Goal: Task Accomplishment & Management: Manage account settings

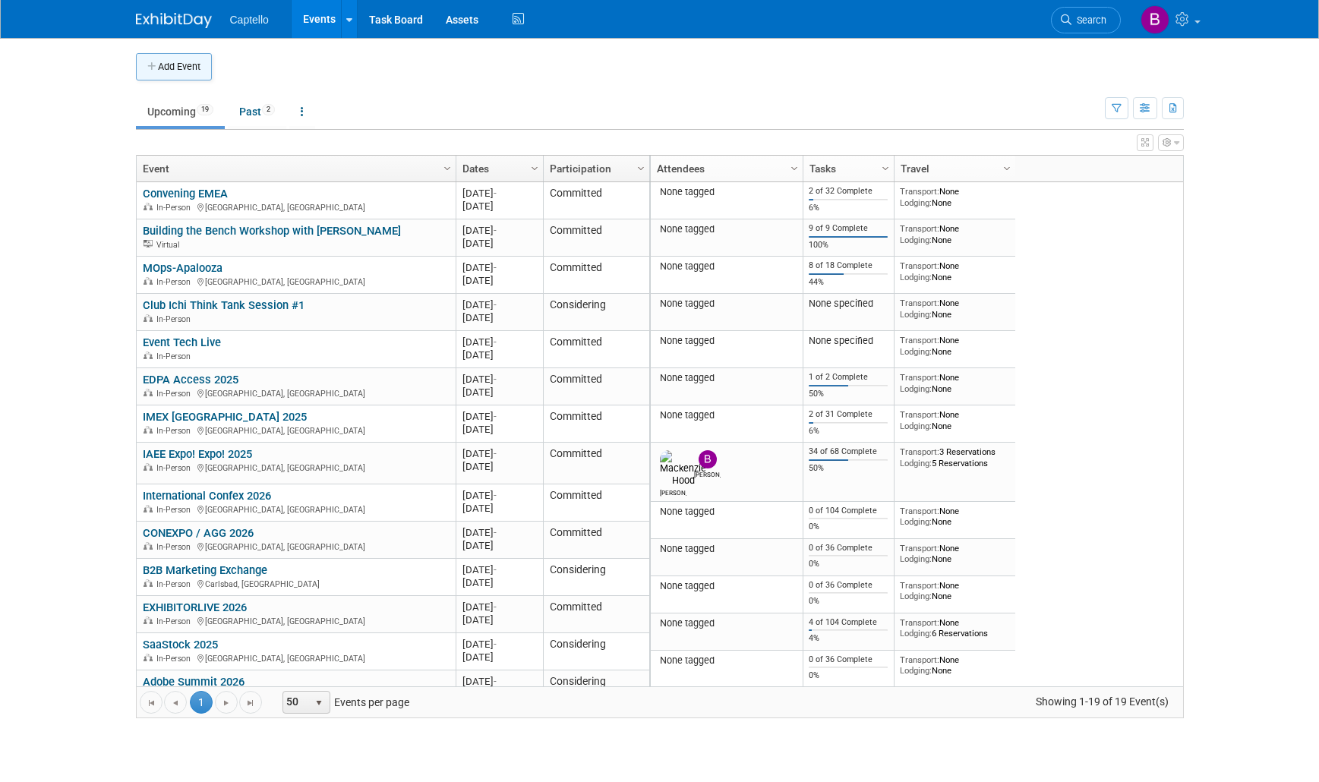
click at [184, 65] on button "Add Event" at bounding box center [174, 66] width 76 height 27
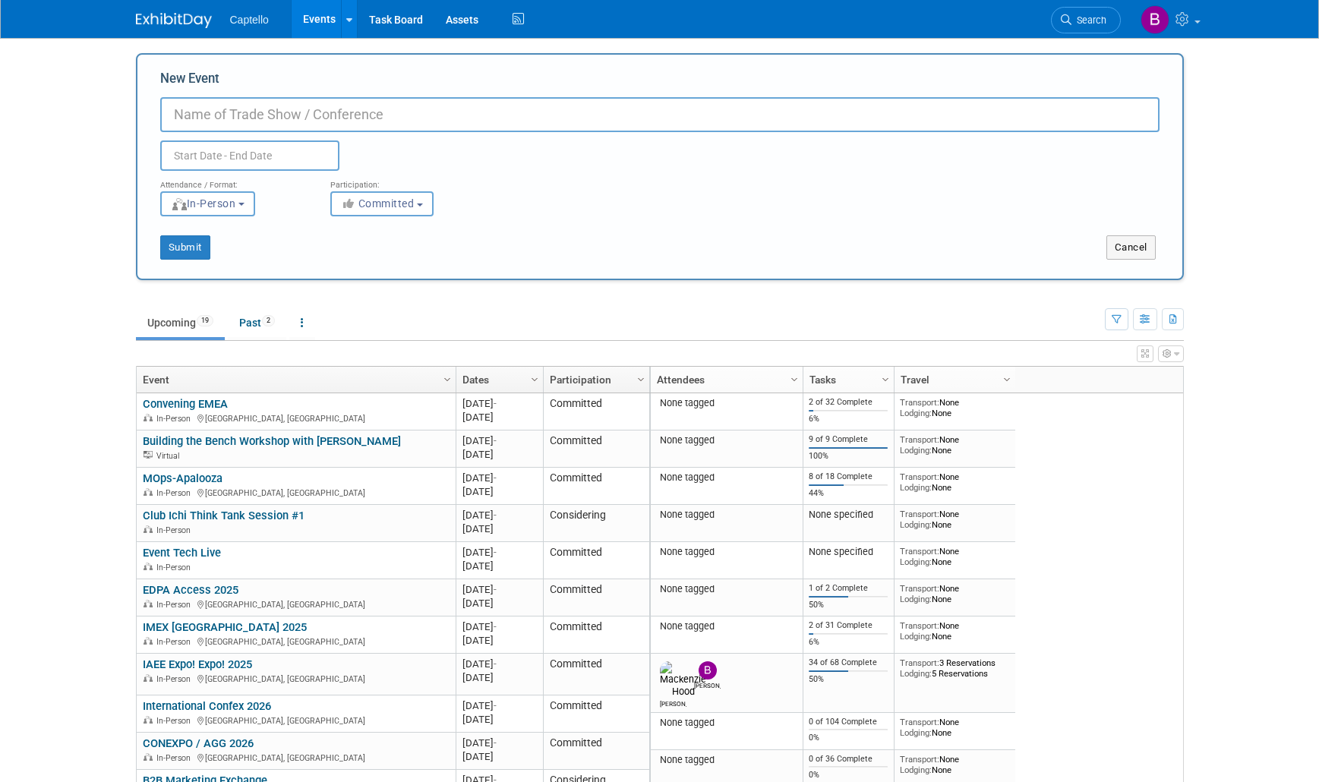
click at [296, 112] on input "New Event" at bounding box center [659, 114] width 999 height 35
type input "Event Tech Live (ETL) [GEOGRAPHIC_DATA], [GEOGRAPHIC_DATA]"
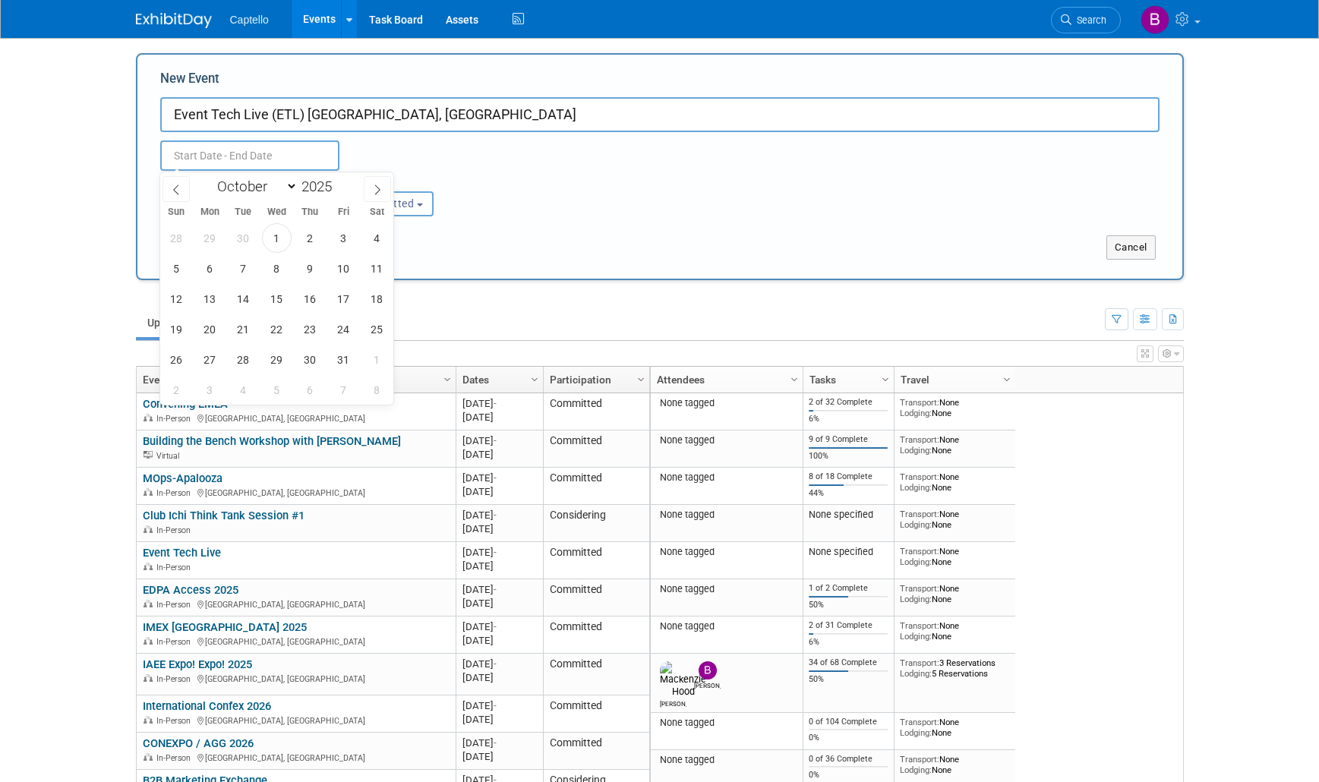
click at [217, 154] on input "text" at bounding box center [249, 155] width 179 height 30
click at [374, 190] on icon at bounding box center [377, 190] width 11 height 11
select select "10"
click at [271, 295] on span "12" at bounding box center [277, 299] width 30 height 30
click at [316, 297] on span "13" at bounding box center [310, 299] width 30 height 30
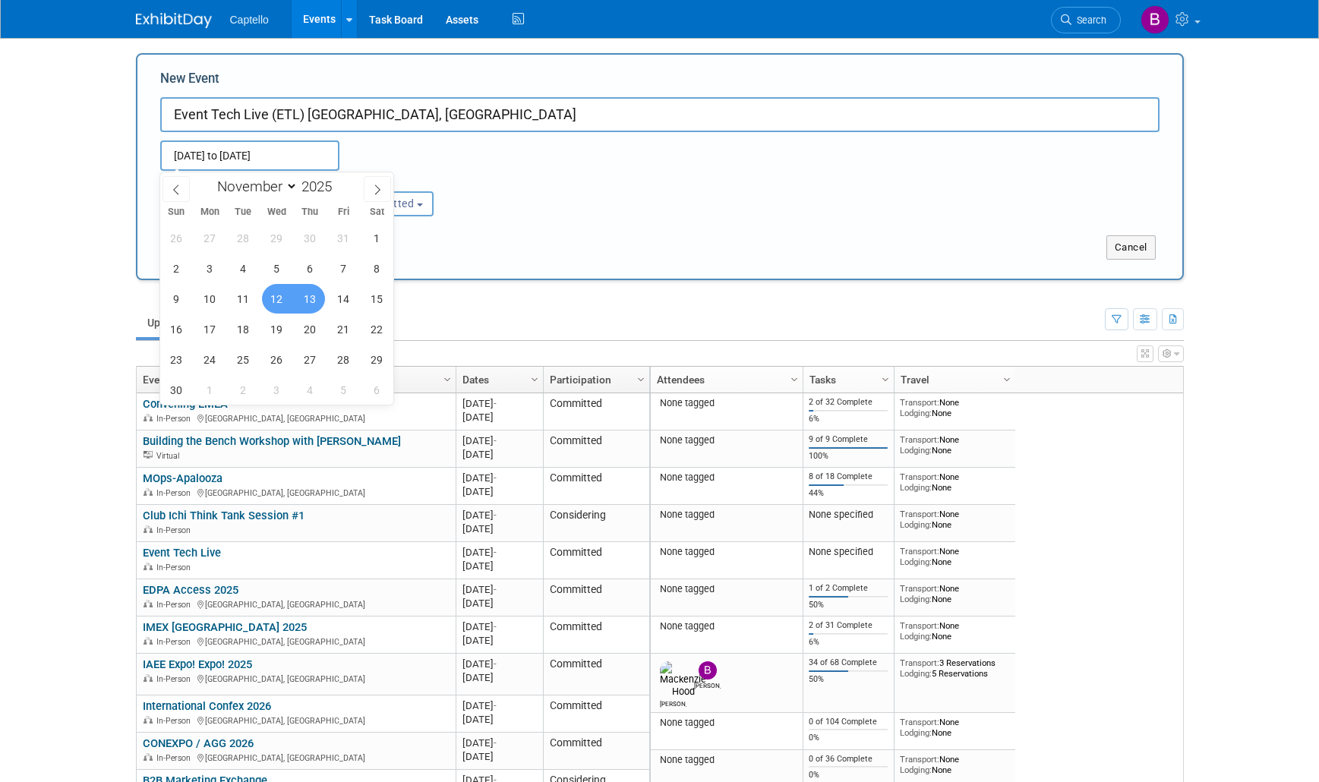
type input "Nov 12, 2025 to Nov 13, 2025"
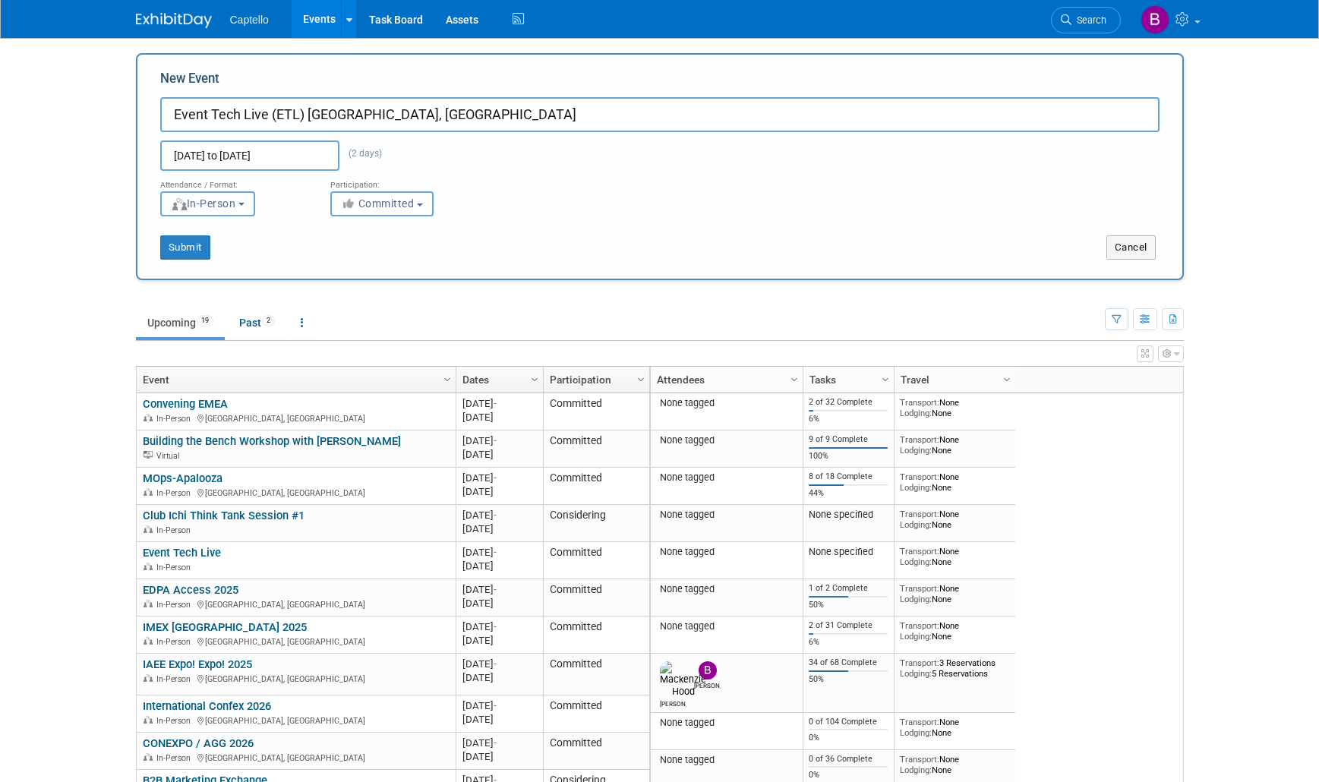
click at [252, 200] on button "In-Person" at bounding box center [207, 203] width 95 height 25
click at [388, 146] on div "Nov 12, 2025 to Nov 13, 2025 (2 days)" at bounding box center [278, 155] width 258 height 30
click at [538, 185] on div "Attendance / Format: <img src="https://www.exhibitday.com/Images/Format-InPerso…" at bounding box center [660, 194] width 1022 height 46
click at [188, 247] on button "Submit" at bounding box center [185, 247] width 50 height 24
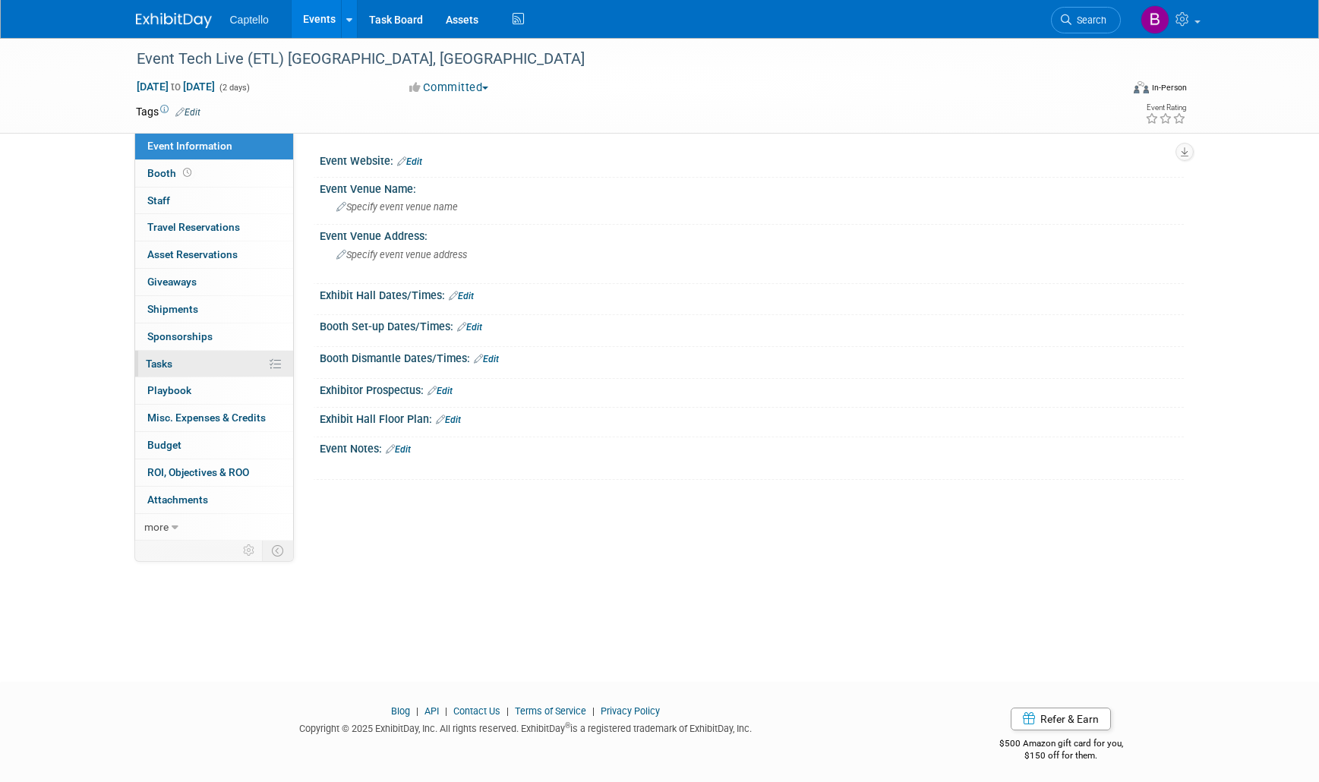
click at [172, 354] on link "0% Tasks 0%" at bounding box center [214, 364] width 158 height 27
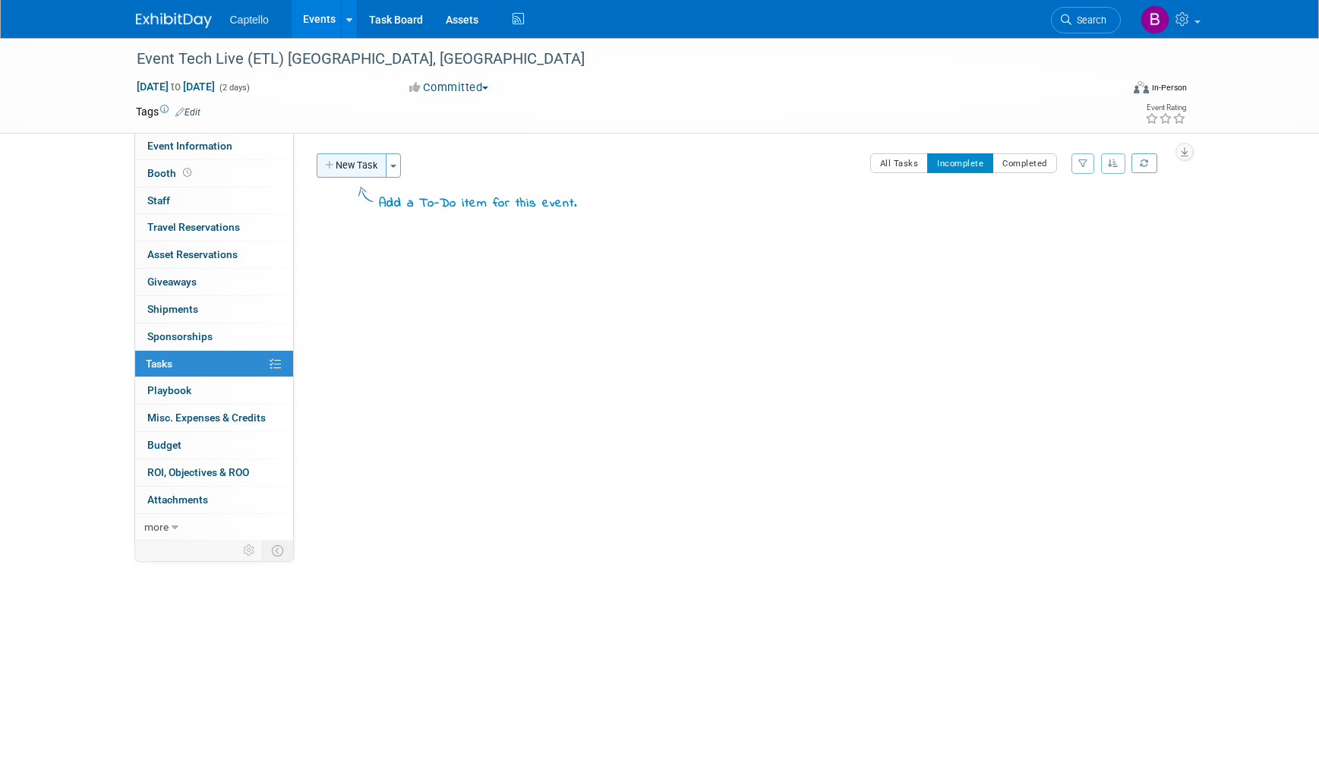
click at [349, 163] on button "New Task" at bounding box center [352, 165] width 70 height 24
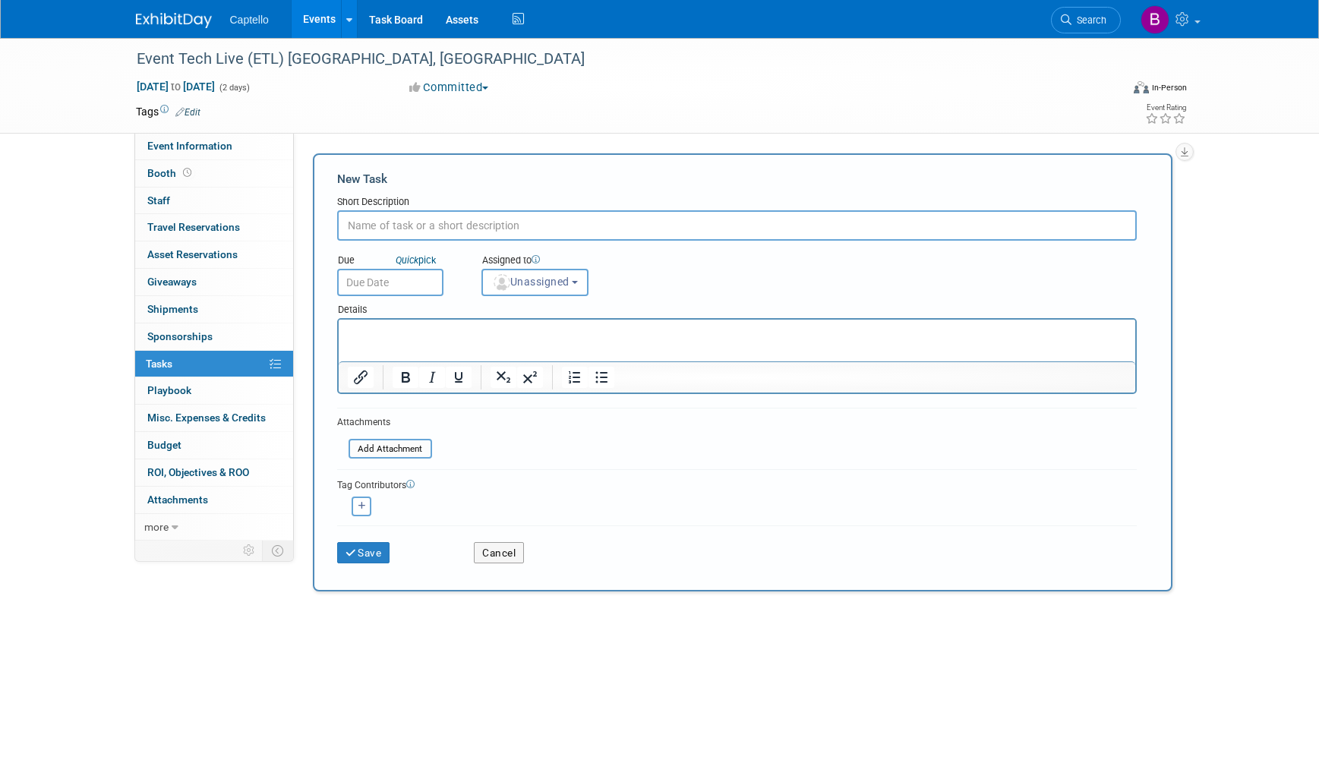
click at [377, 223] on input "text" at bounding box center [737, 225] width 800 height 30
type input "Build an MMP Instance for this event"
click at [386, 276] on input "text" at bounding box center [390, 282] width 106 height 27
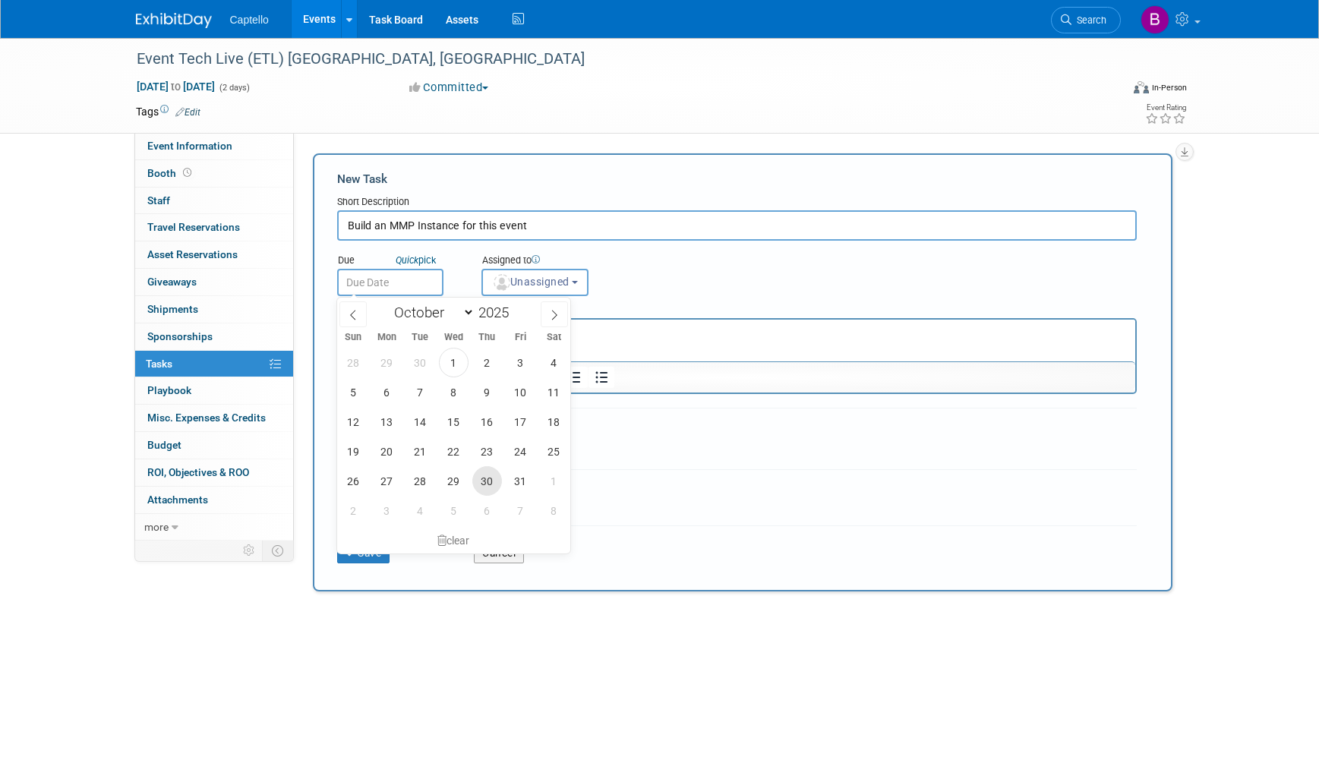
click at [481, 478] on span "30" at bounding box center [487, 481] width 30 height 30
type input "Oct 30, 2025"
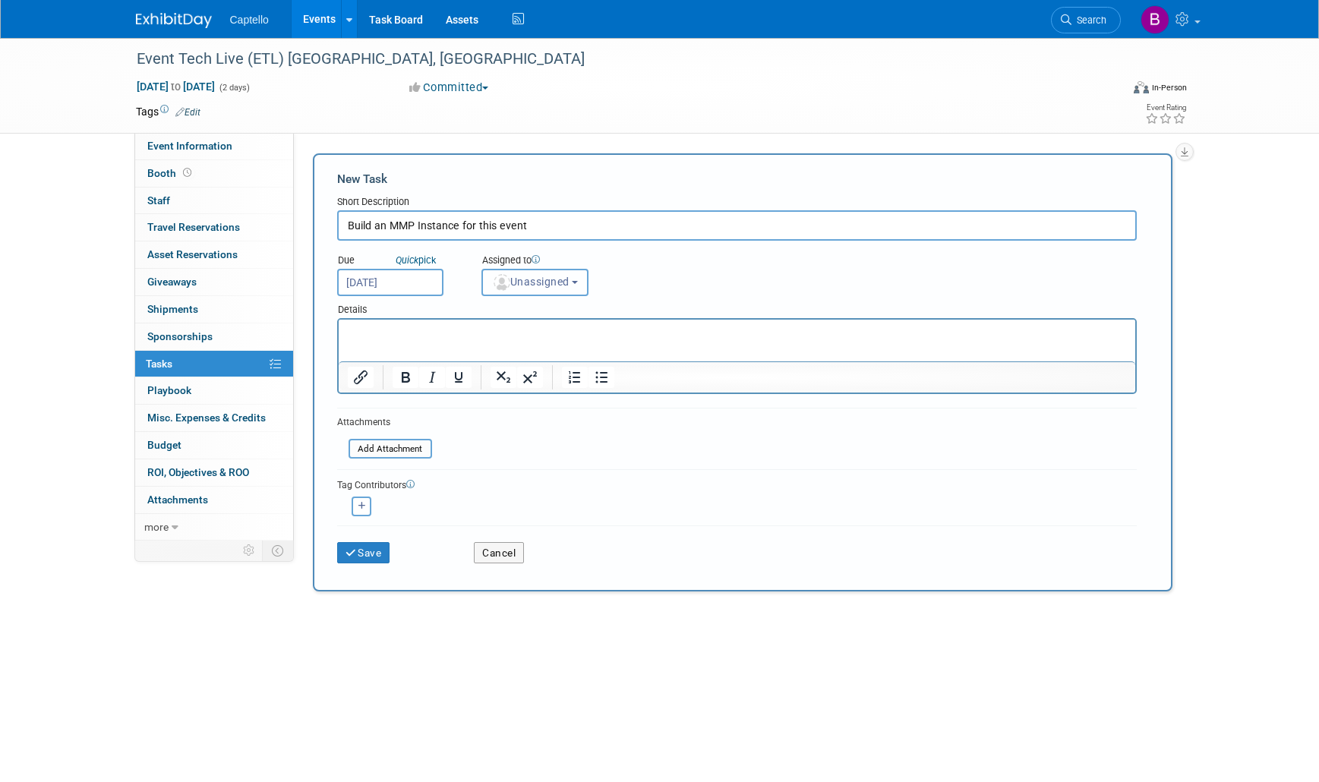
click at [524, 284] on span "Unassigned" at bounding box center [530, 282] width 77 height 12
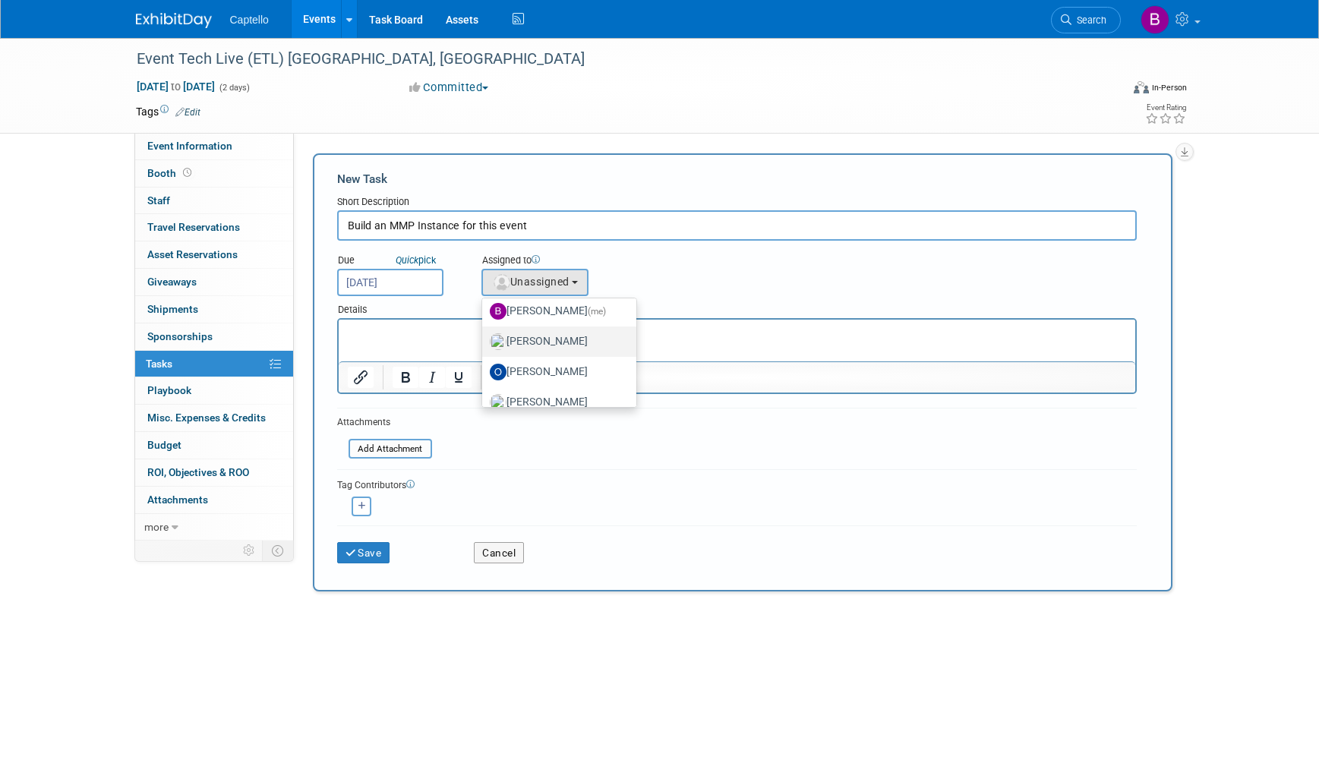
click at [531, 332] on label "Mackenzie Hood" at bounding box center [555, 342] width 131 height 24
click at [485, 335] on input "Mackenzie Hood" at bounding box center [480, 340] width 10 height 10
select select "09504ed2-55fe-4fab-ae44-643f087ac216"
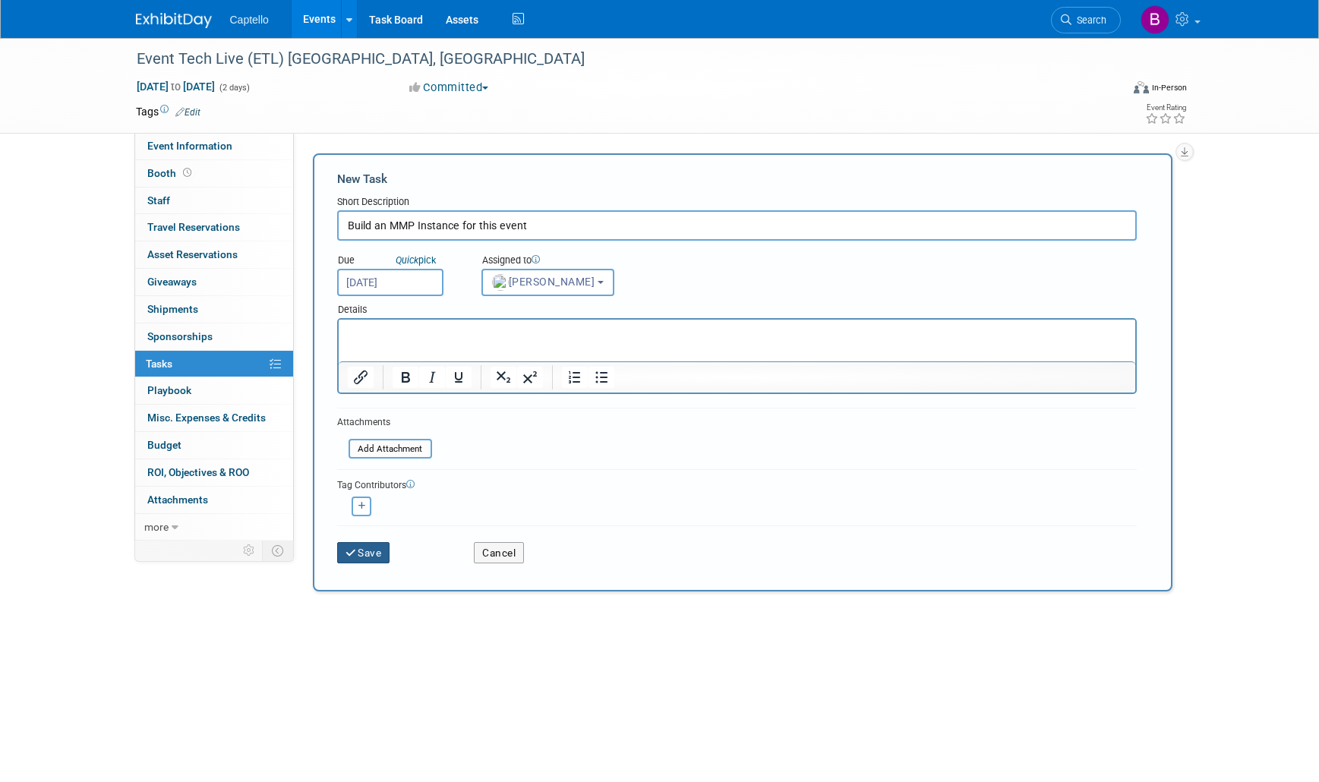
click at [372, 553] on button "Save" at bounding box center [363, 552] width 53 height 21
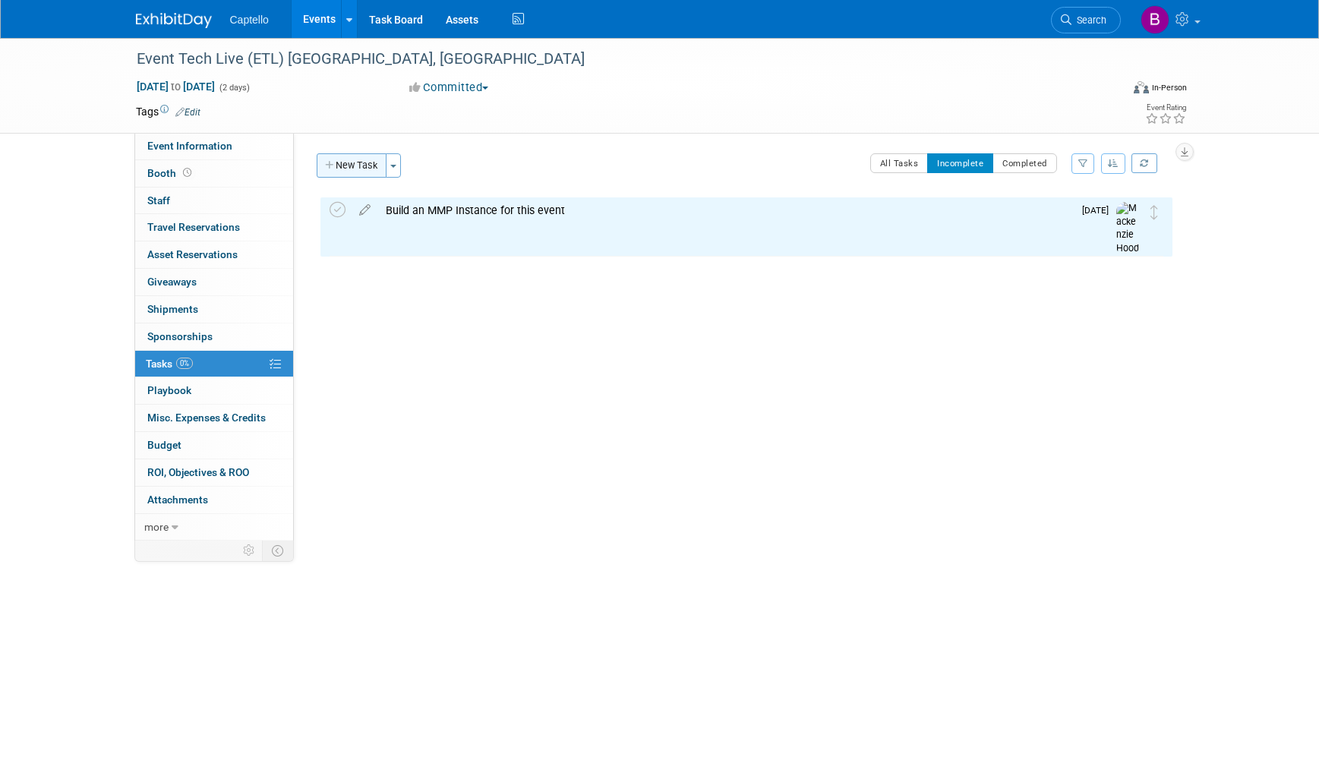
click at [363, 169] on button "New Task" at bounding box center [352, 165] width 70 height 24
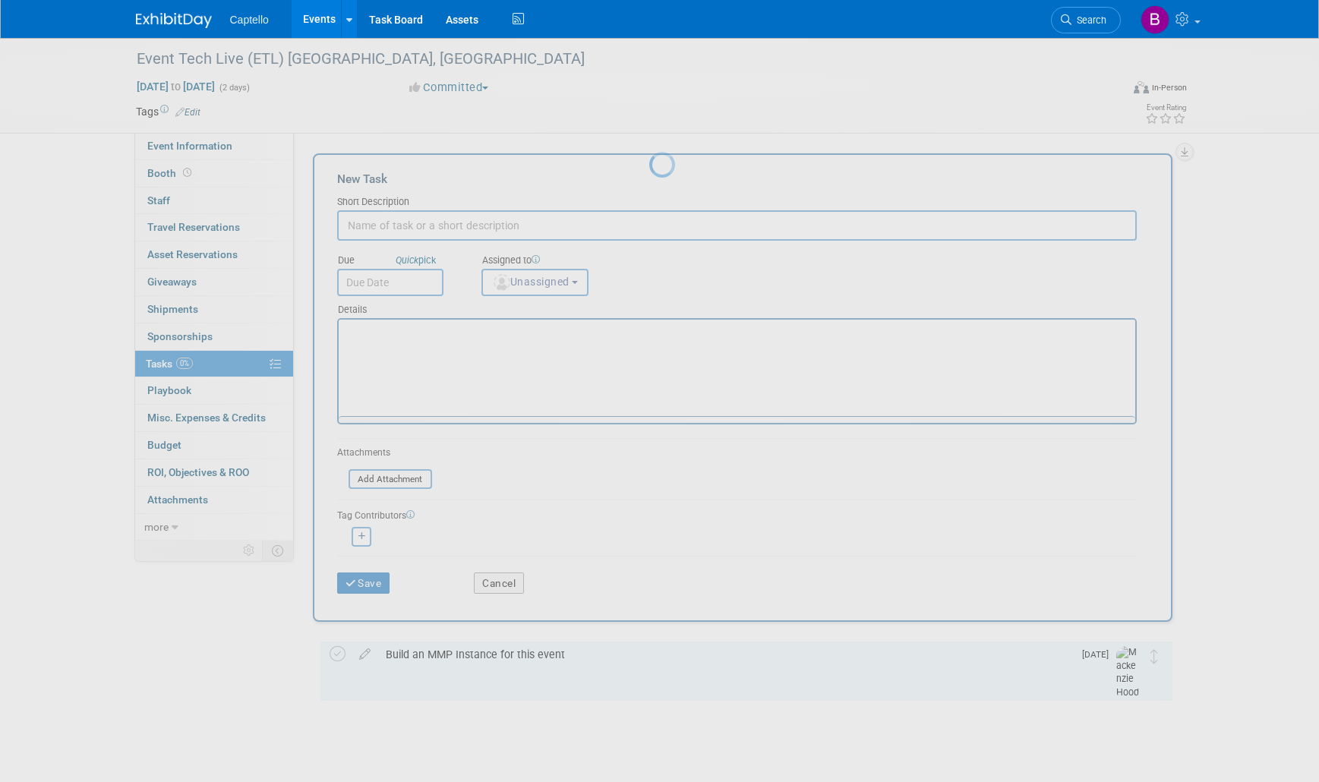
scroll to position [0, 0]
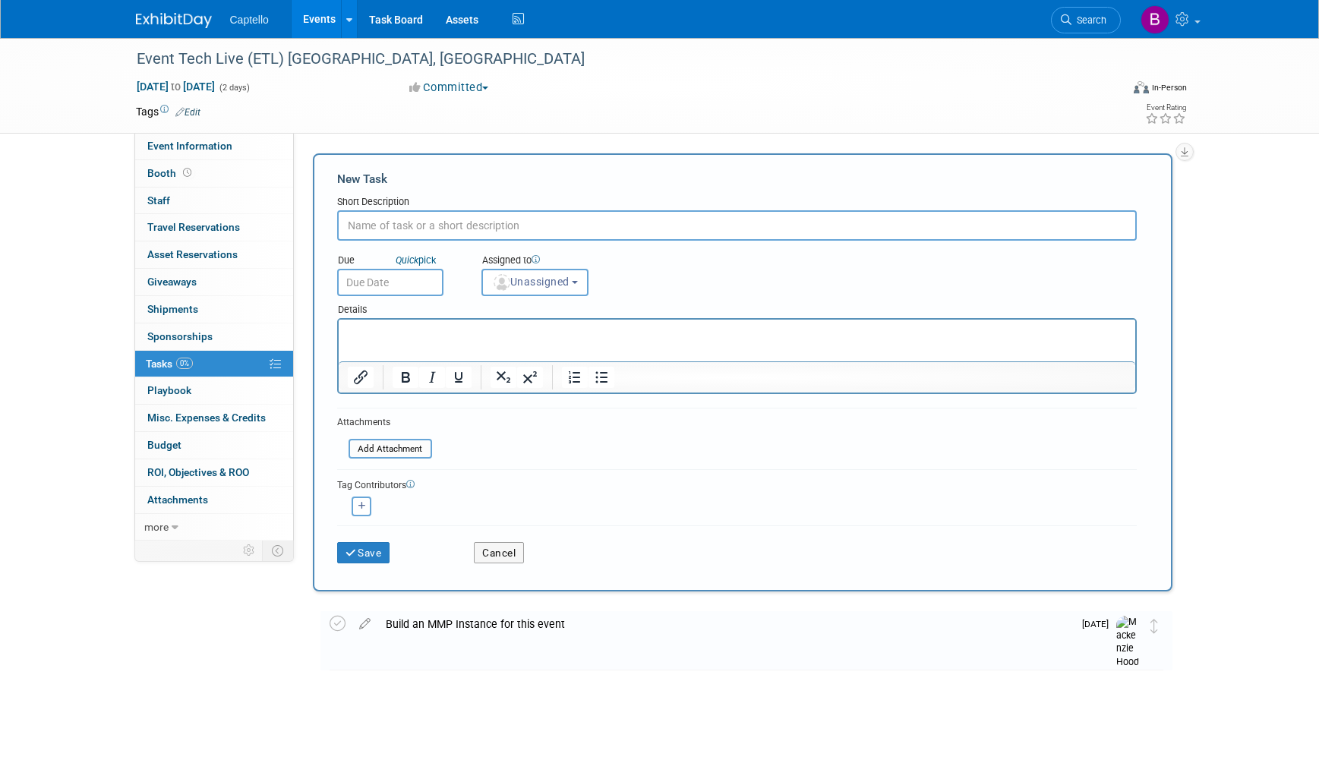
click at [413, 219] on input "text" at bounding box center [737, 225] width 800 height 30
type input "Order the booth (a POD) for the event."
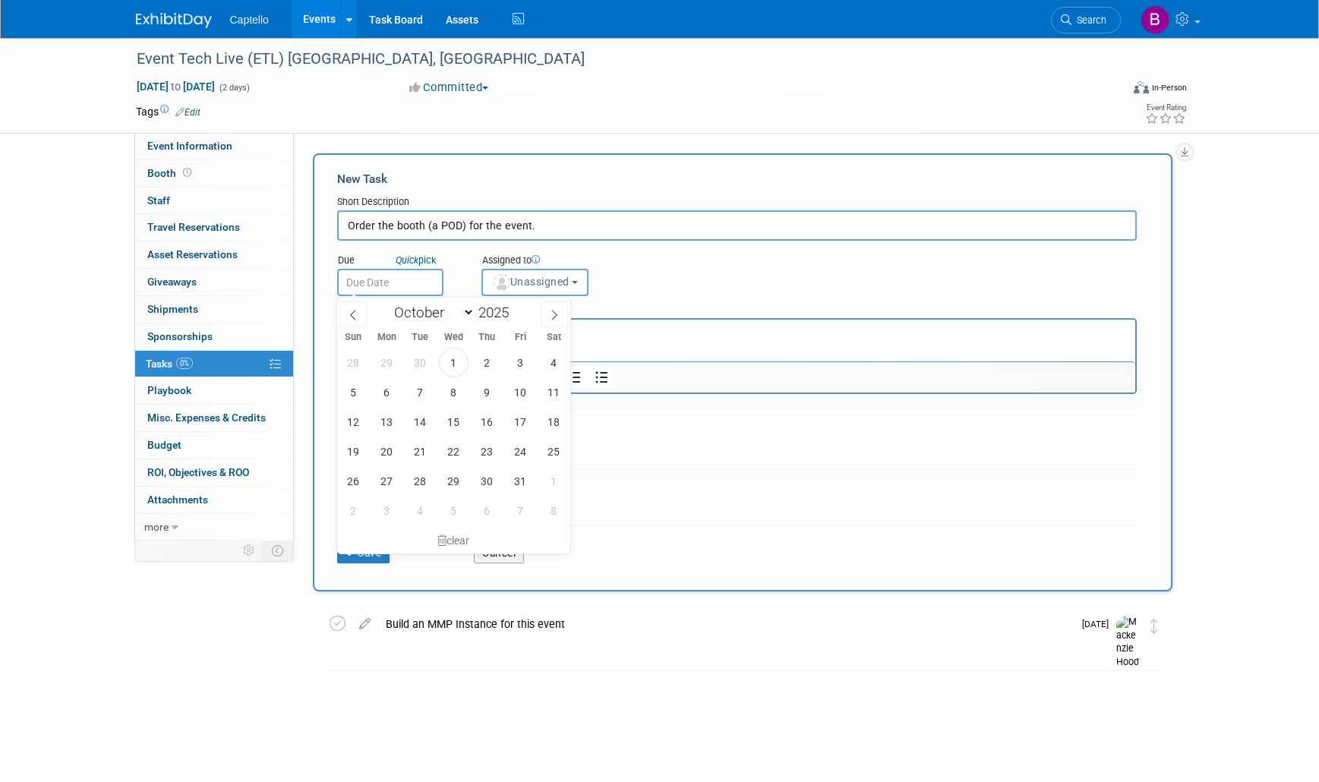
click at [370, 280] on input "text" at bounding box center [390, 282] width 106 height 27
click at [453, 393] on span "8" at bounding box center [454, 392] width 30 height 30
type input "Oct 8, 2025"
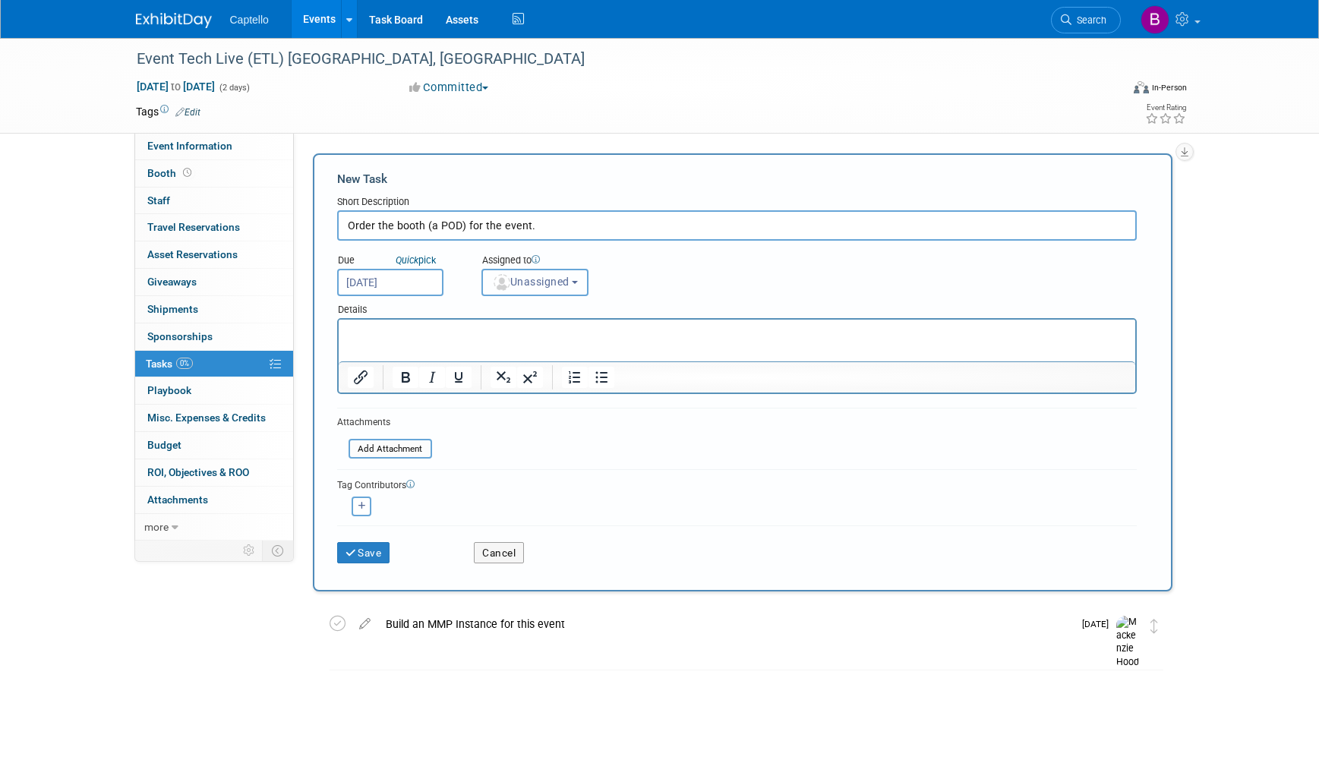
click at [510, 283] on span "Unassigned" at bounding box center [530, 282] width 77 height 12
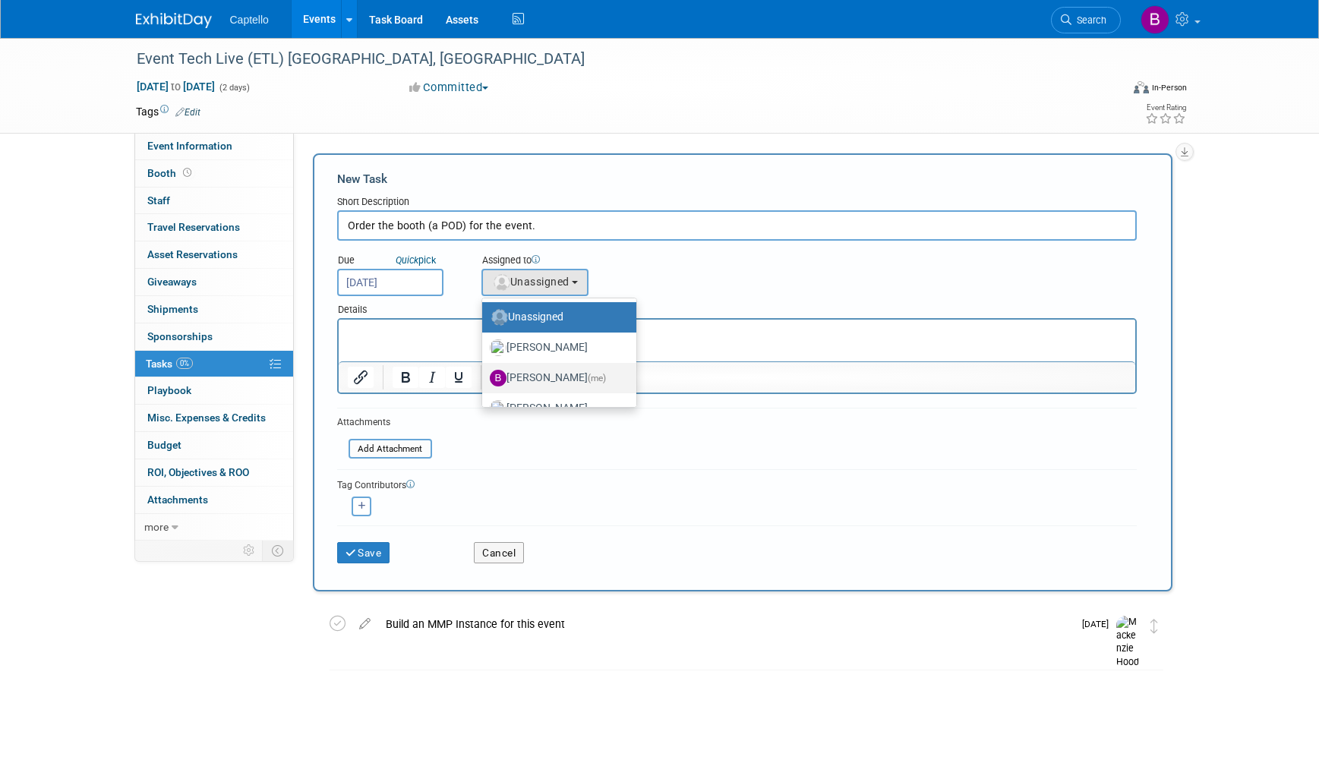
click at [519, 371] on label "Brad Froese (me)" at bounding box center [555, 378] width 131 height 24
click at [485, 371] on input "Brad Froese (me)" at bounding box center [480, 376] width 10 height 10
select select "ade1ab76-85dd-4e84-8c45-1162ccac492e"
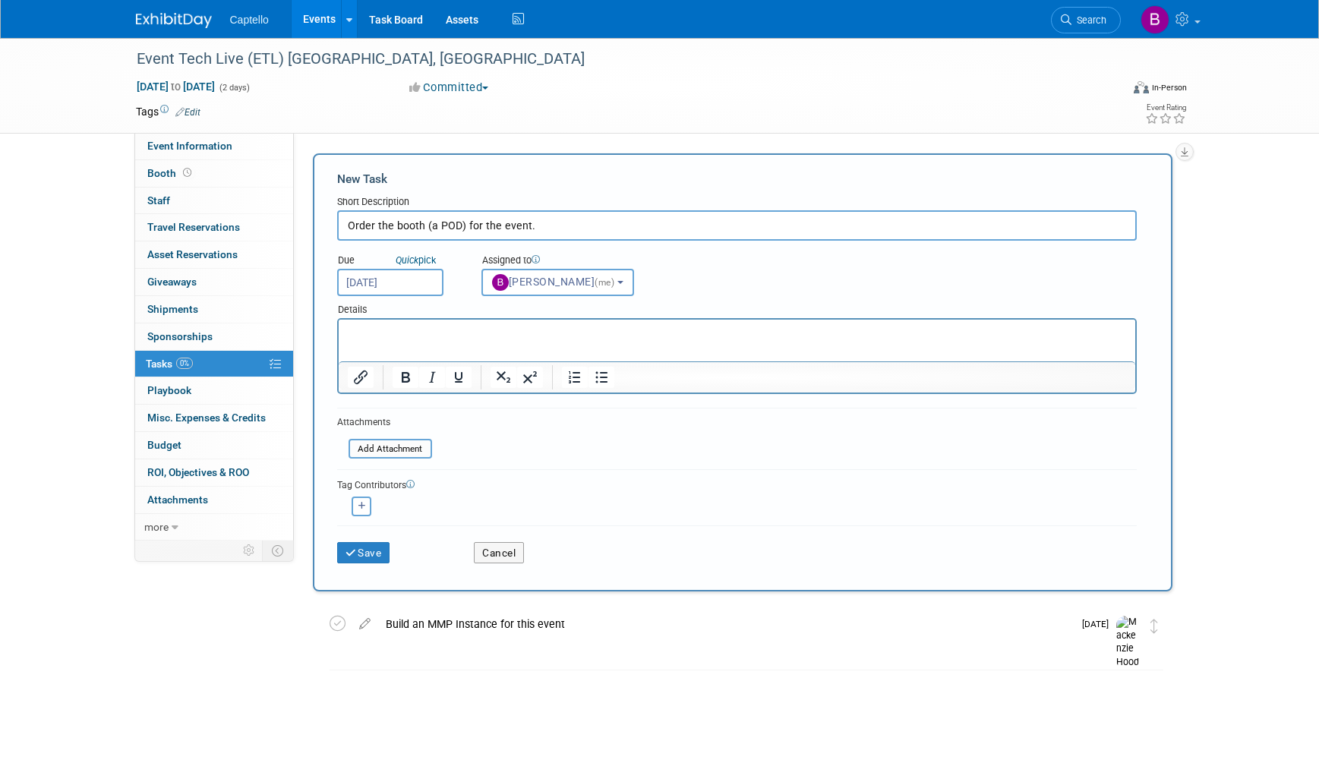
click at [432, 341] on html at bounding box center [736, 330] width 797 height 21
click at [372, 553] on button "Save" at bounding box center [363, 552] width 53 height 21
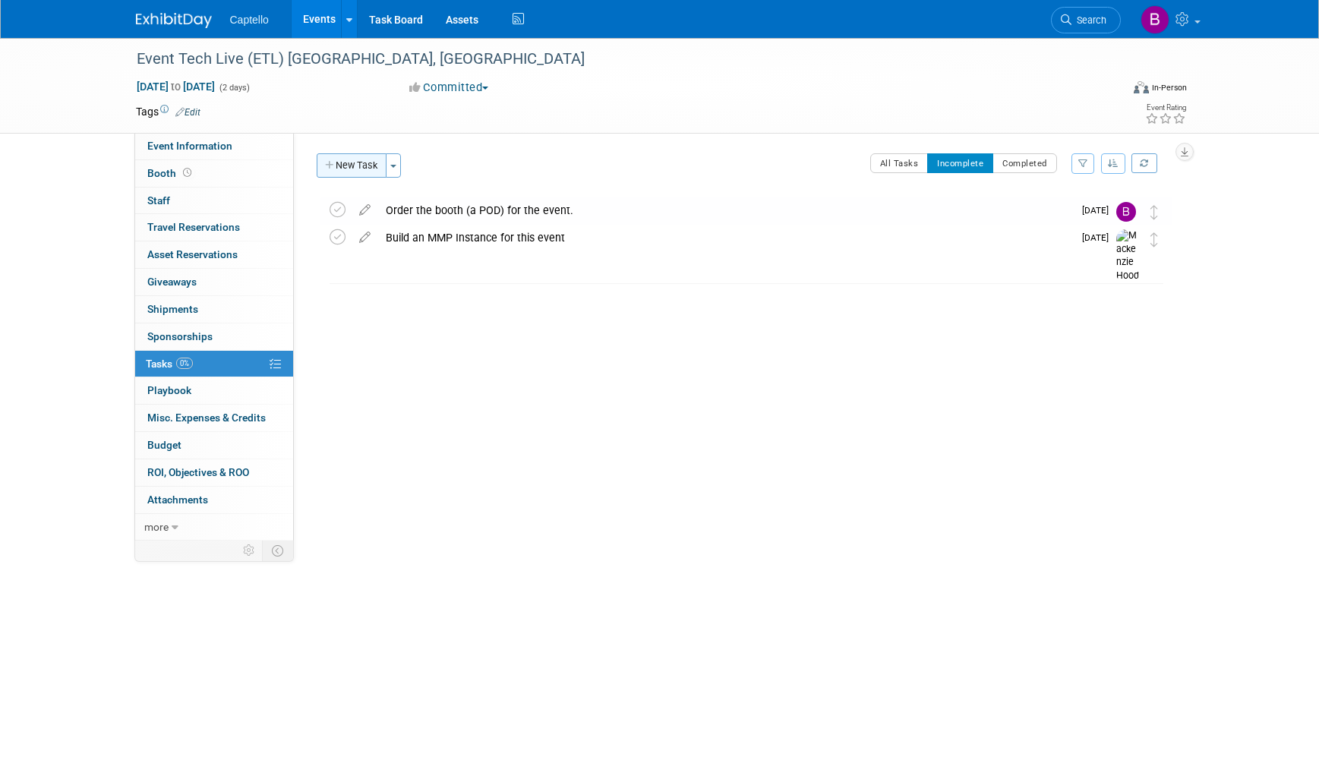
click at [343, 161] on button "New Task" at bounding box center [352, 165] width 70 height 24
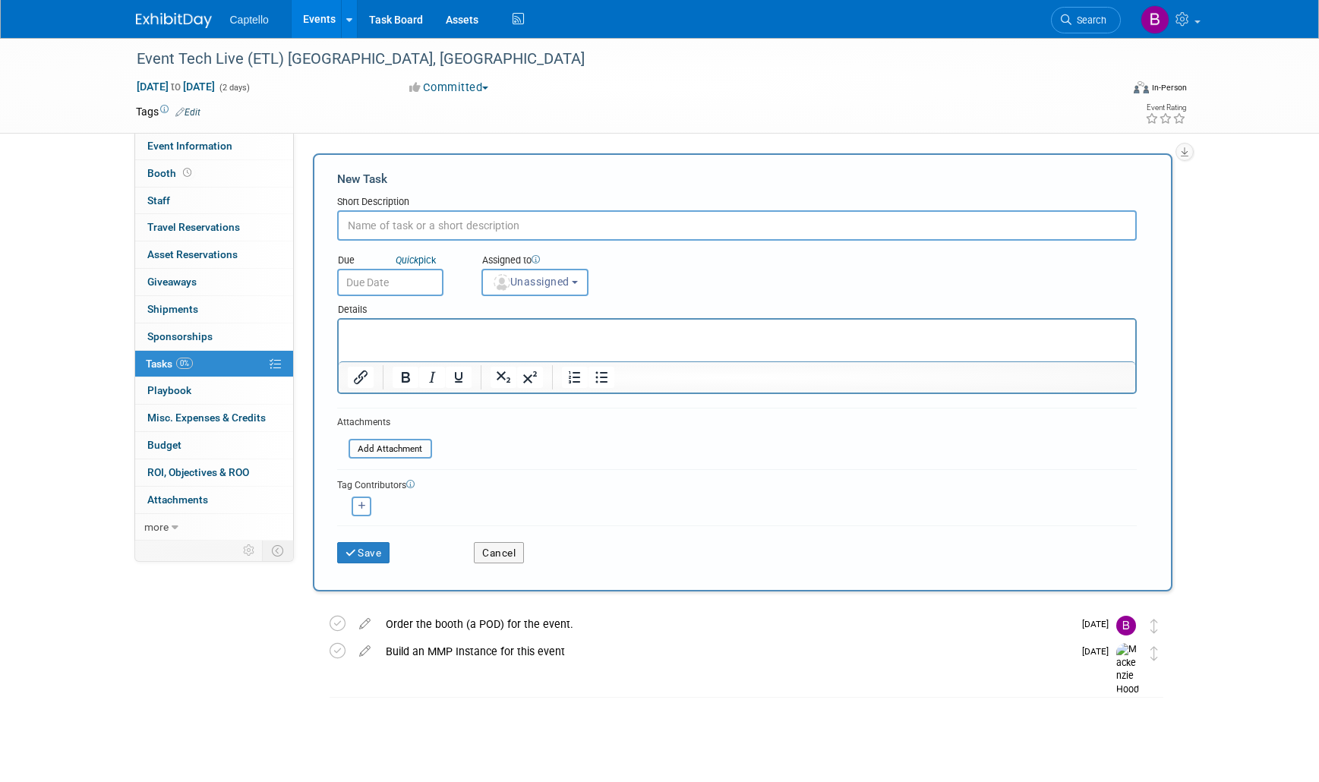
click at [397, 219] on input "text" at bounding box center [737, 225] width 800 height 30
type input "Airfare"
click at [531, 220] on input "Travel and Accommodations" at bounding box center [737, 225] width 800 height 30
type input "Travel and Accommodations"
click at [455, 328] on p "Rich Text Area. Press ALT-0 for help." at bounding box center [736, 333] width 779 height 15
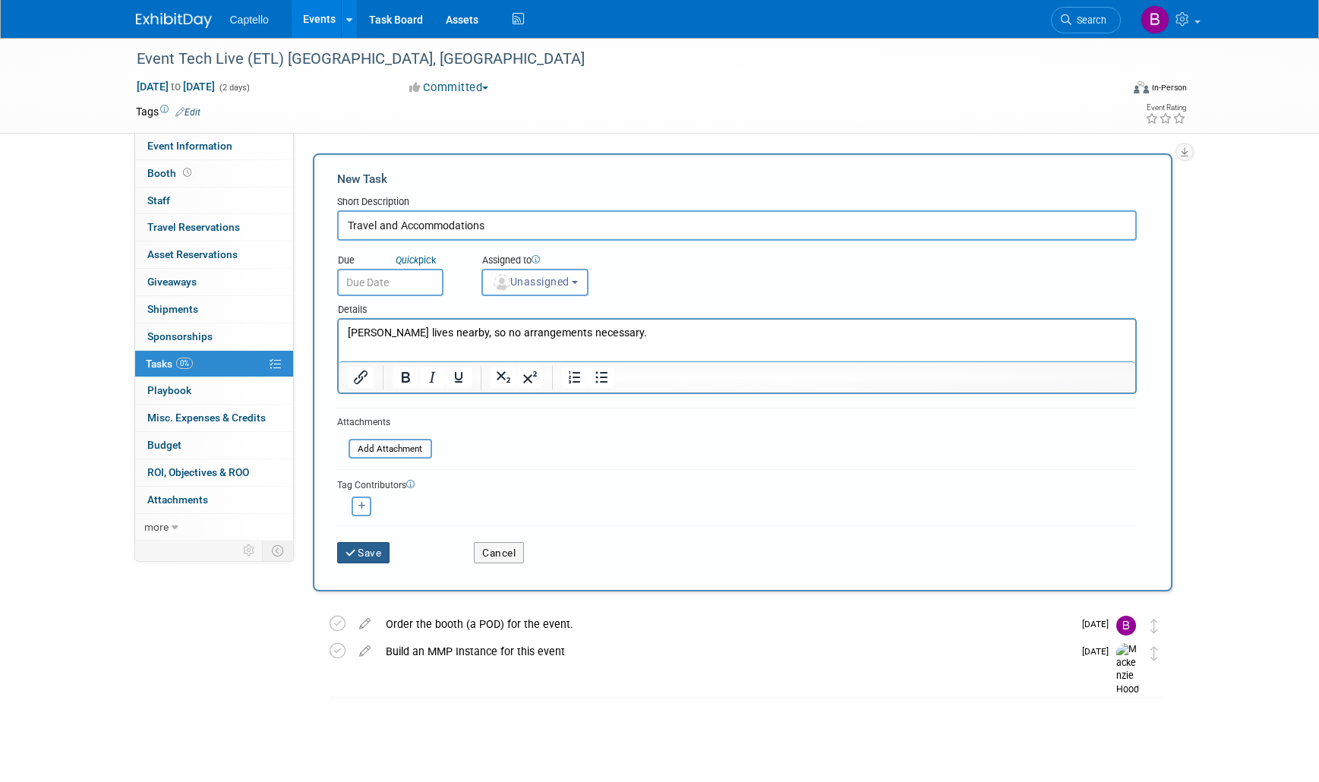
click at [360, 545] on button "Save" at bounding box center [363, 552] width 53 height 21
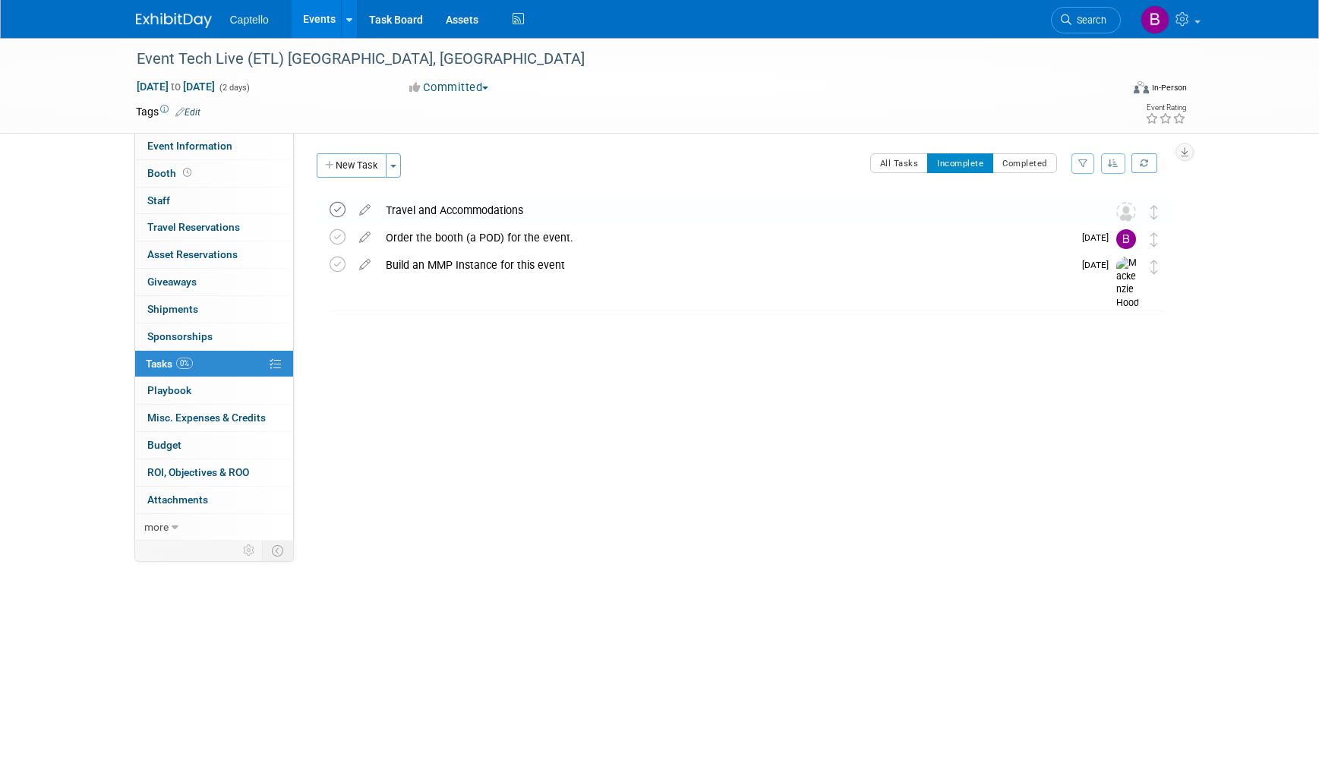
click at [344, 208] on icon at bounding box center [338, 210] width 16 height 16
click at [361, 166] on button "New Task" at bounding box center [352, 165] width 70 height 24
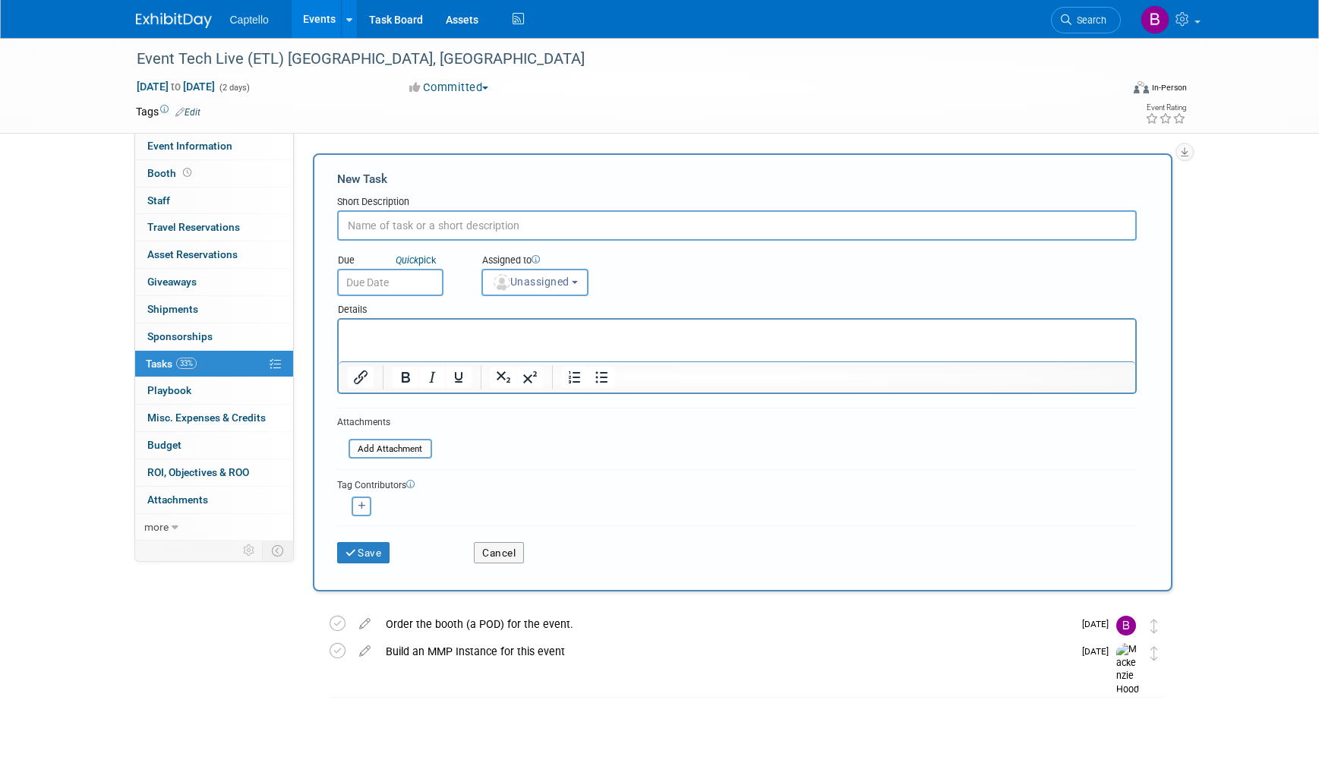
click at [396, 217] on input "text" at bounding box center [737, 225] width 800 height 30
type input "Send logo and artwork for pod experience."
click at [510, 286] on span "Unassigned" at bounding box center [530, 282] width 77 height 12
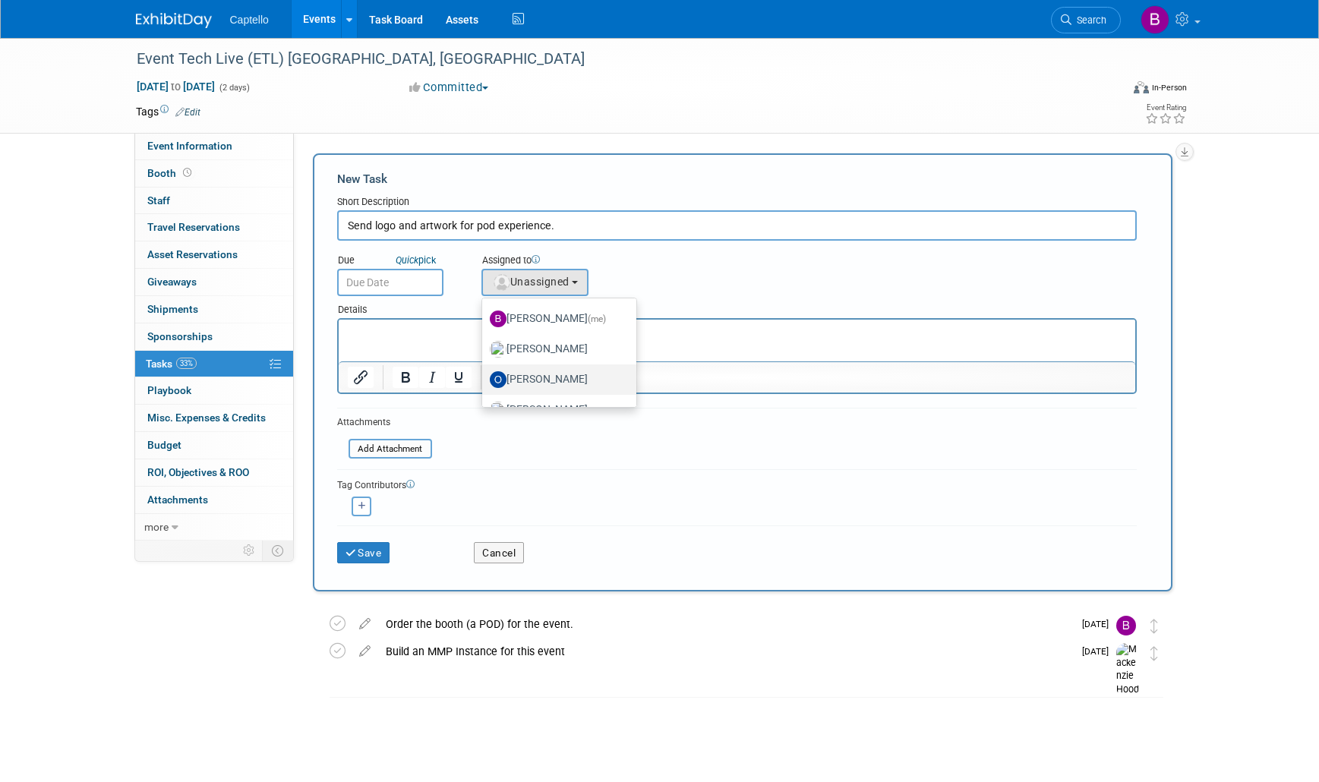
click at [522, 379] on label "[PERSON_NAME]" at bounding box center [555, 380] width 131 height 24
click at [485, 379] on input "[PERSON_NAME]" at bounding box center [480, 378] width 10 height 10
select select "a00b3843-d57d-47b3-acfd-32036fabef8b"
click at [497, 330] on p "Rich Text Area. Press ALT-0 for help." at bounding box center [736, 333] width 779 height 15
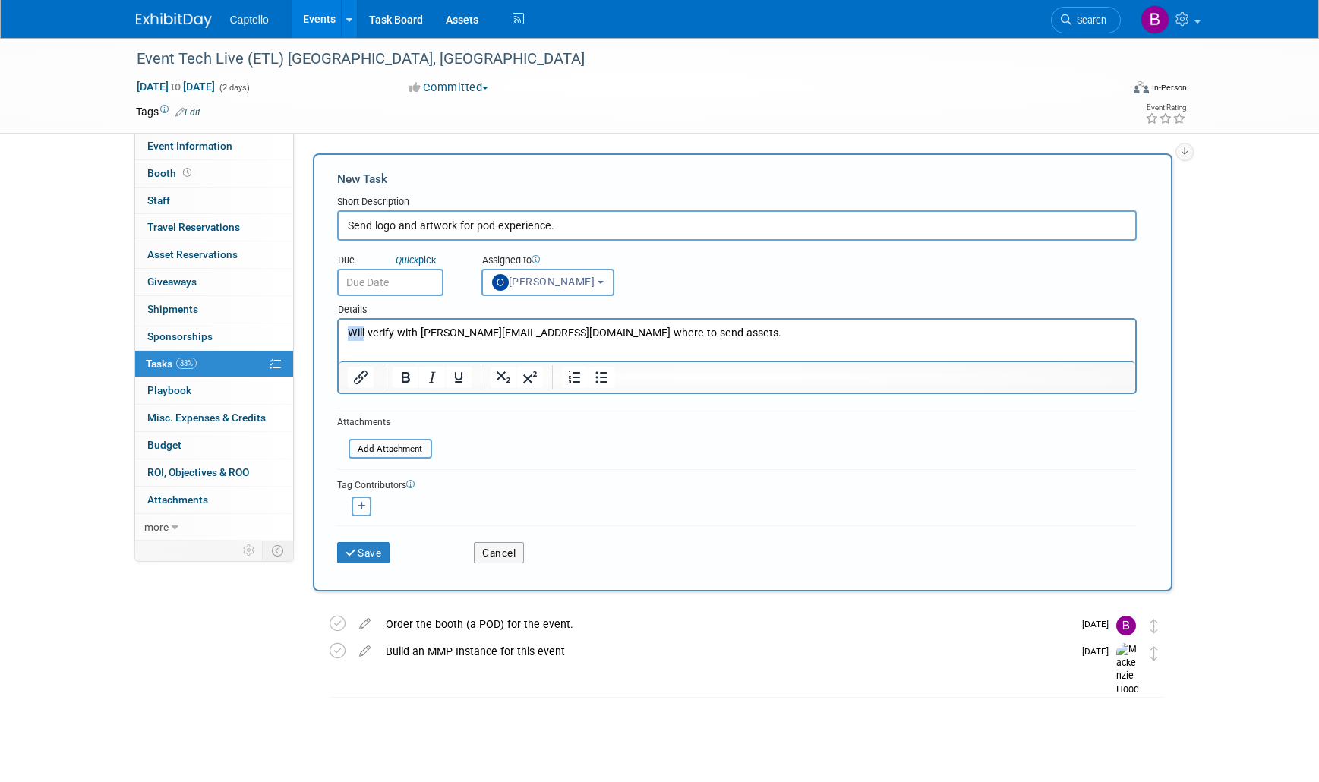
drag, startPoint x: 364, startPoint y: 330, endPoint x: 664, endPoint y: 650, distance: 438.4
click at [338, 331] on html "Will verify with adam@eventindustrynews.com where to send assets." at bounding box center [736, 330] width 797 height 21
click at [396, 279] on input "text" at bounding box center [390, 282] width 106 height 27
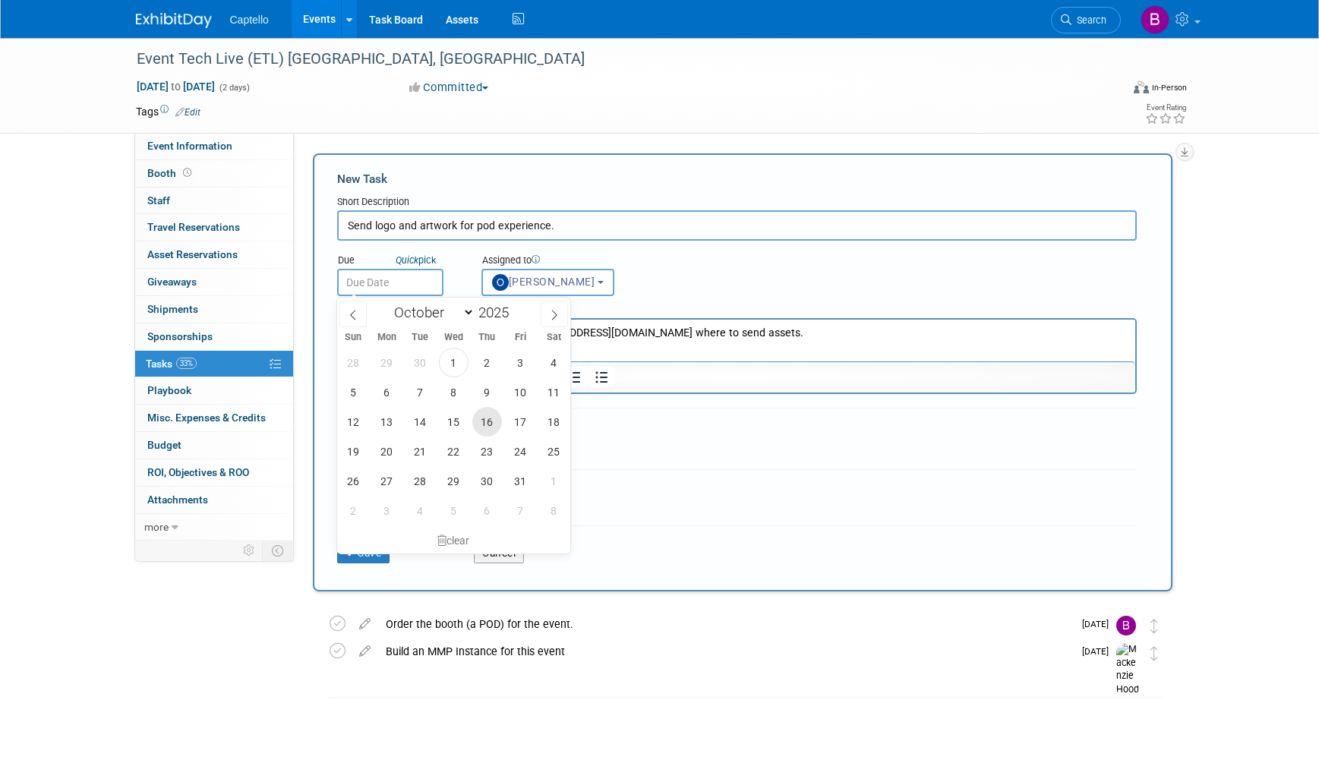
click at [488, 420] on span "16" at bounding box center [487, 422] width 30 height 30
type input "[DATE]"
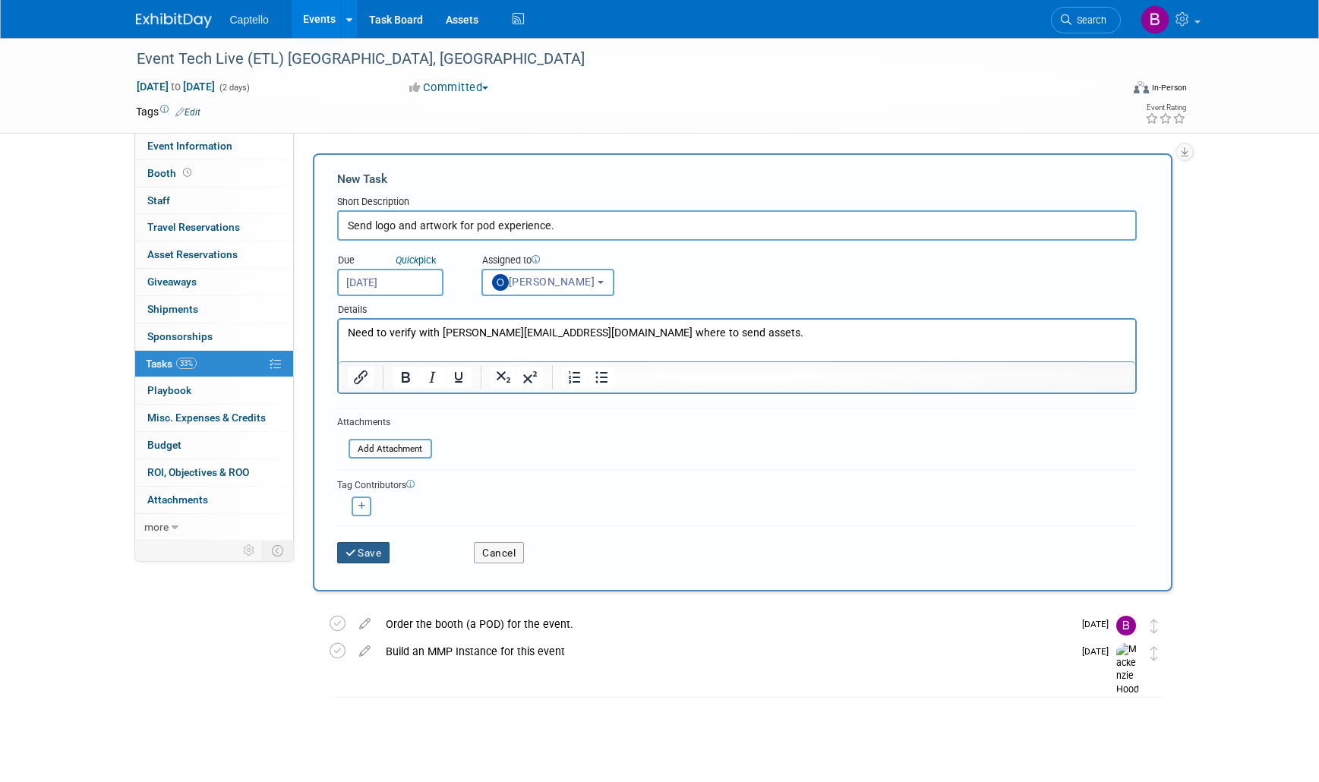
click at [362, 555] on button "Save" at bounding box center [363, 552] width 53 height 21
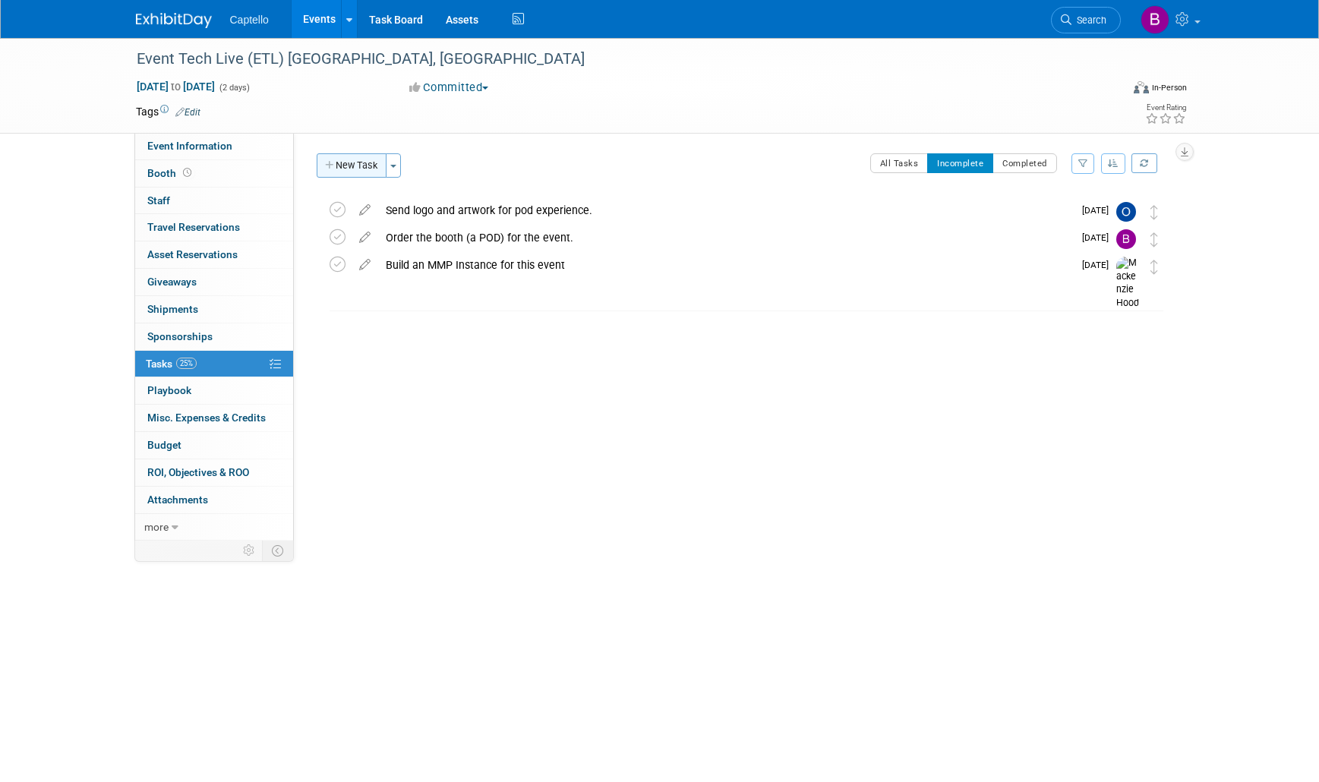
click at [354, 168] on button "New Task" at bounding box center [352, 165] width 70 height 24
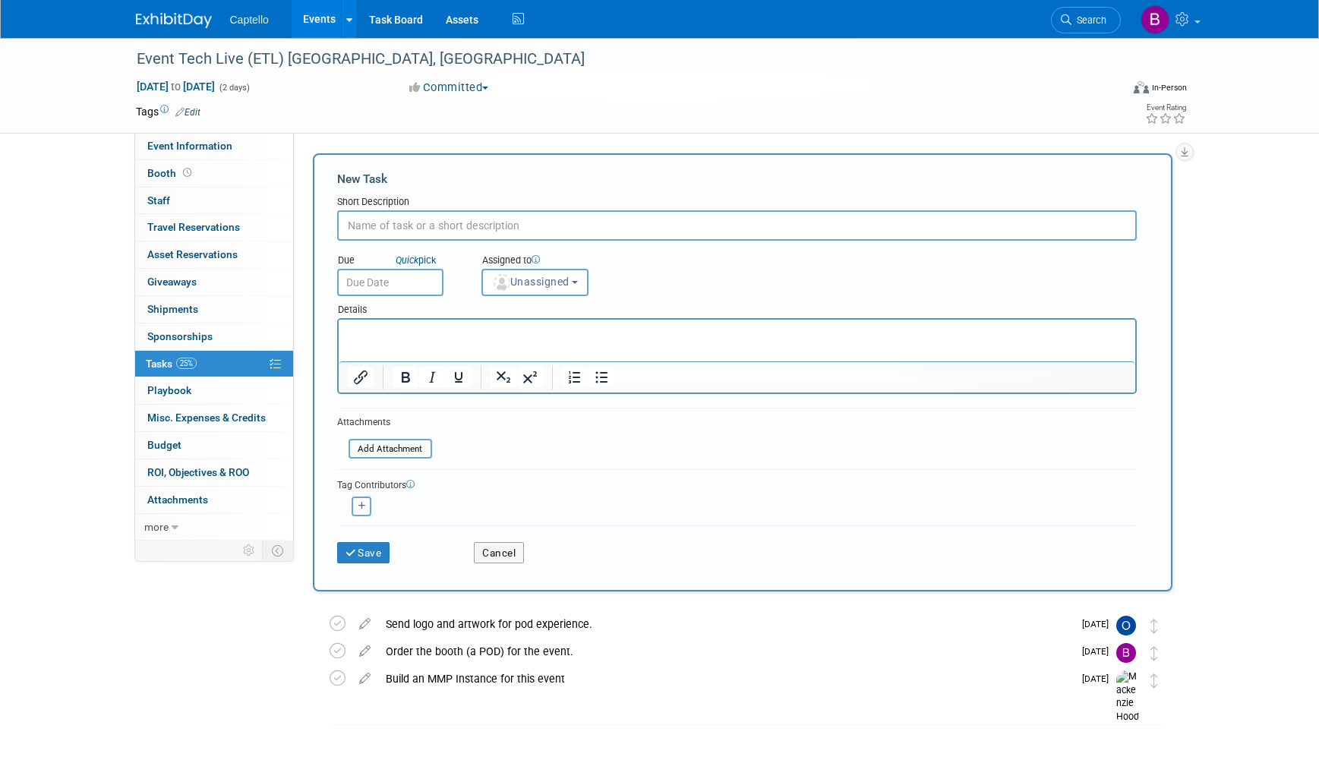
scroll to position [0, 0]
click at [437, 220] on input "text" at bounding box center [737, 225] width 800 height 30
type input "Email campaign to list: EMEA | Marketing ICPs | UK | 2025"
click at [405, 333] on p "Rich Text Area. Press ALT-0 for help." at bounding box center [736, 333] width 779 height 15
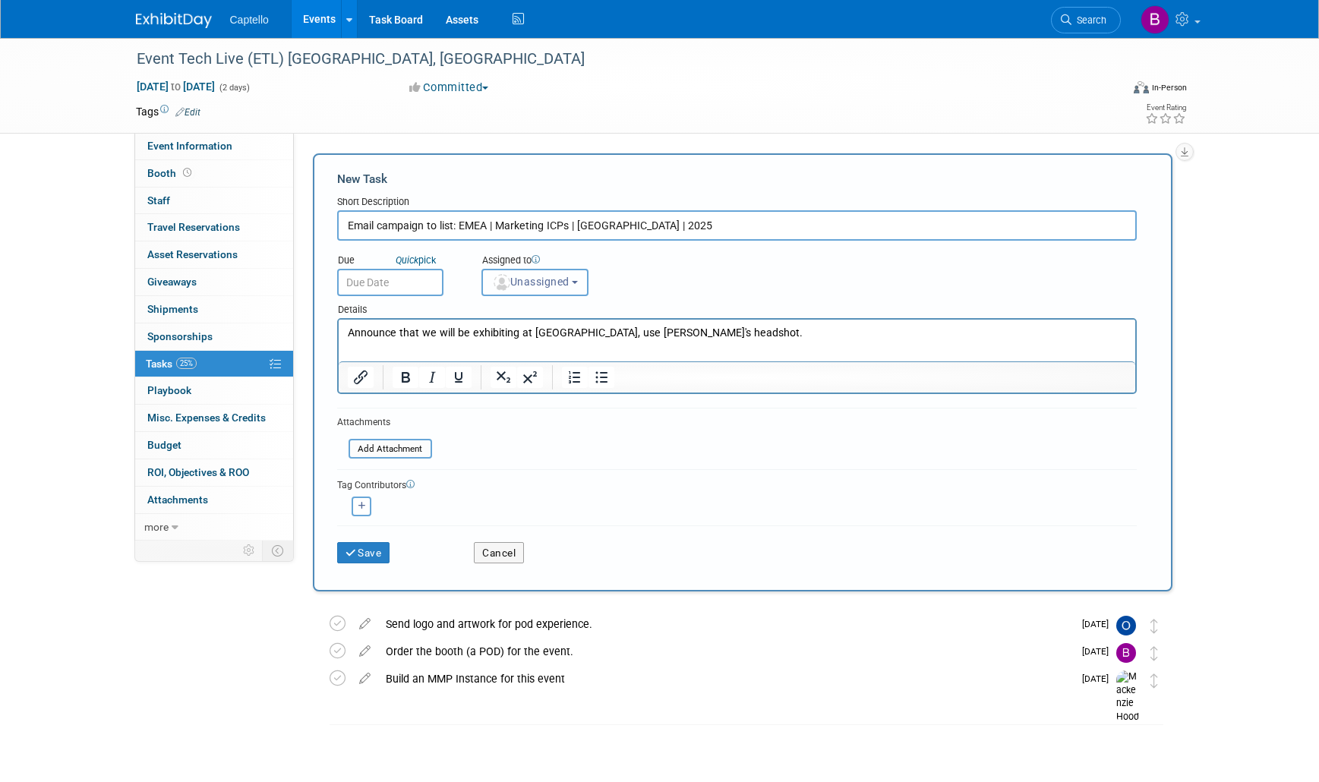
click at [509, 285] on img "button" at bounding box center [502, 282] width 17 height 17
click at [534, 355] on label "[PERSON_NAME]" at bounding box center [555, 359] width 131 height 24
click at [485, 355] on input "[PERSON_NAME]" at bounding box center [480, 357] width 10 height 10
select select "09504ed2-55fe-4fab-ae44-643f087ac216"
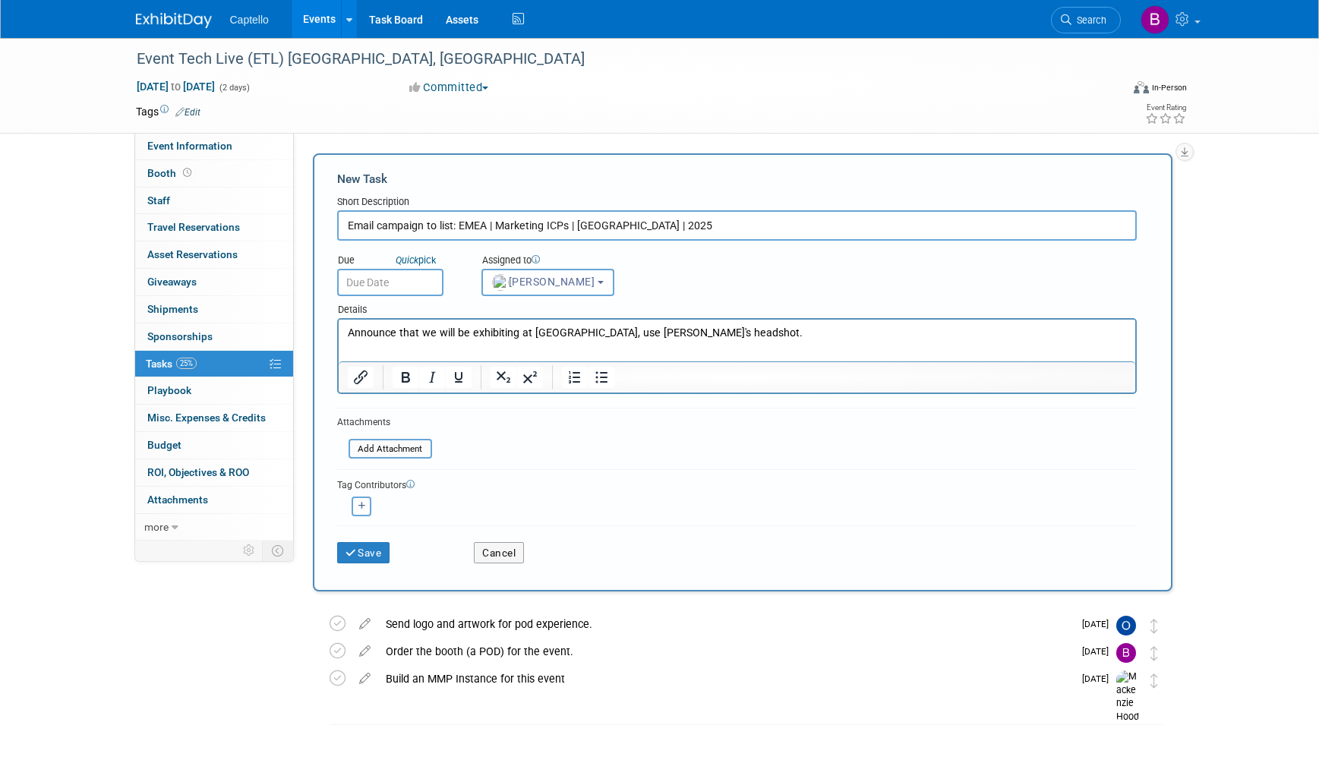
click at [415, 333] on p "Announce that we will be exhibiting at ETL, use Daniel's headshot." at bounding box center [736, 333] width 779 height 15
copy p "Announce that we will be exhibiting at ETL, use Daniel's headshot."
click at [374, 545] on button "Save" at bounding box center [363, 552] width 53 height 21
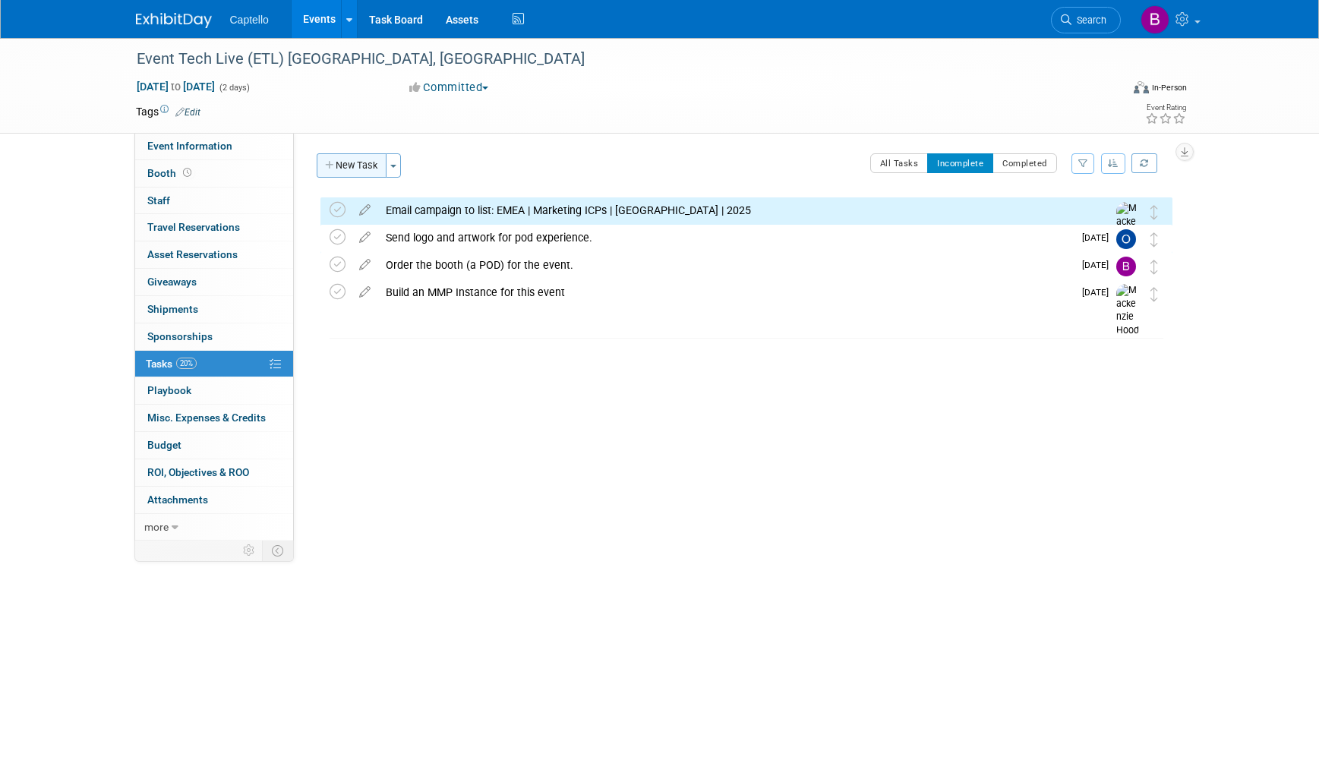
click at [357, 166] on button "New Task" at bounding box center [352, 165] width 70 height 24
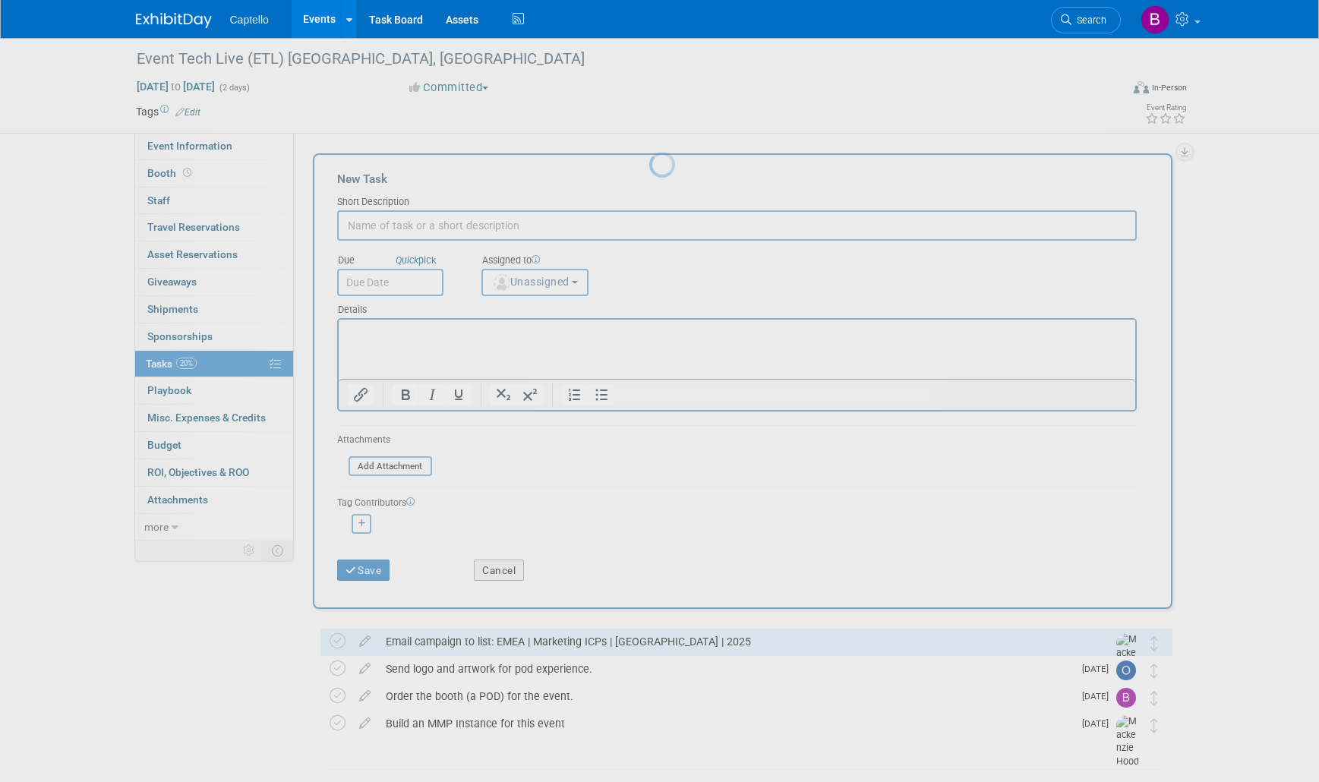
scroll to position [0, 0]
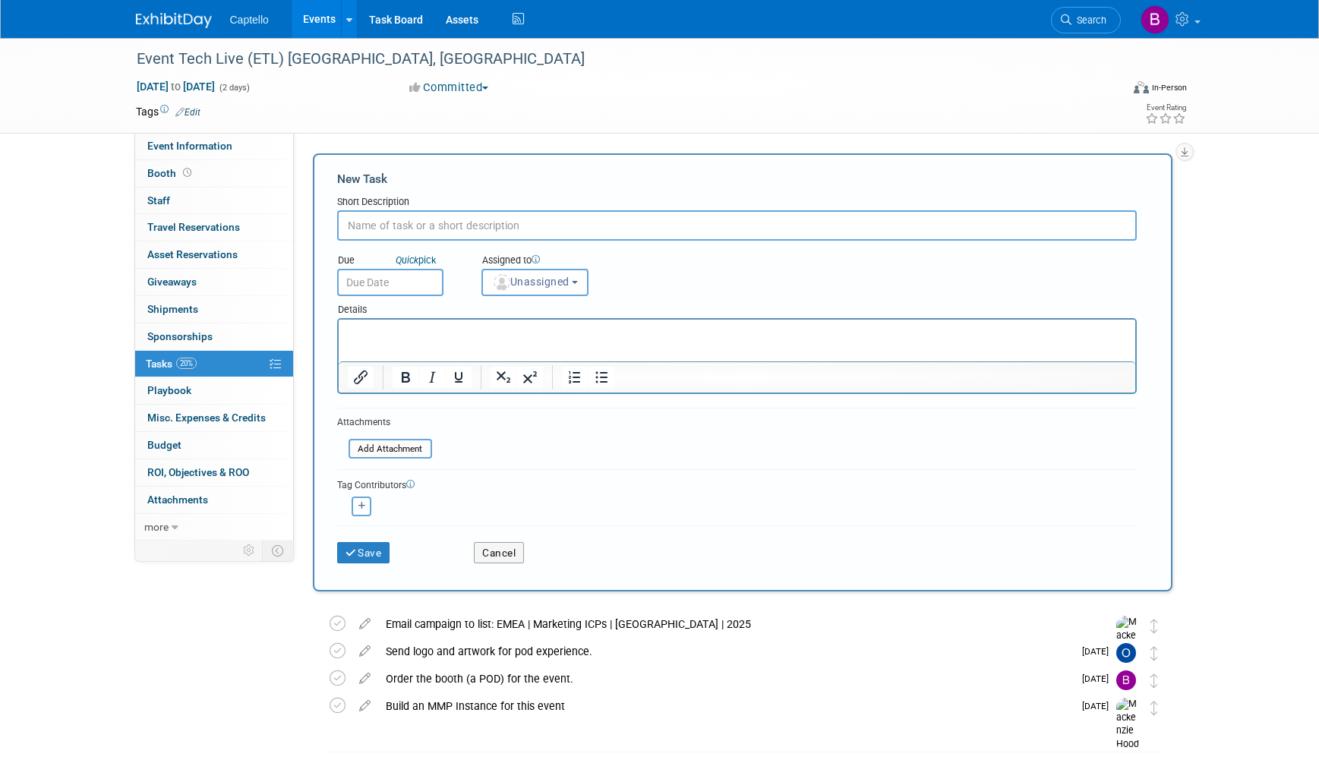
paste input "Announce that we will be exhibiting at ETL, use Daniel's headshot."
click at [350, 225] on input "Announce that we will be exhibiting at ETL, use Daniel's headshot." at bounding box center [737, 225] width 800 height 30
type input "Social Media Post: Announce that we will be exhibiting at ETL, use Daniel's hea…"
click at [529, 281] on span "Unassigned" at bounding box center [530, 282] width 77 height 12
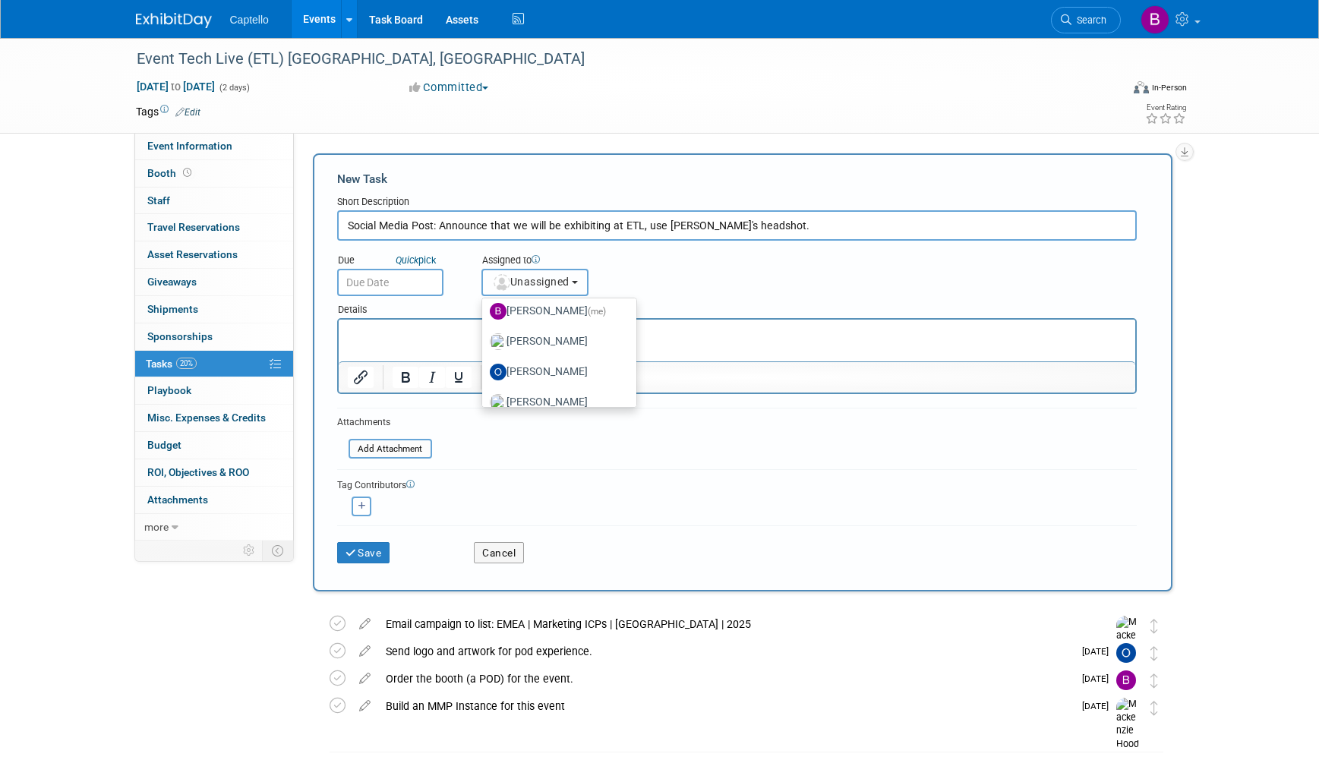
scroll to position [64, 0]
click at [537, 375] on label "[PERSON_NAME]" at bounding box center [555, 375] width 131 height 24
click at [485, 375] on input "[PERSON_NAME]" at bounding box center [480, 373] width 10 height 10
select select "a00b3843-d57d-47b3-acfd-32036fabef8b"
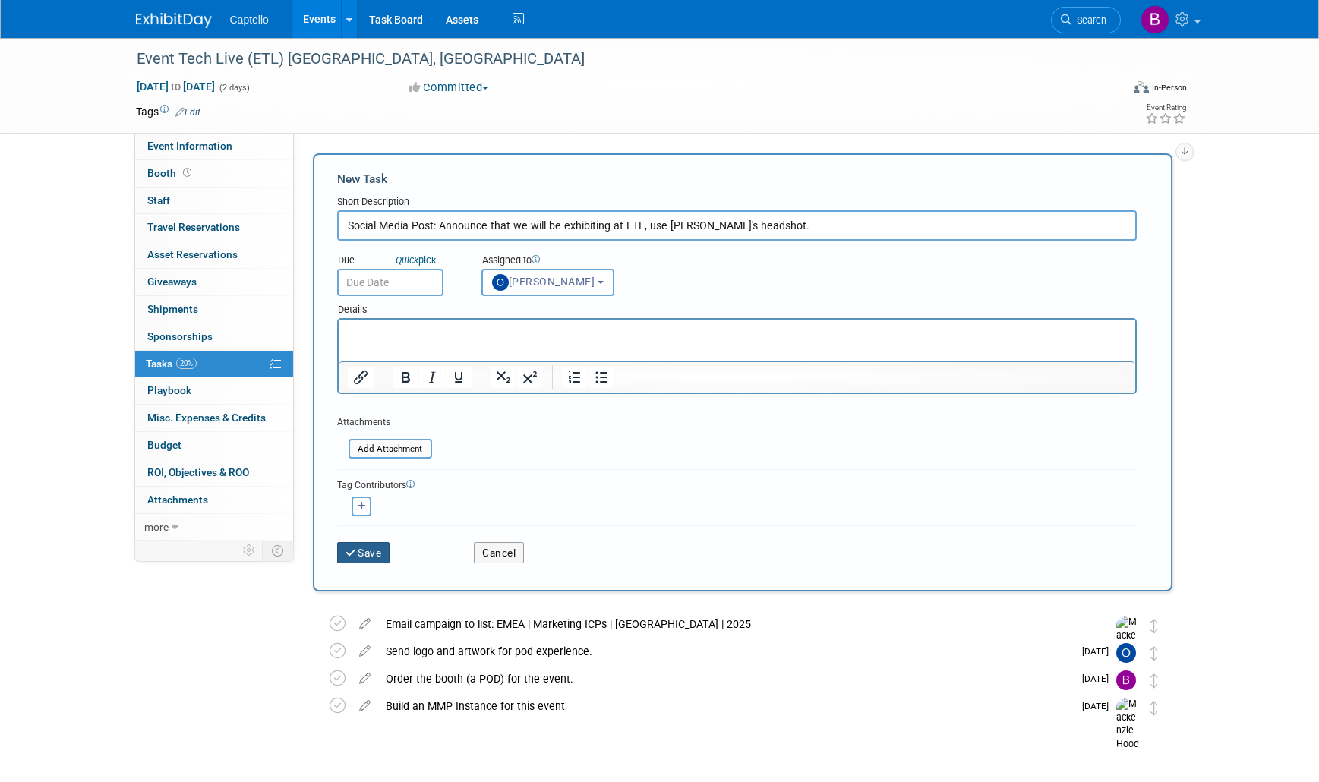
click at [373, 554] on button "Save" at bounding box center [363, 552] width 53 height 21
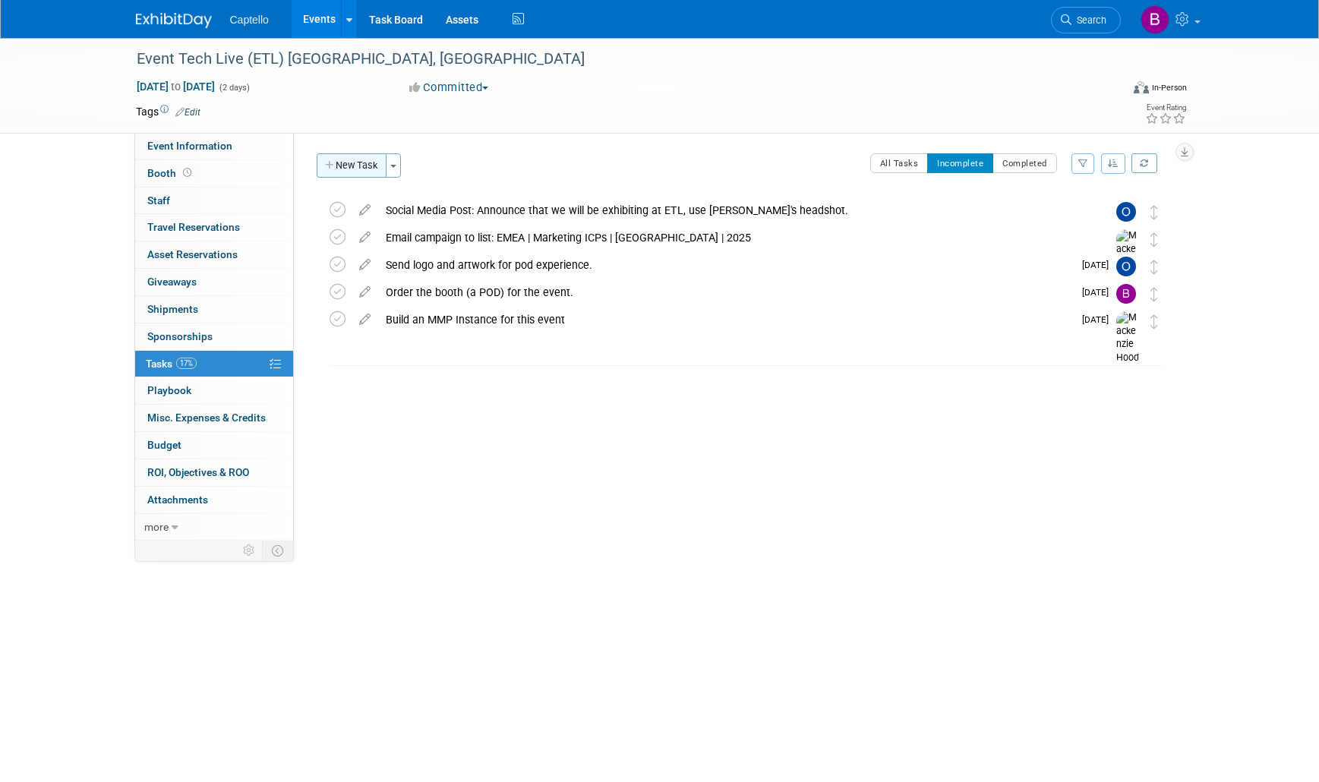
click at [361, 168] on button "New Task" at bounding box center [352, 165] width 70 height 24
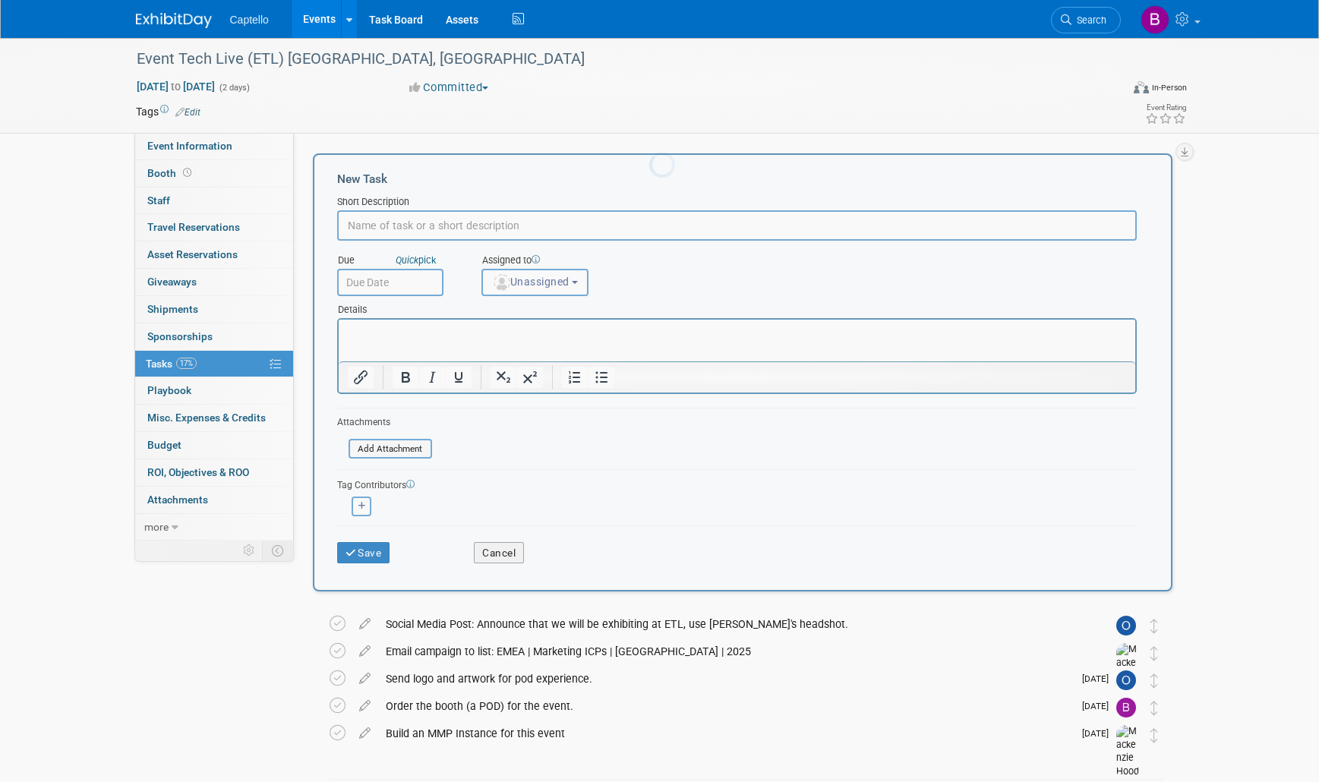
scroll to position [0, 0]
click at [553, 283] on span "Unassigned" at bounding box center [530, 282] width 77 height 12
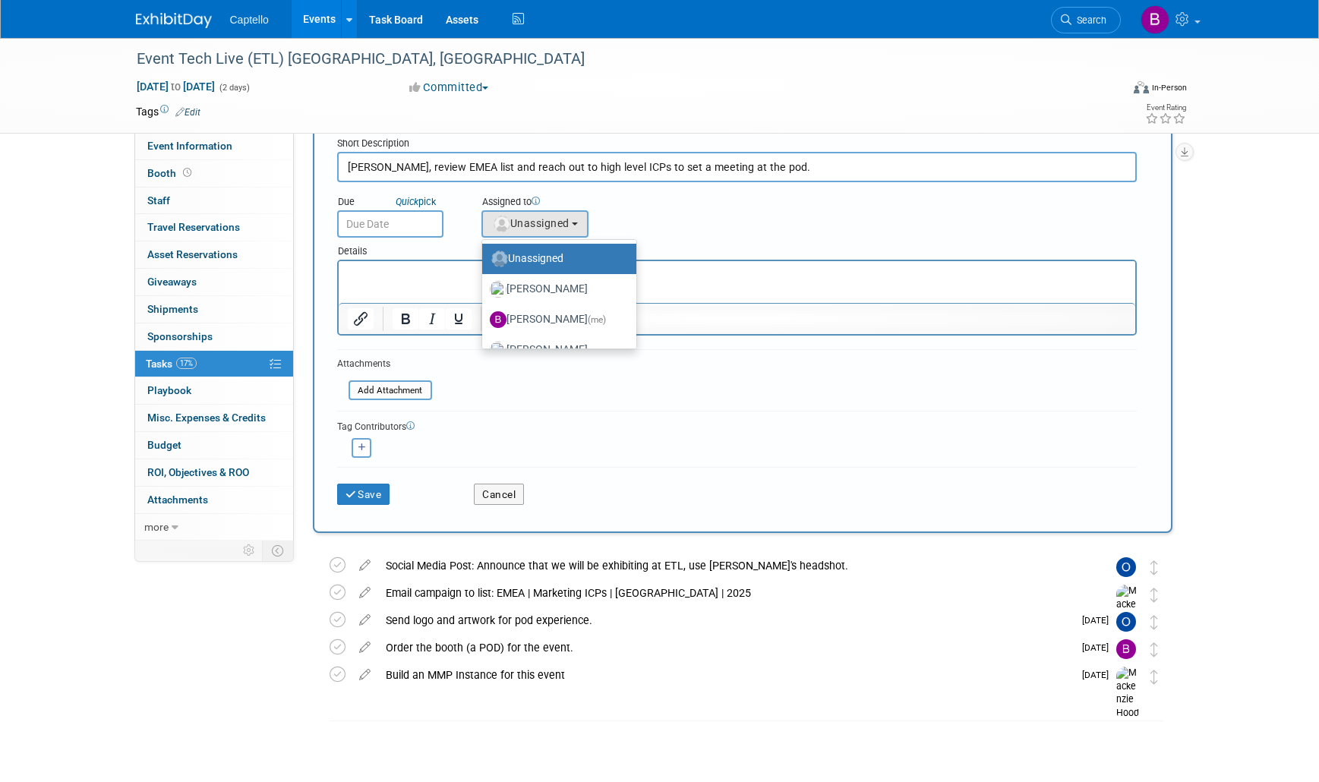
click at [684, 194] on div "Due Quick pick Assigned to <img src="https://www.exhibitday.com/Images/Unassign…" at bounding box center [737, 209] width 822 height 55
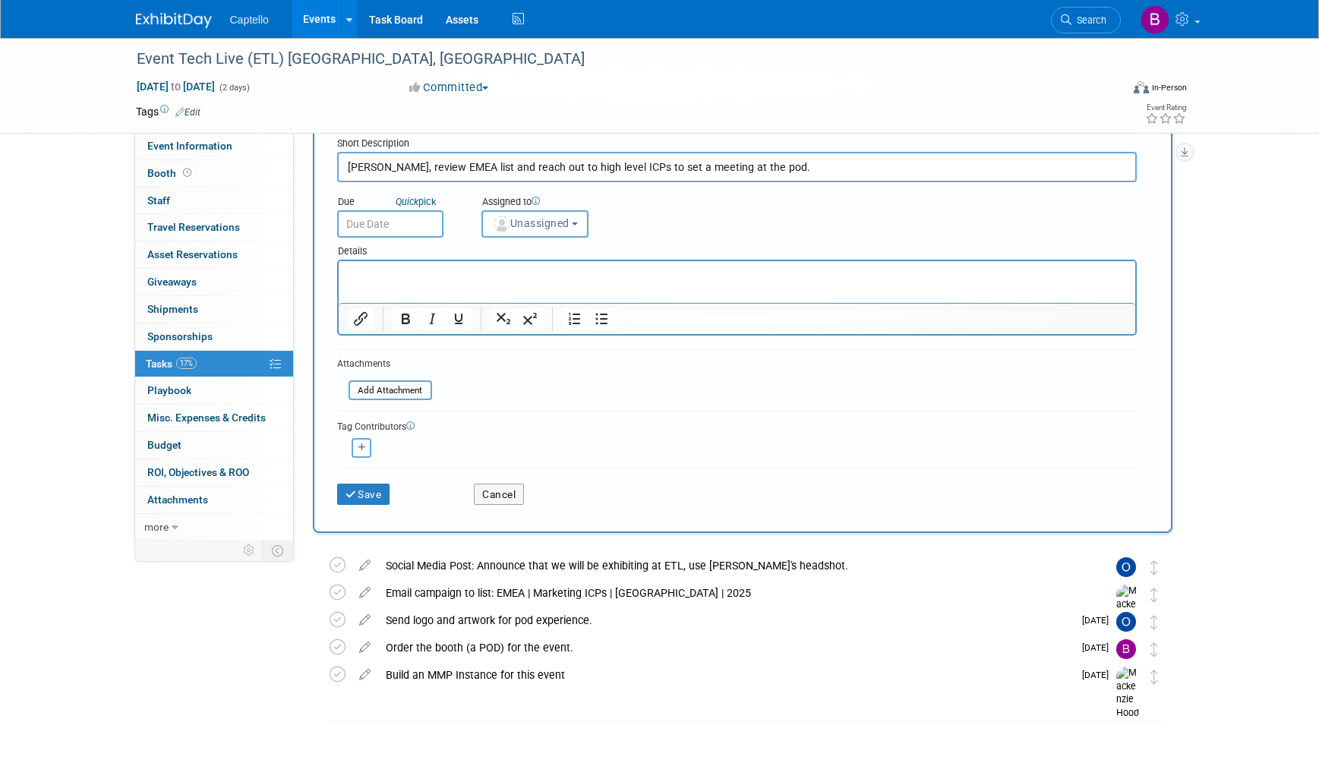
drag, startPoint x: 352, startPoint y: 162, endPoint x: 340, endPoint y: 167, distance: 12.6
click at [340, 167] on input "Daniel, review EMEA list and reach out to high level ICPs to set a meeting at t…" at bounding box center [737, 167] width 800 height 30
type input "Connect with Daniel to review EMEA list and reach out to high level ICPs to set…"
click at [398, 226] on input "text" at bounding box center [390, 223] width 106 height 27
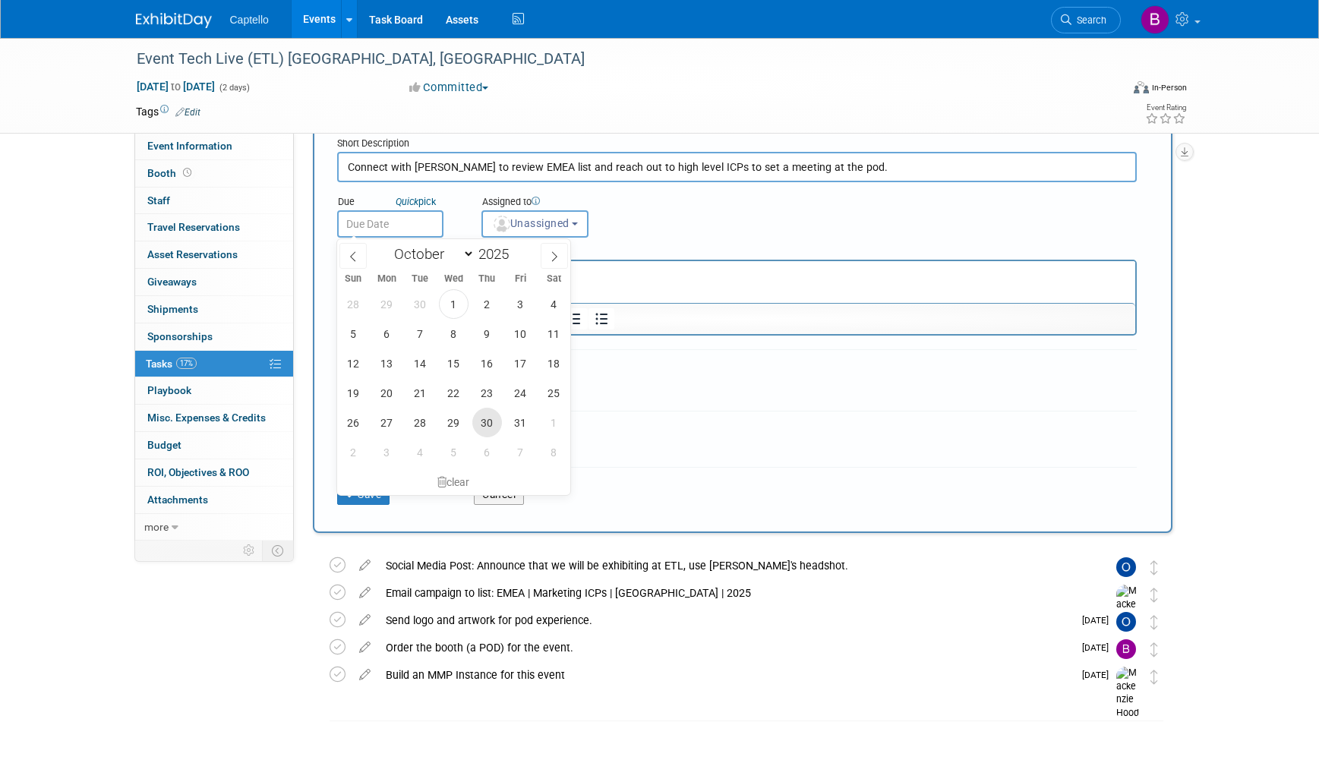
click at [486, 418] on span "30" at bounding box center [487, 423] width 30 height 30
type input "Oct 30, 2025"
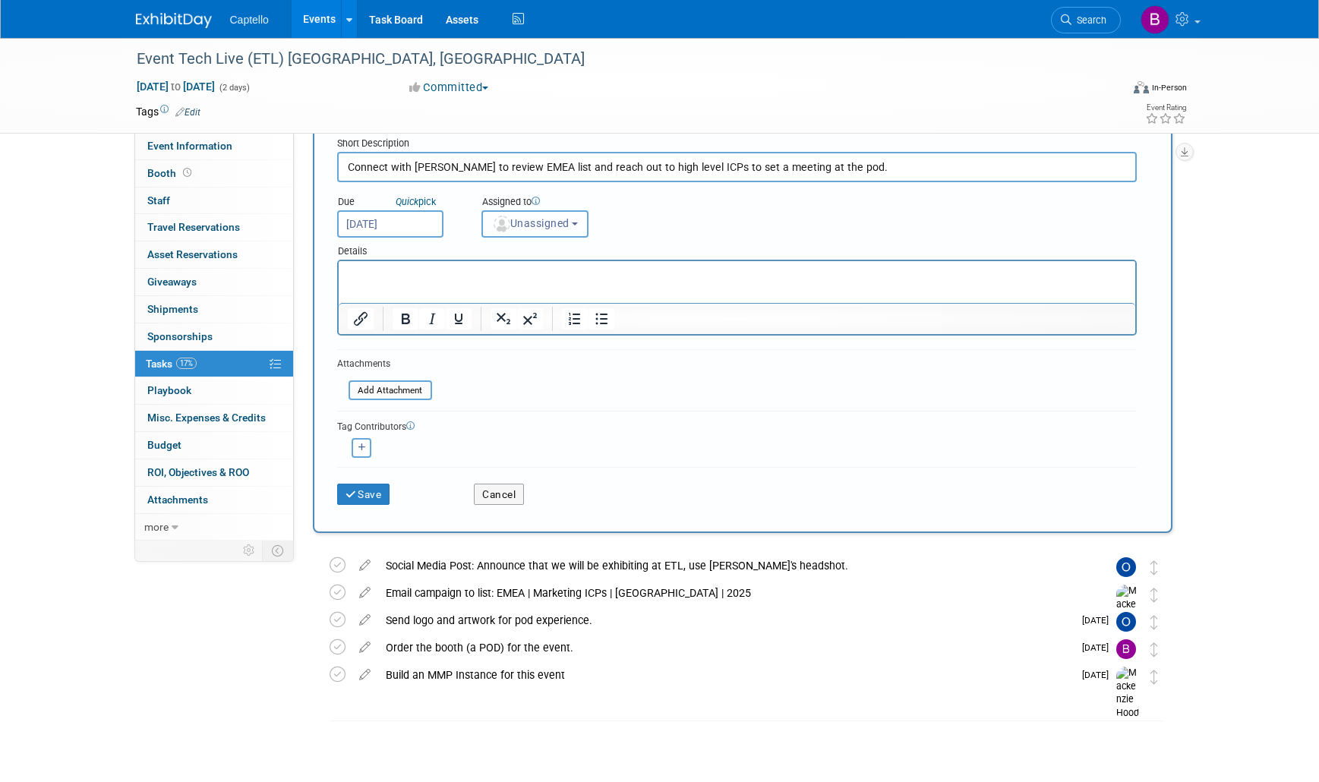
click at [537, 221] on span "Unassigned" at bounding box center [530, 223] width 77 height 12
click at [535, 287] on label "[PERSON_NAME]" at bounding box center [555, 285] width 131 height 24
click at [485, 287] on input "[PERSON_NAME]" at bounding box center [480, 284] width 10 height 10
click at [542, 221] on span "[PERSON_NAME]" at bounding box center [543, 223] width 103 height 12
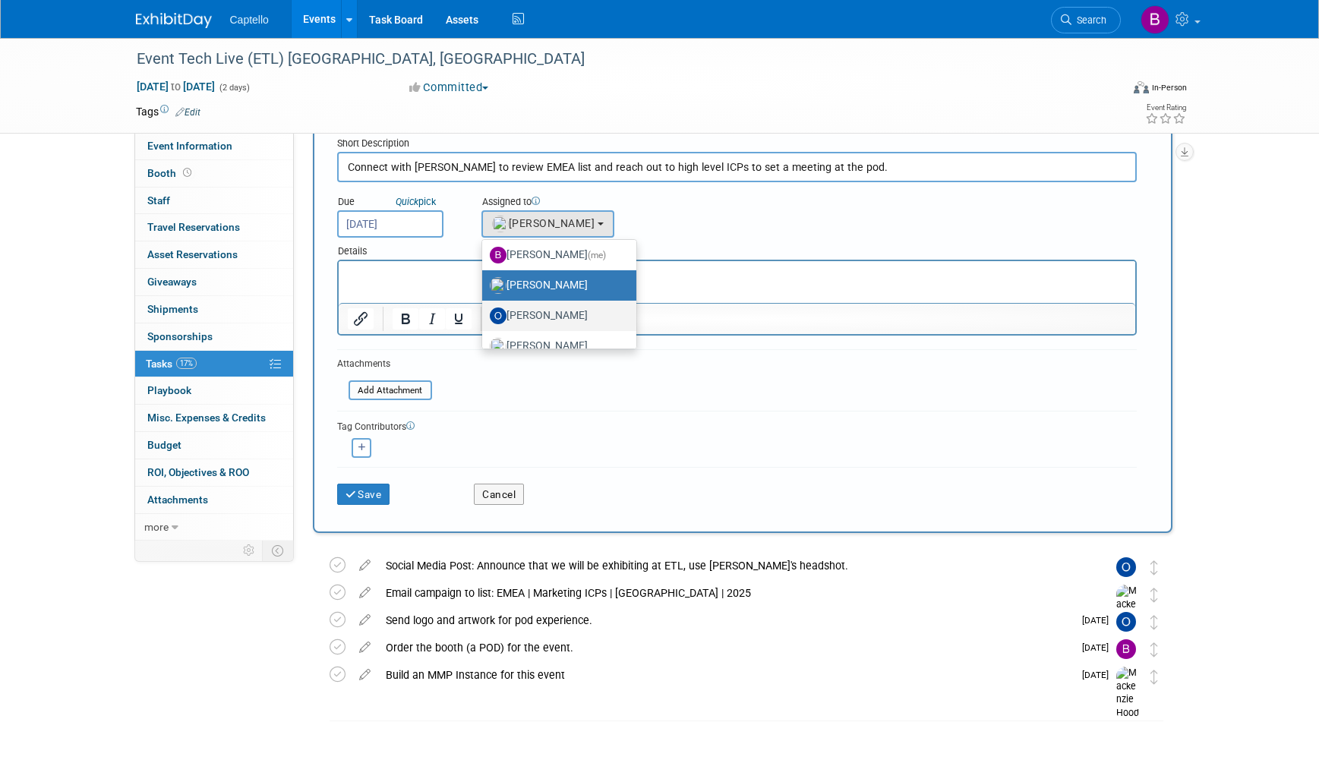
click at [535, 315] on label "[PERSON_NAME]" at bounding box center [555, 316] width 131 height 24
click at [485, 315] on input "[PERSON_NAME]" at bounding box center [480, 314] width 10 height 10
select select "a00b3843-d57d-47b3-acfd-32036fabef8b"
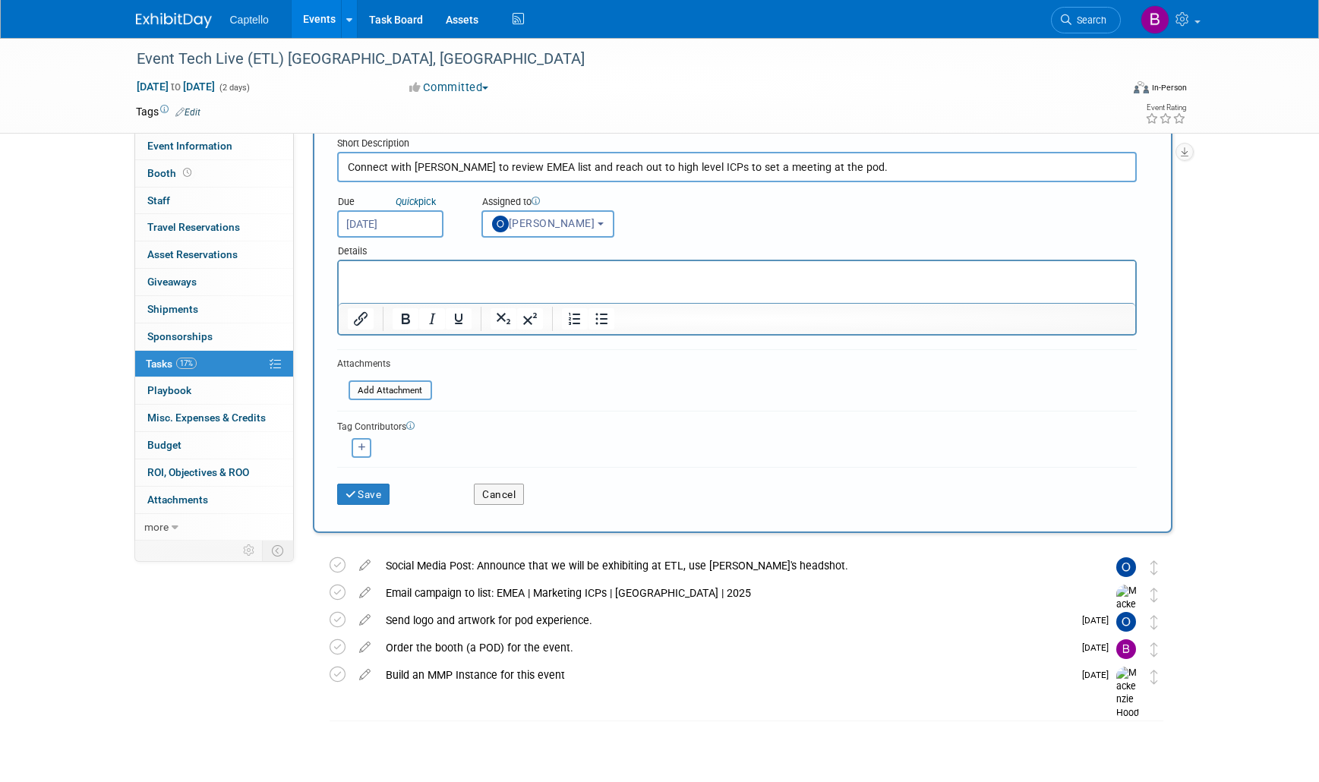
click at [491, 273] on p "Rich Text Area. Press ALT-0 for help." at bounding box center [736, 274] width 779 height 15
click at [387, 492] on button "Save" at bounding box center [363, 494] width 53 height 21
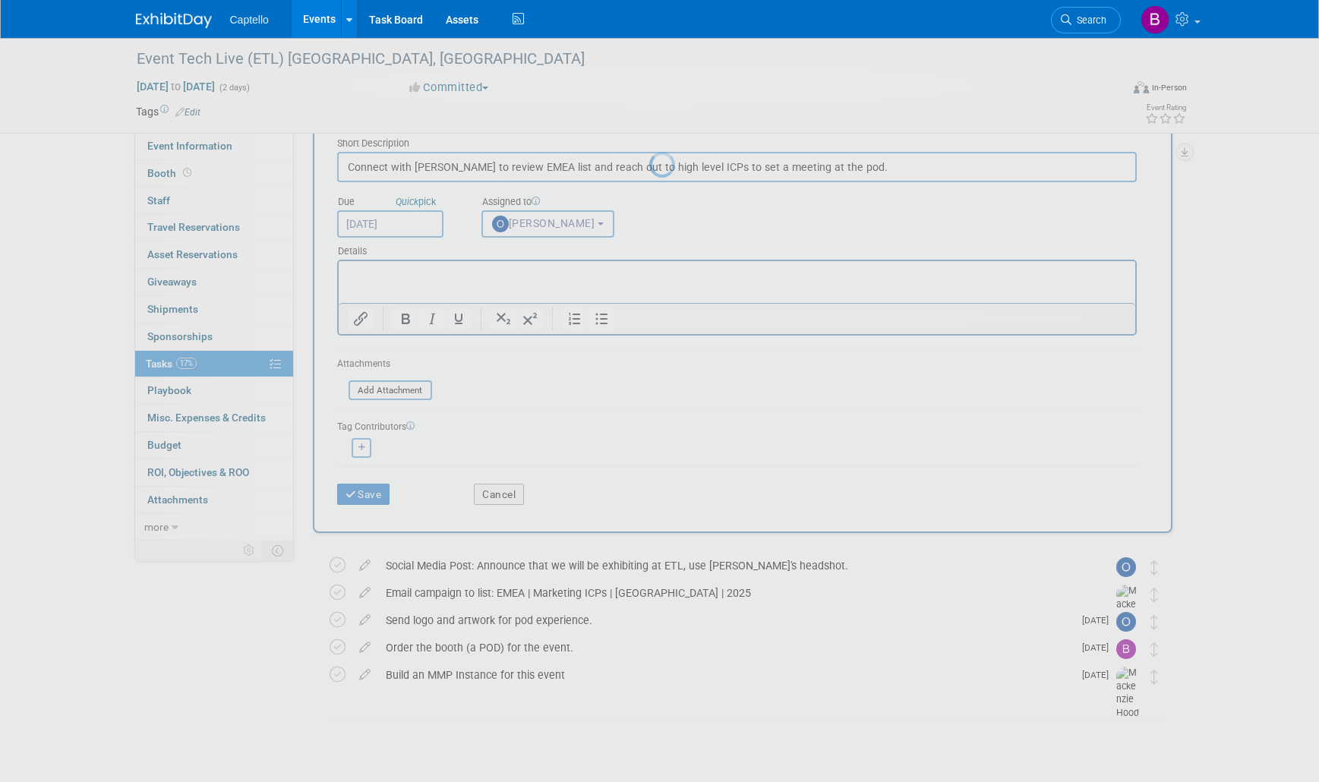
scroll to position [0, 0]
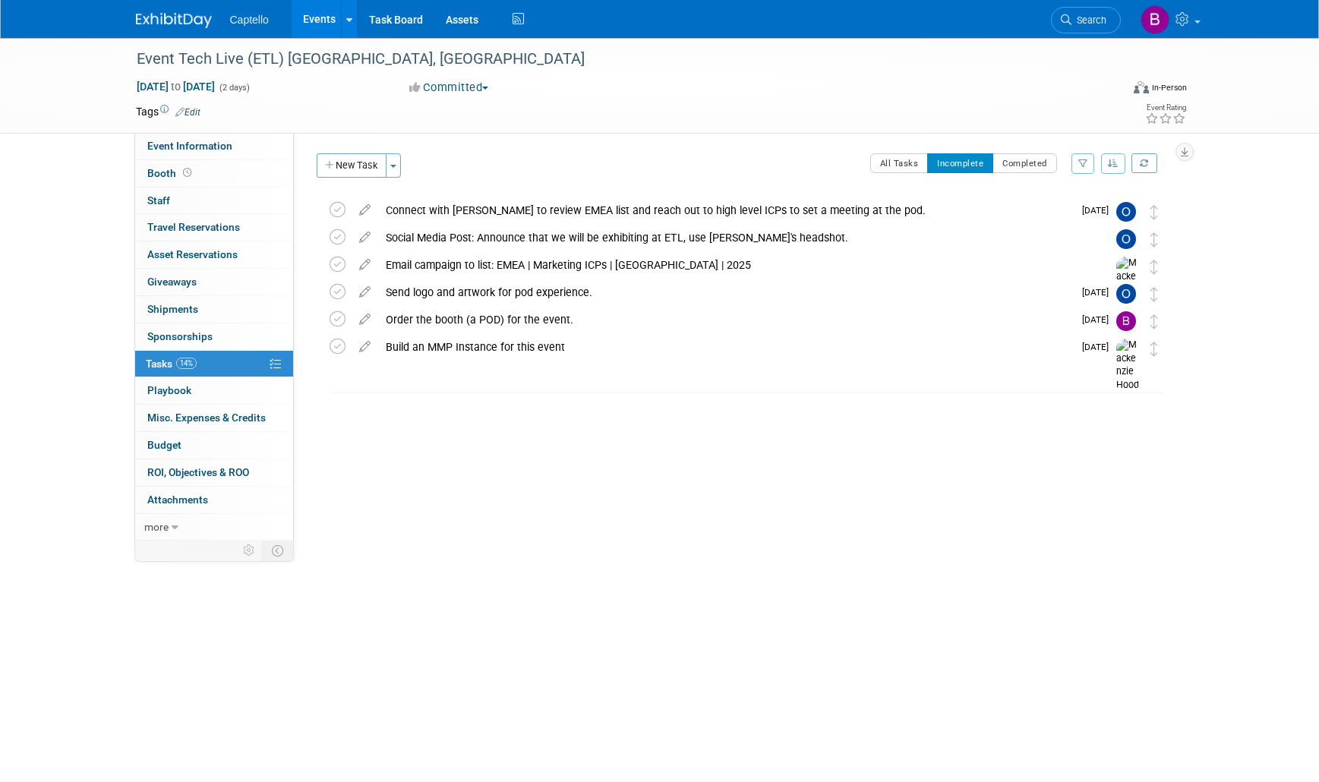
click at [706, 434] on div "Event Website: Edit Event Venue Name: Specify event venue name Event Venue Addr…" at bounding box center [739, 337] width 890 height 408
click at [317, 17] on link "Events" at bounding box center [319, 19] width 55 height 38
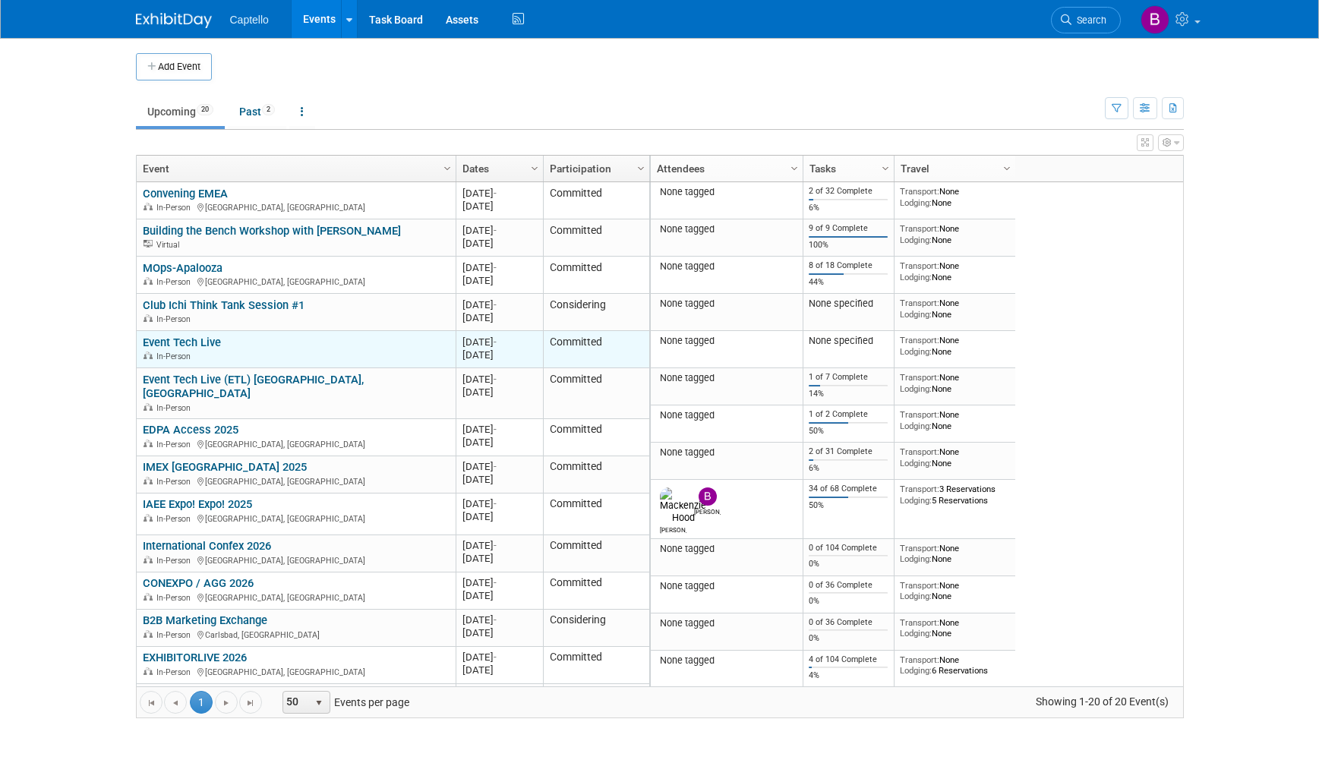
click at [200, 343] on link "Event Tech Live" at bounding box center [182, 343] width 78 height 14
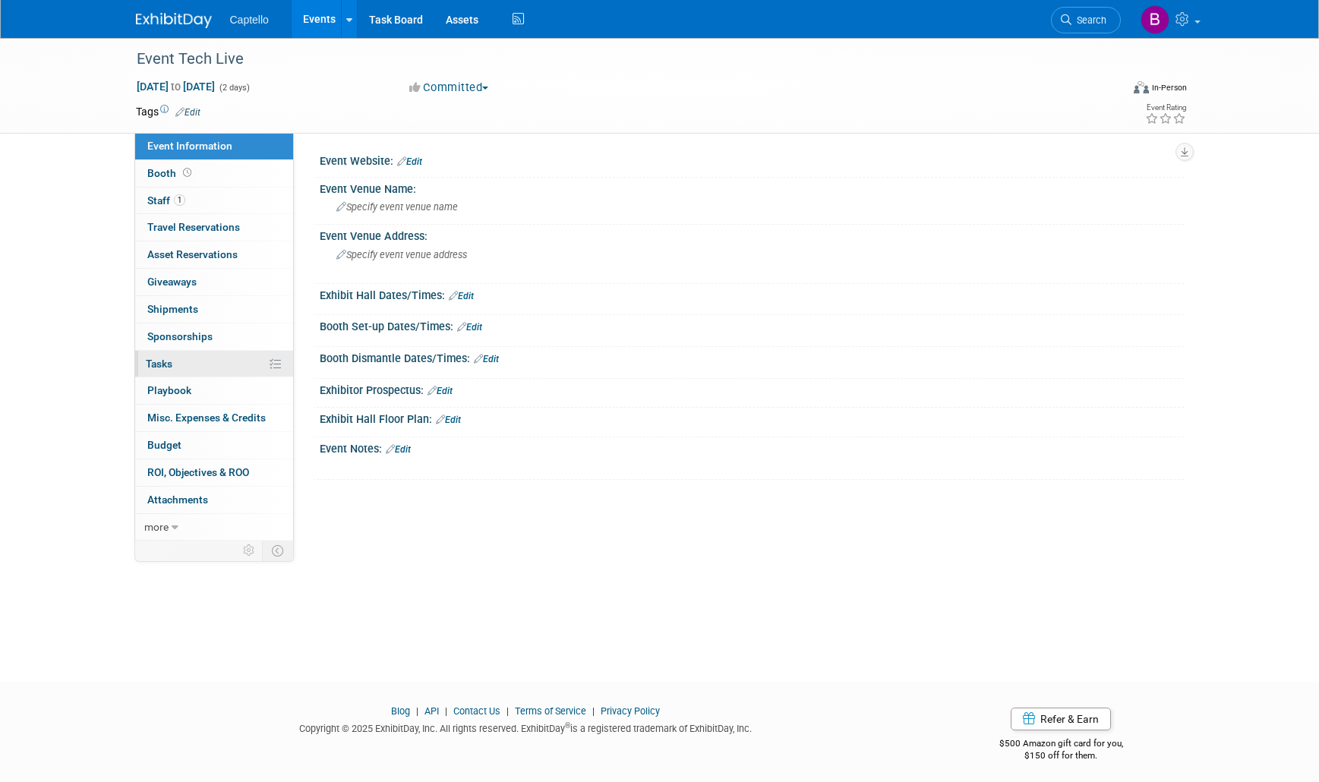
click at [191, 363] on link "0% Tasks 0%" at bounding box center [214, 364] width 158 height 27
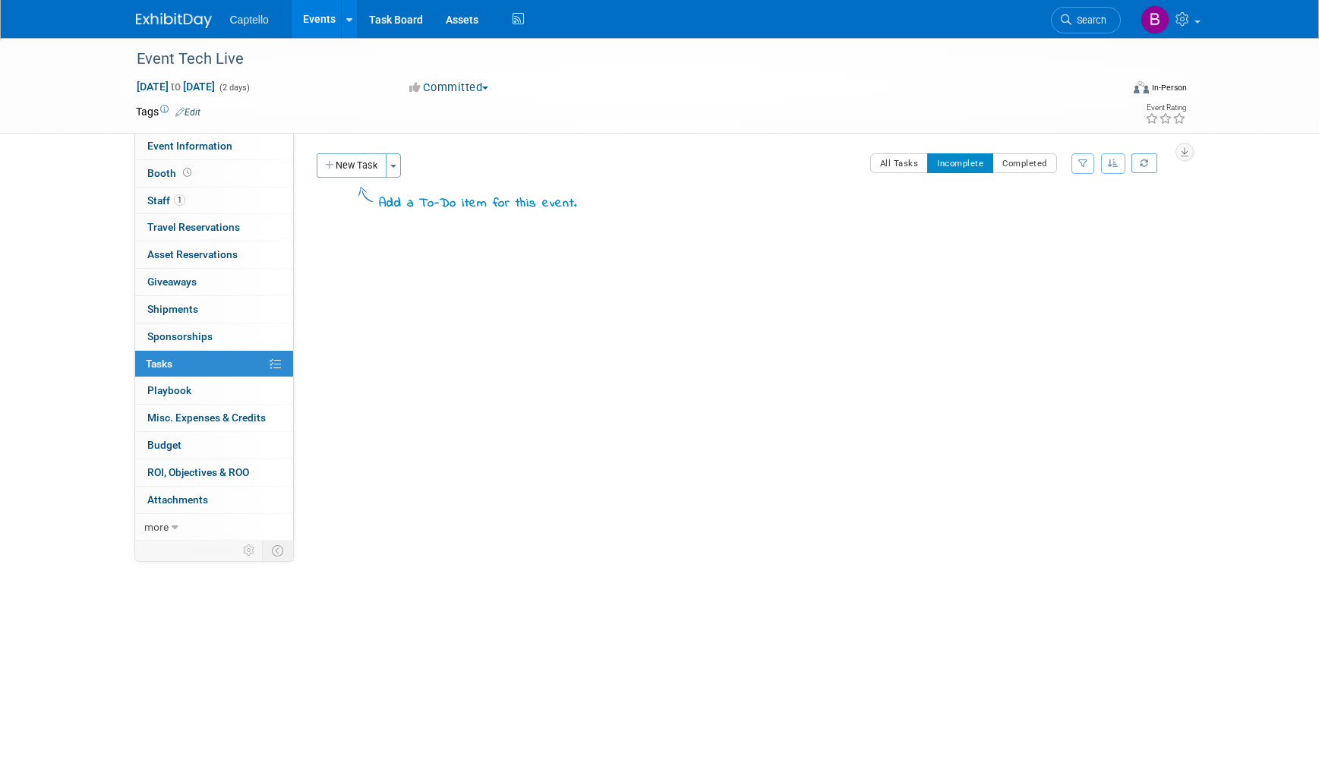
click at [326, 19] on link "Events" at bounding box center [319, 19] width 55 height 38
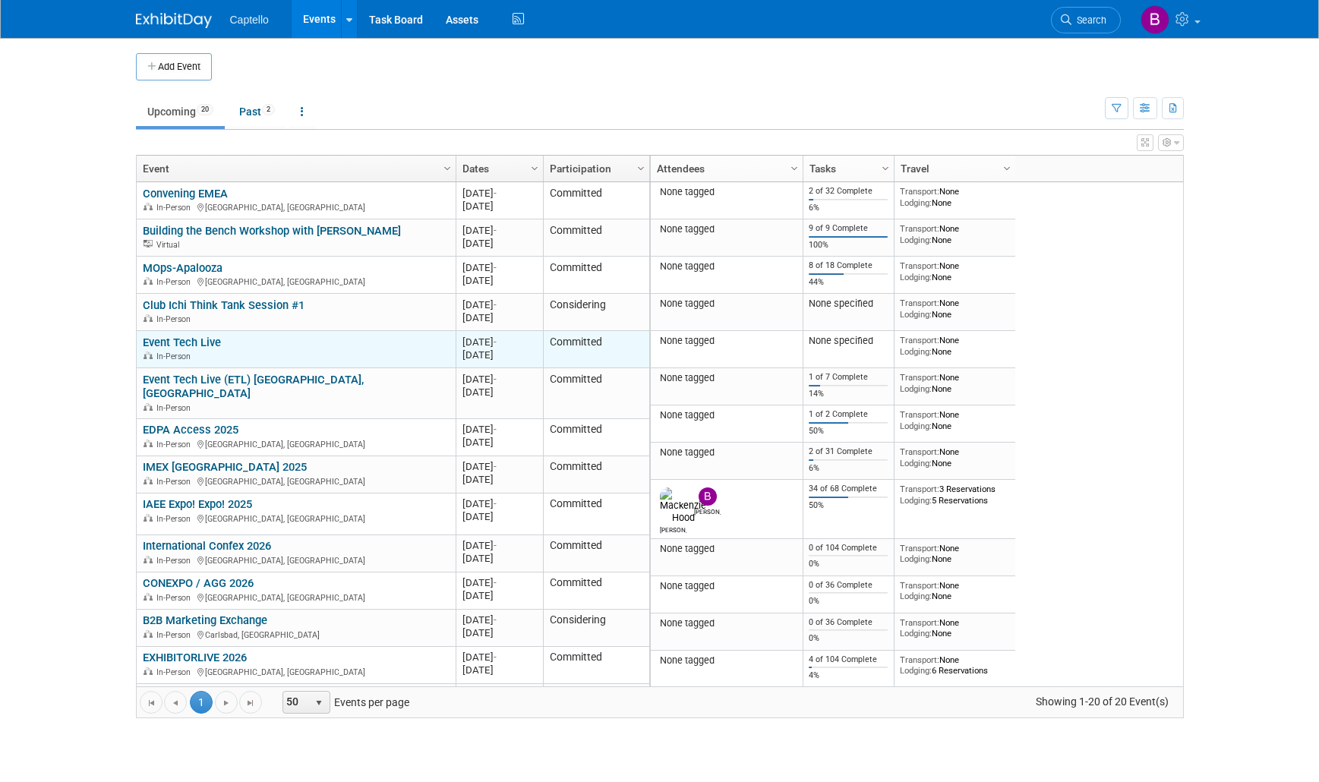
click at [209, 345] on link "Event Tech Live" at bounding box center [182, 343] width 78 height 14
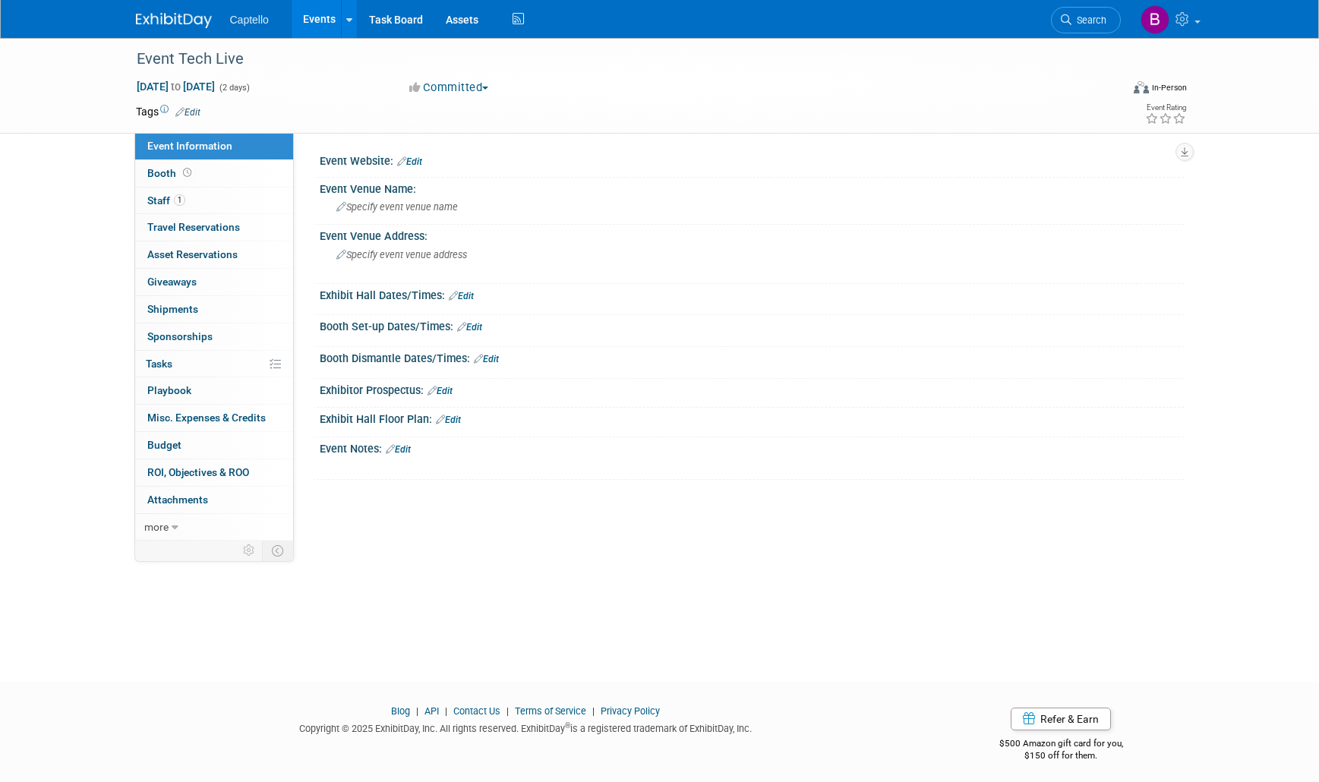
click at [194, 109] on link "Edit" at bounding box center [187, 112] width 25 height 11
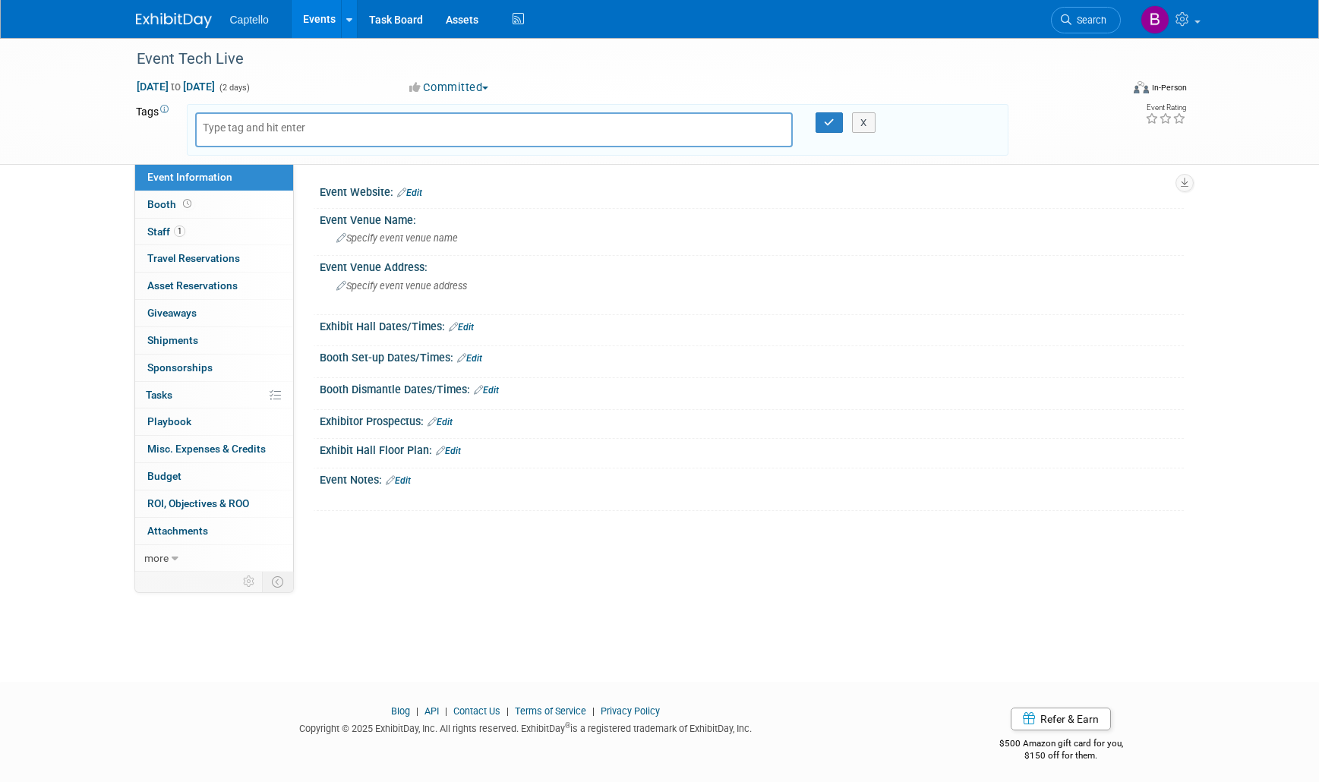
click at [488, 87] on span "button" at bounding box center [485, 88] width 6 height 3
click at [466, 156] on link "Not Going" at bounding box center [465, 154] width 120 height 21
click at [335, 18] on link "Events" at bounding box center [319, 19] width 55 height 38
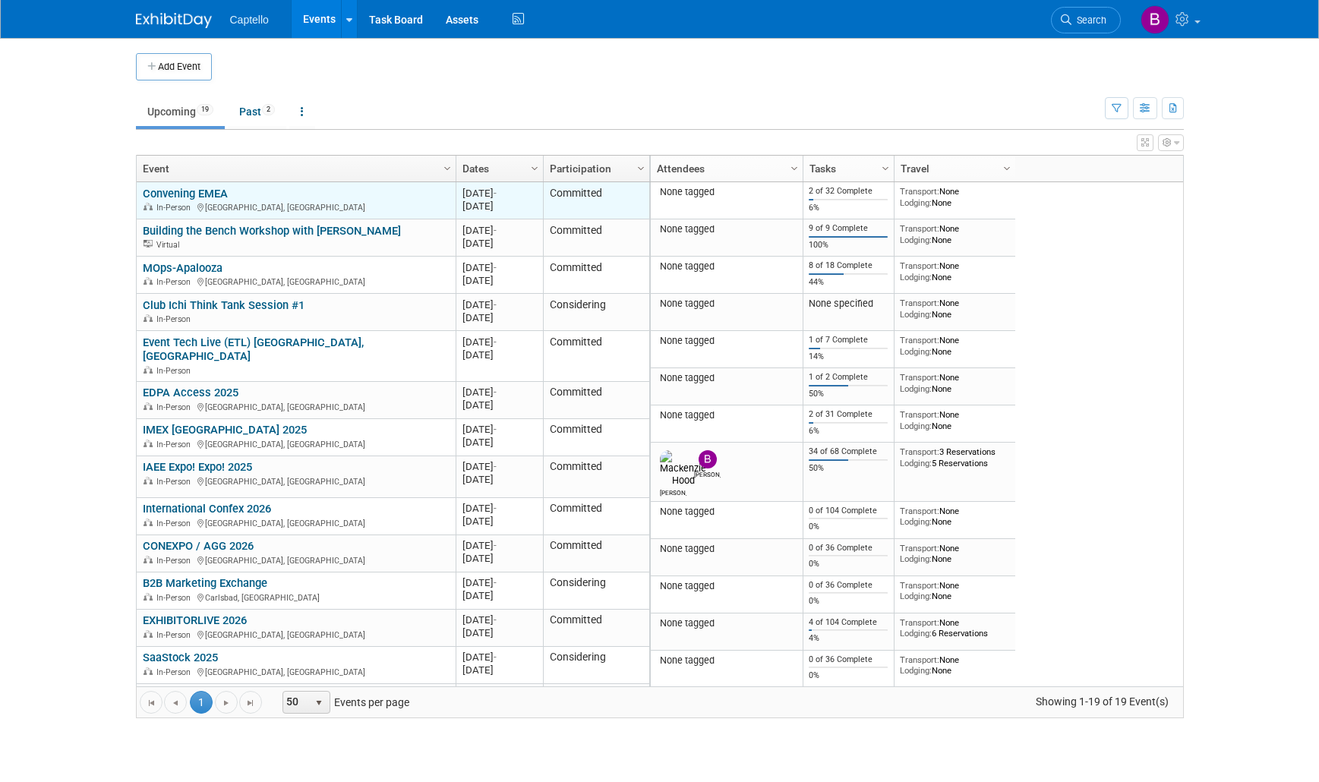
click at [172, 187] on link "Convening EMEA" at bounding box center [185, 194] width 85 height 14
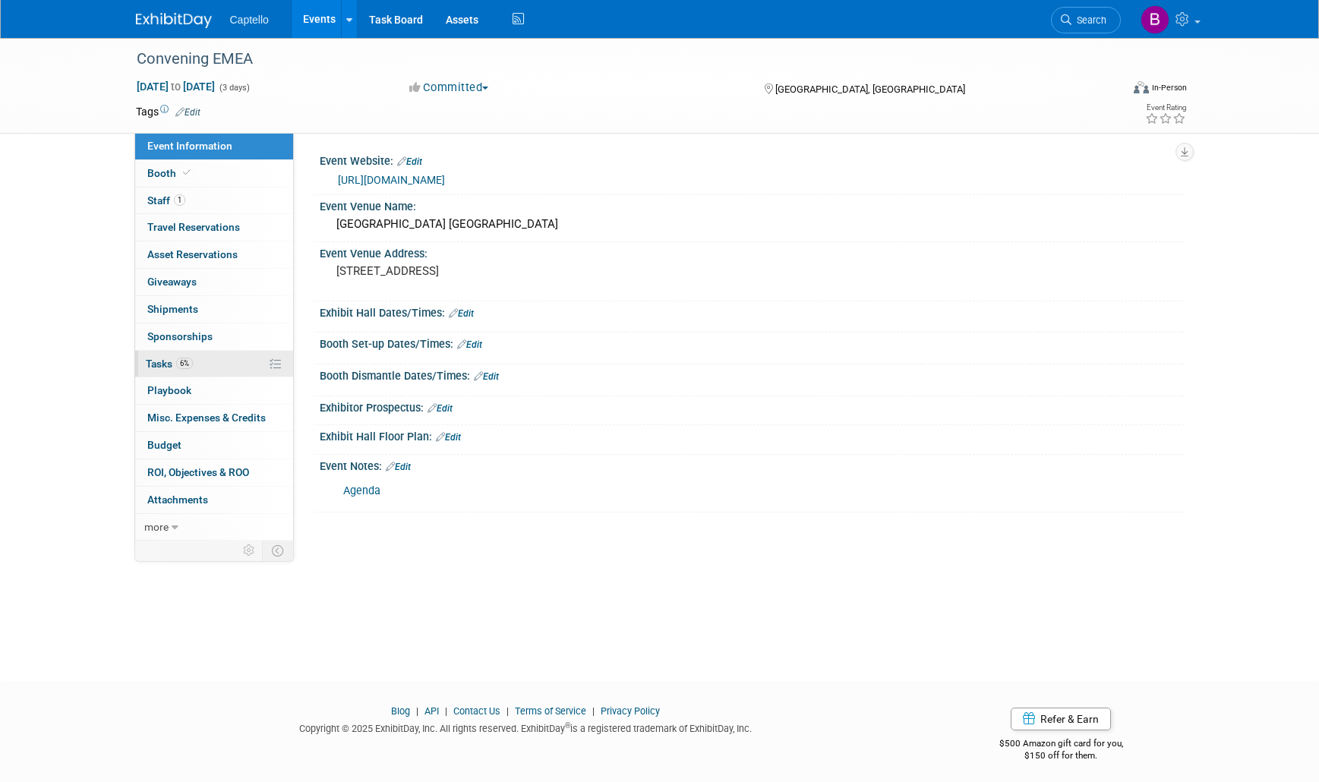
click at [163, 362] on span "Tasks 6%" at bounding box center [169, 364] width 47 height 12
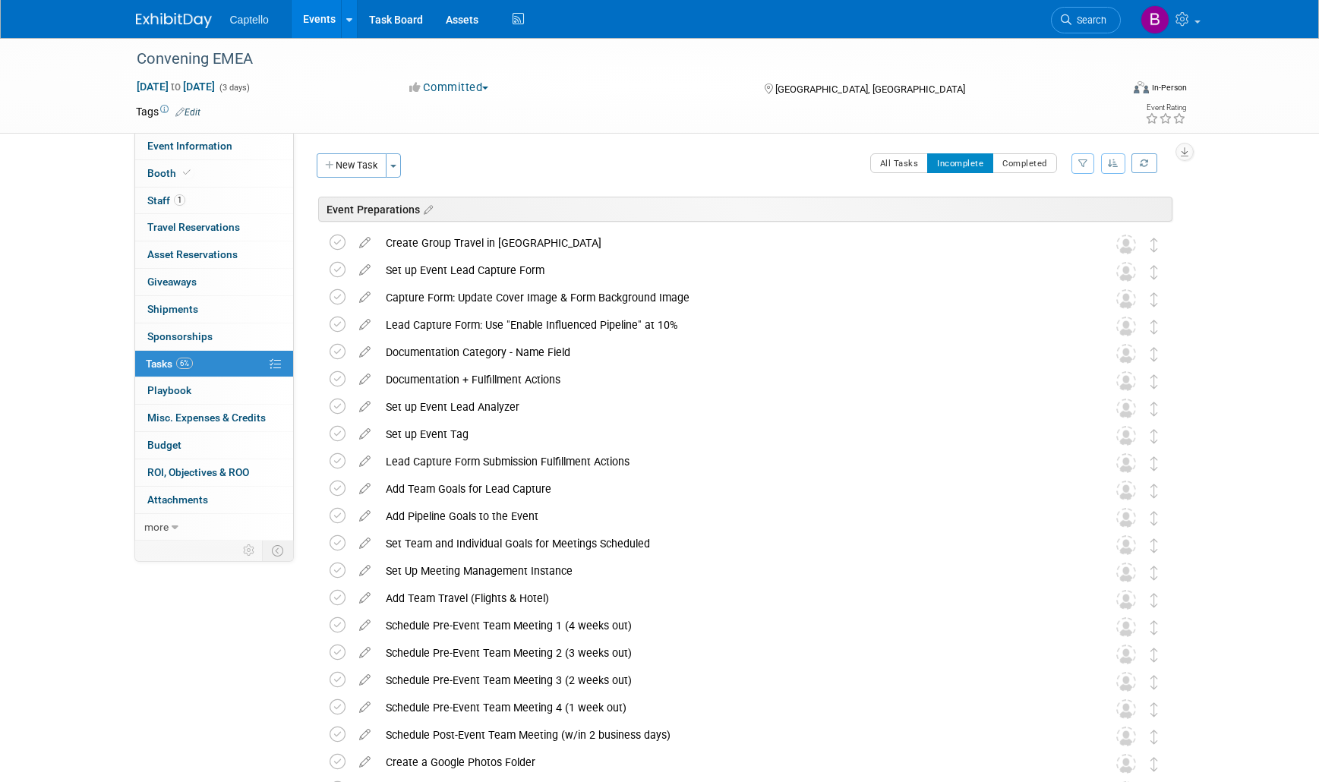
click at [317, 19] on link "Events" at bounding box center [319, 19] width 55 height 38
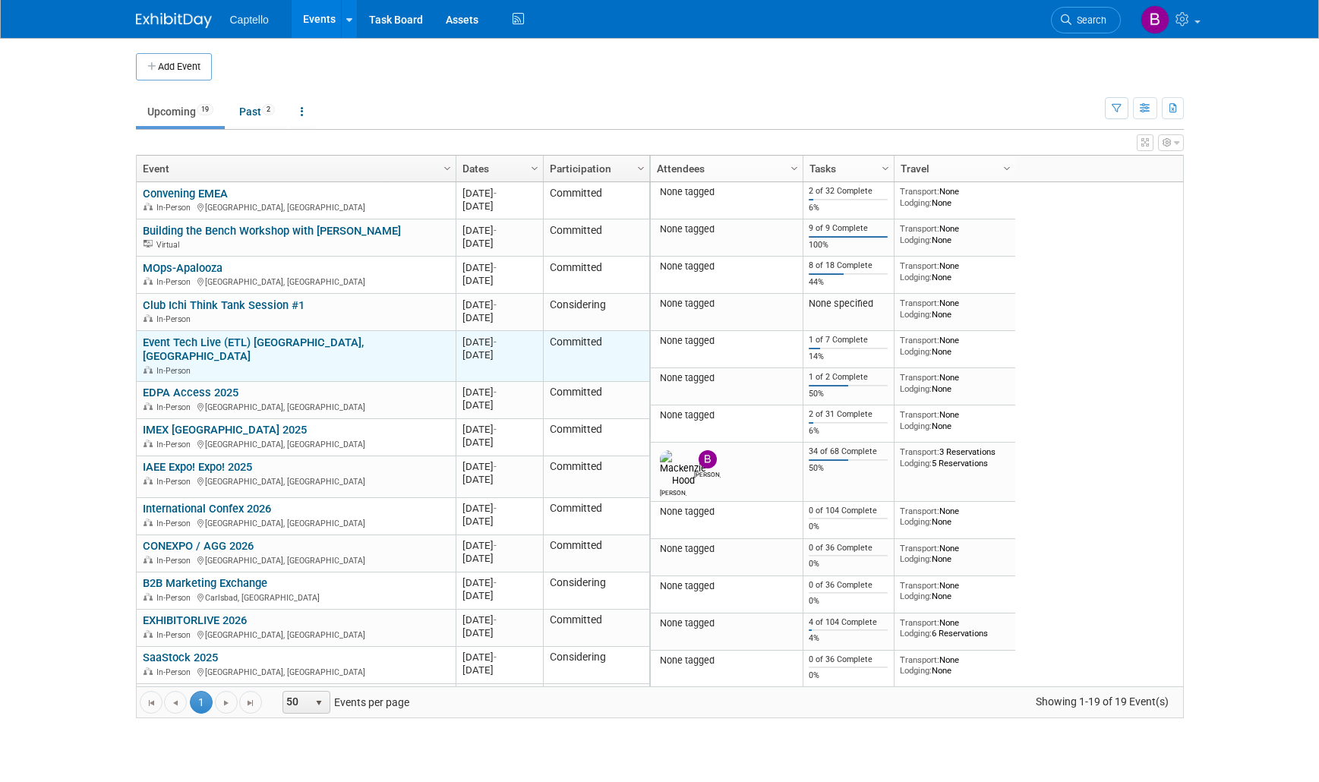
click at [199, 338] on link "Event Tech Live (ETL) [GEOGRAPHIC_DATA], [GEOGRAPHIC_DATA]" at bounding box center [253, 350] width 221 height 28
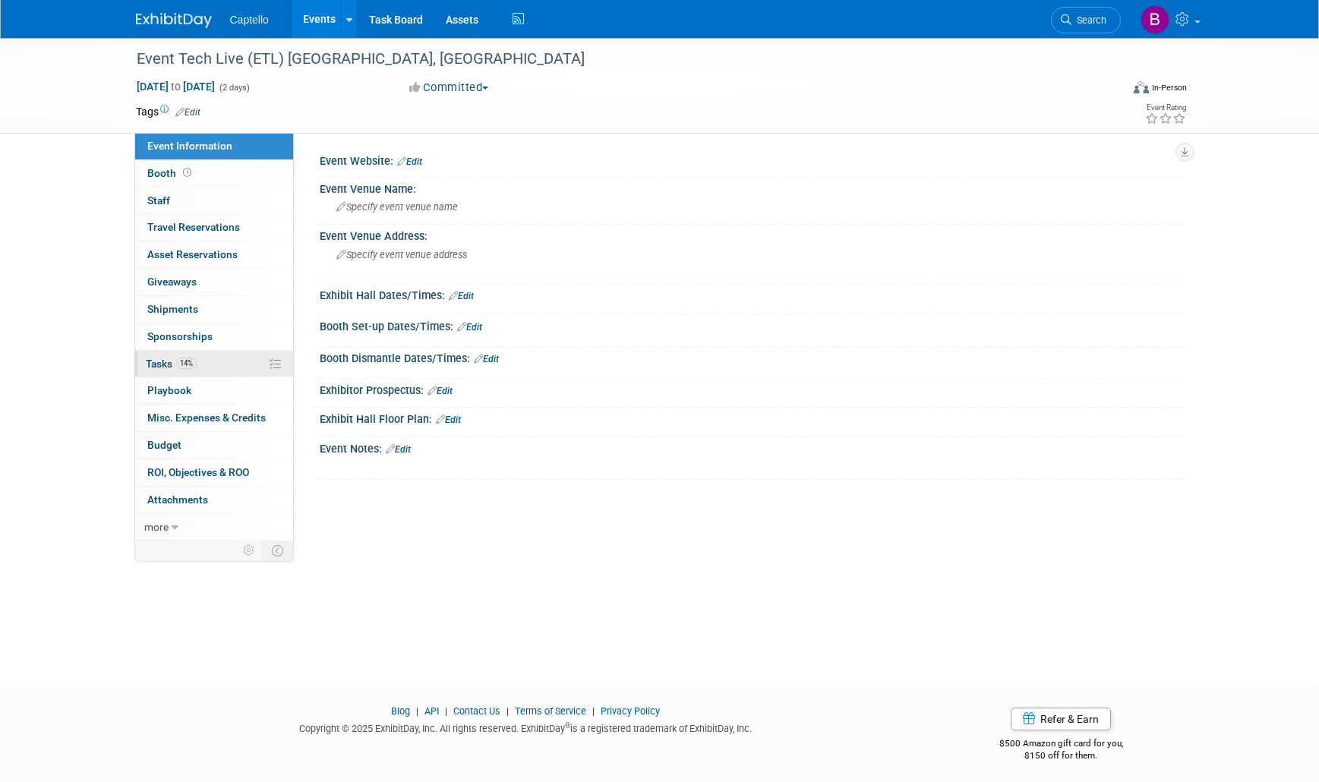
click at [162, 361] on span "Tasks 14%" at bounding box center [171, 364] width 51 height 12
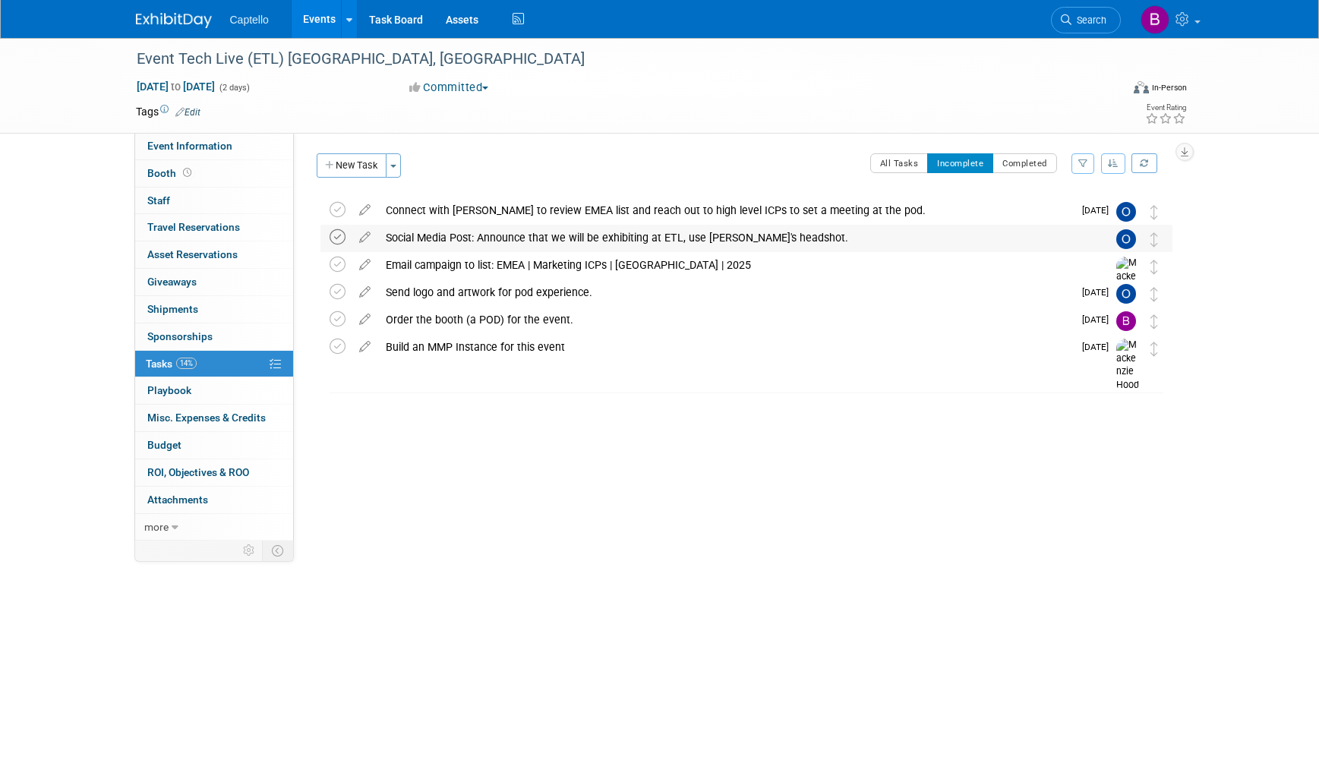
click at [338, 235] on icon at bounding box center [338, 237] width 16 height 16
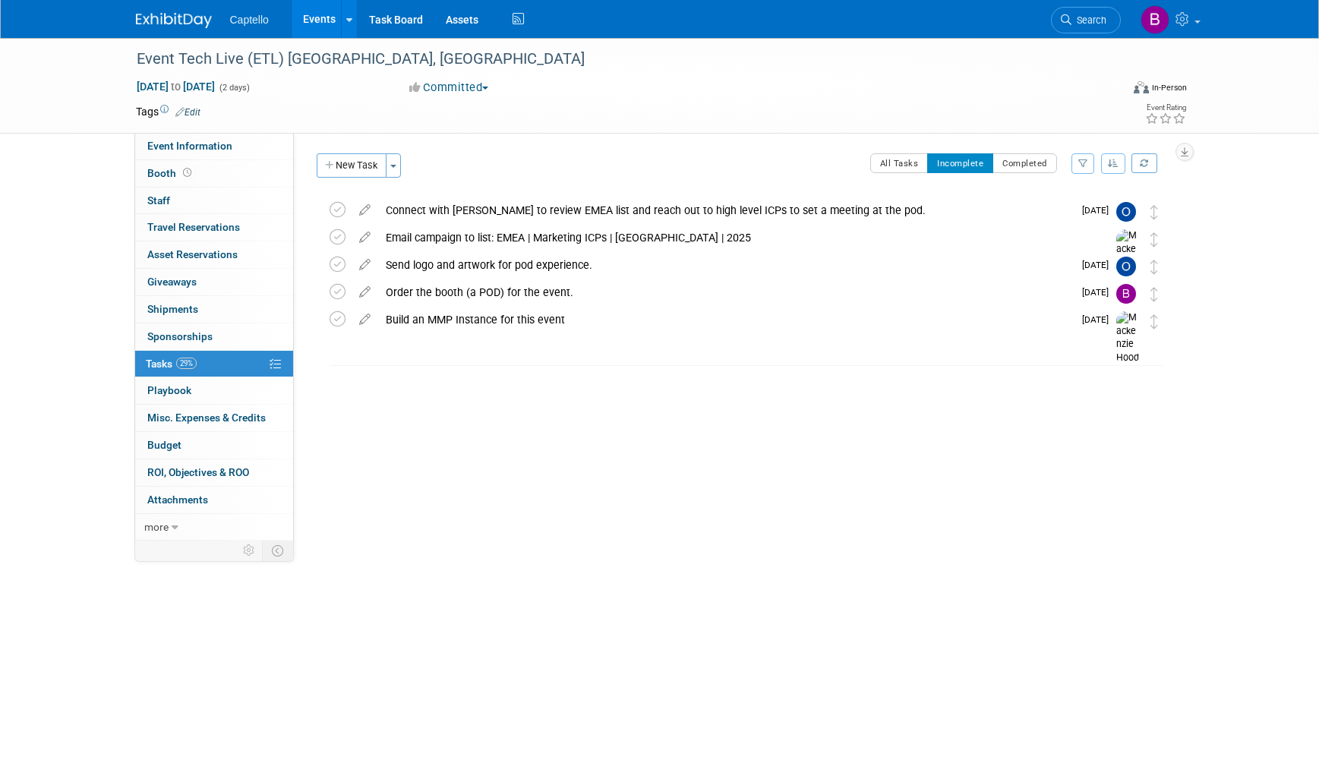
click at [319, 17] on link "Events" at bounding box center [319, 19] width 55 height 38
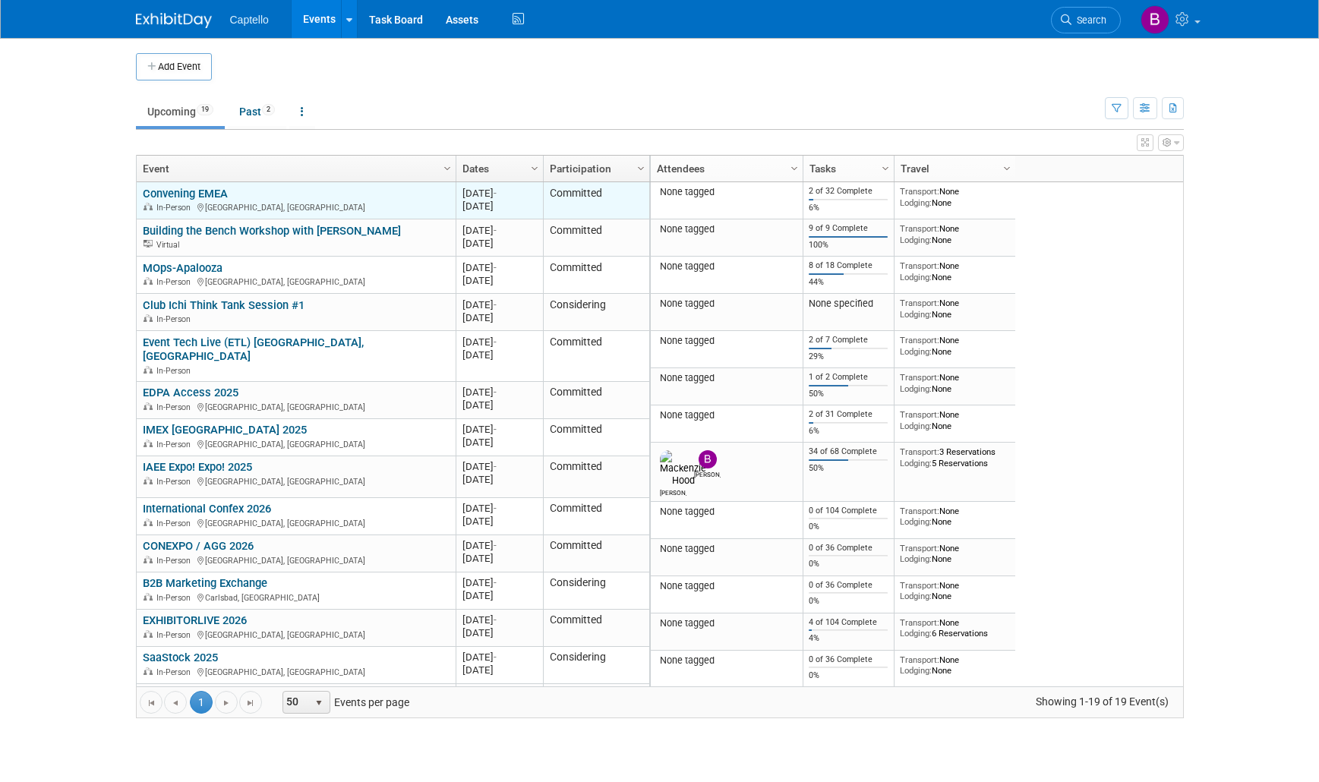
click at [194, 194] on link "Convening EMEA" at bounding box center [185, 194] width 85 height 14
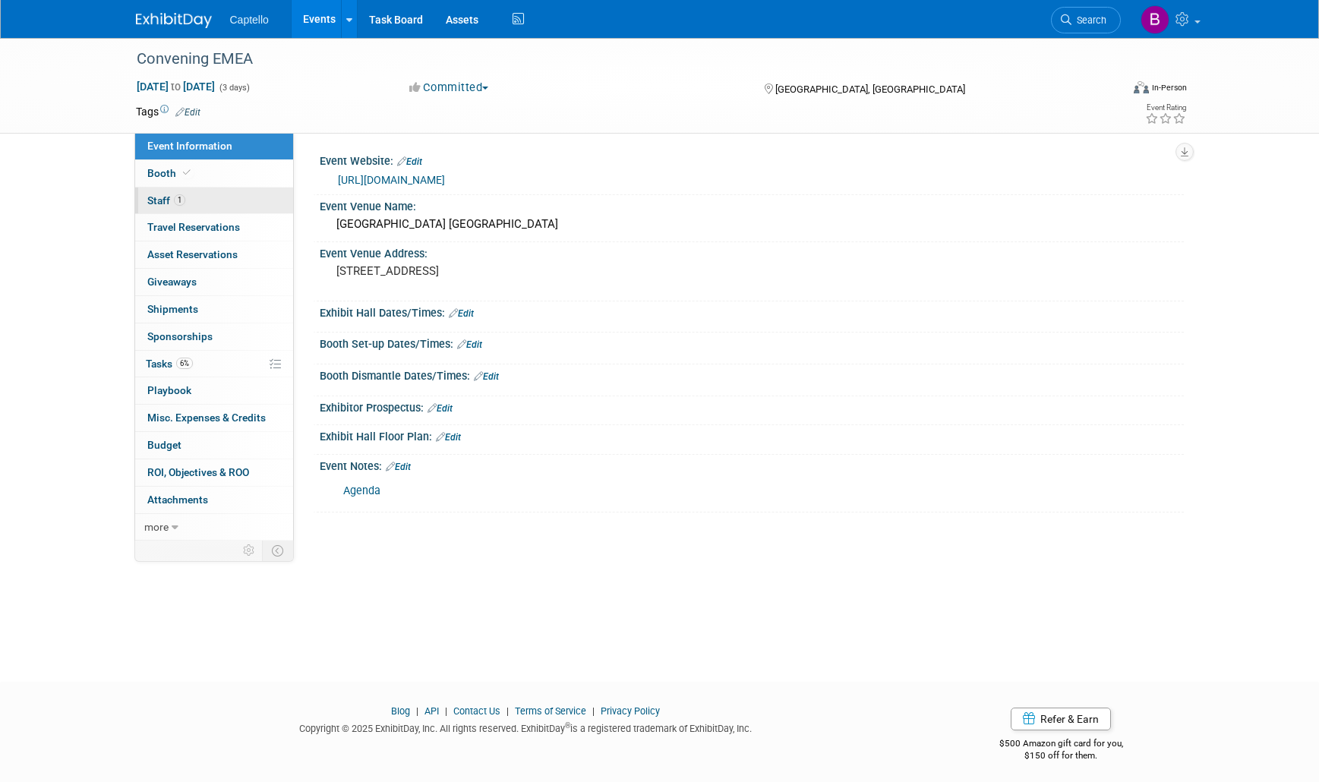
click at [171, 196] on span "Staff 1" at bounding box center [166, 200] width 38 height 12
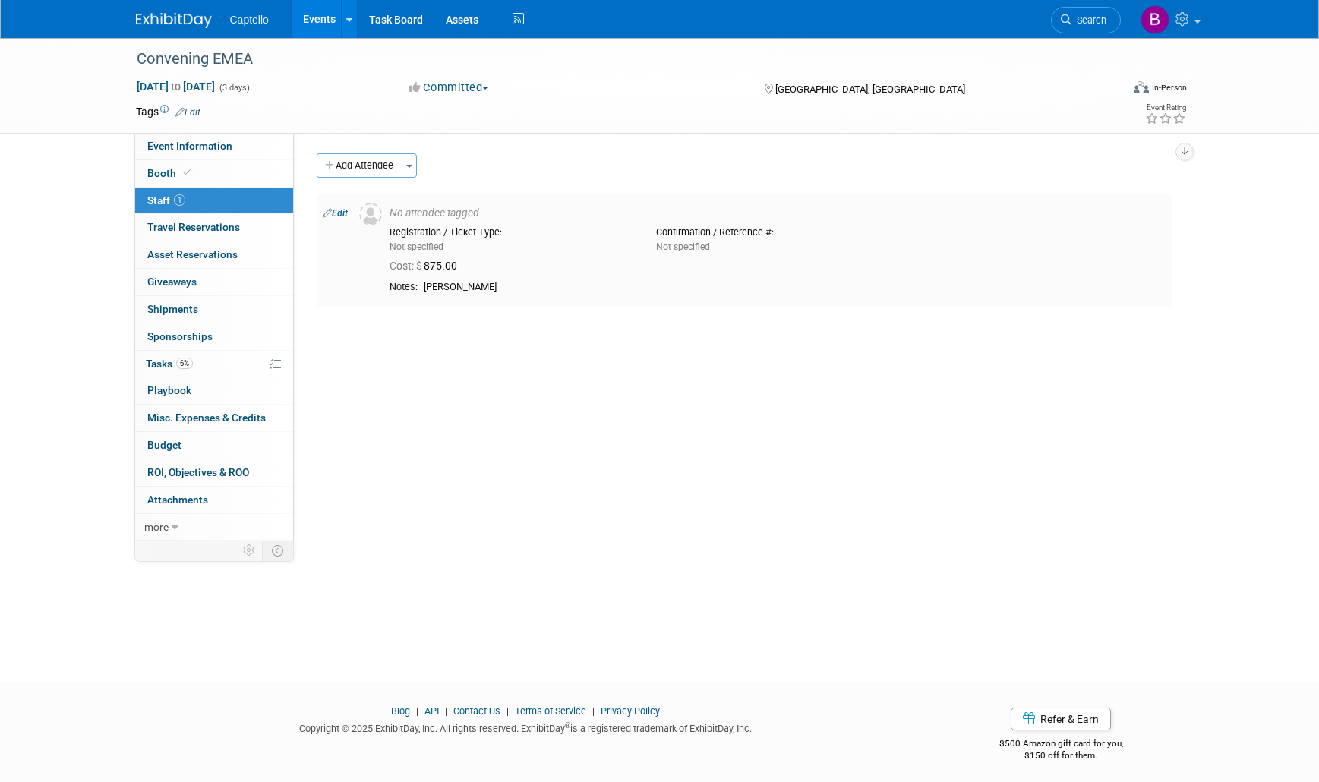
click at [327, 212] on icon at bounding box center [327, 213] width 9 height 16
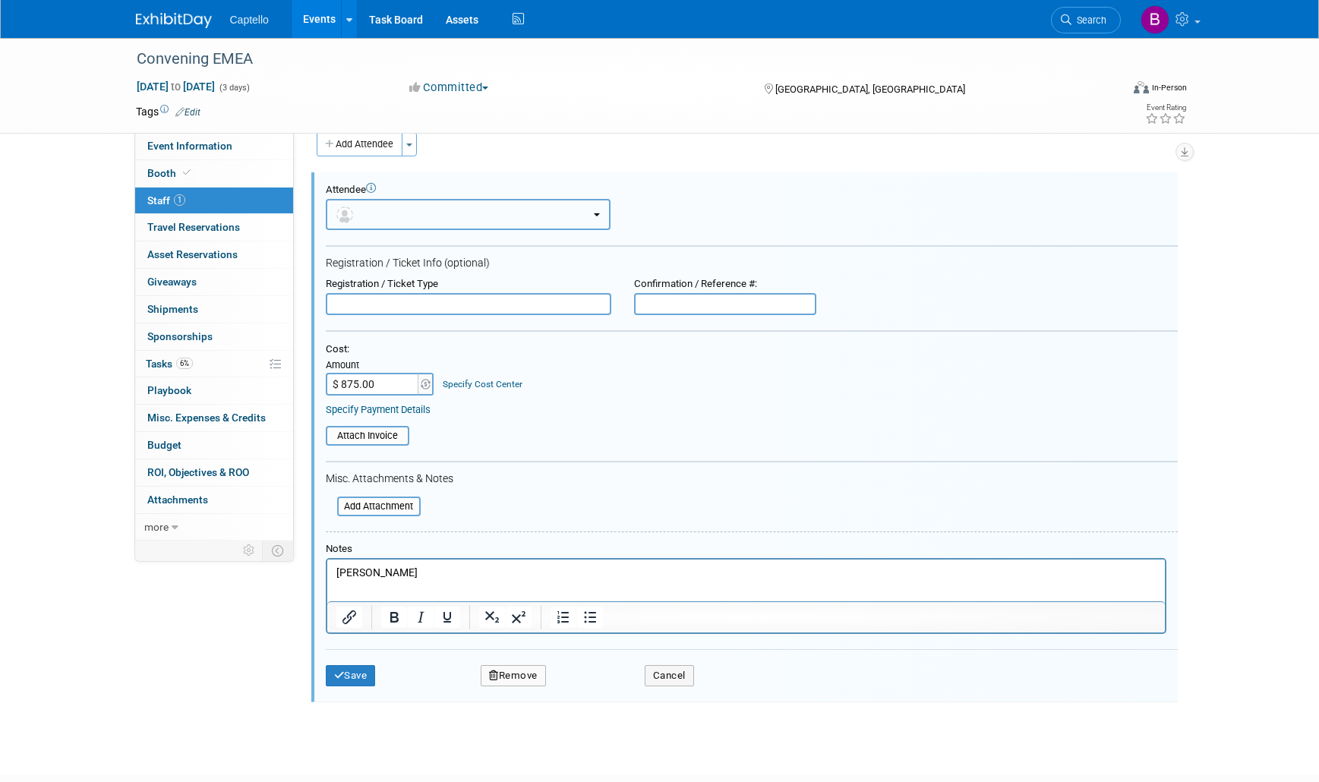
click at [380, 216] on button "button" at bounding box center [468, 214] width 285 height 31
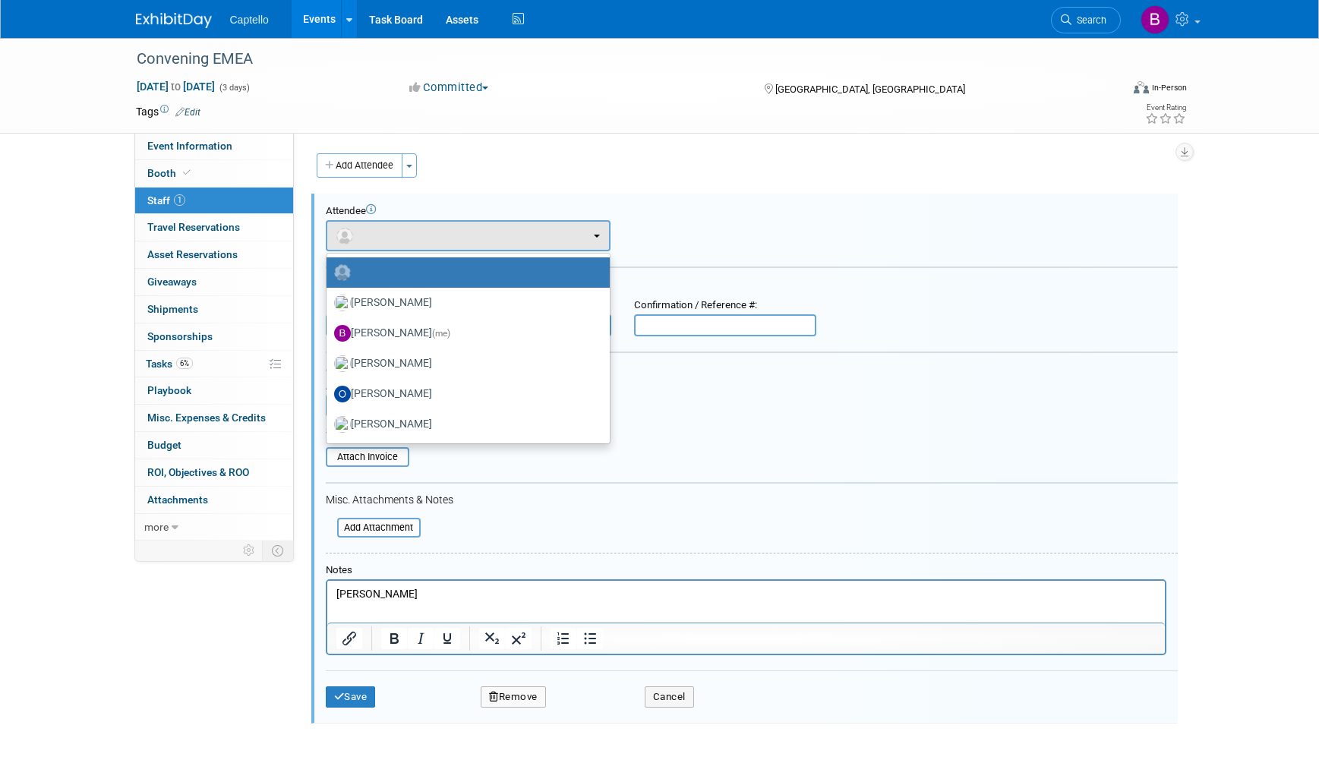
click at [551, 191] on div "Add Attendee Toggle Dropdown Quick -Tag Attendees Apply (me) select all cancel …" at bounding box center [745, 438] width 856 height 570
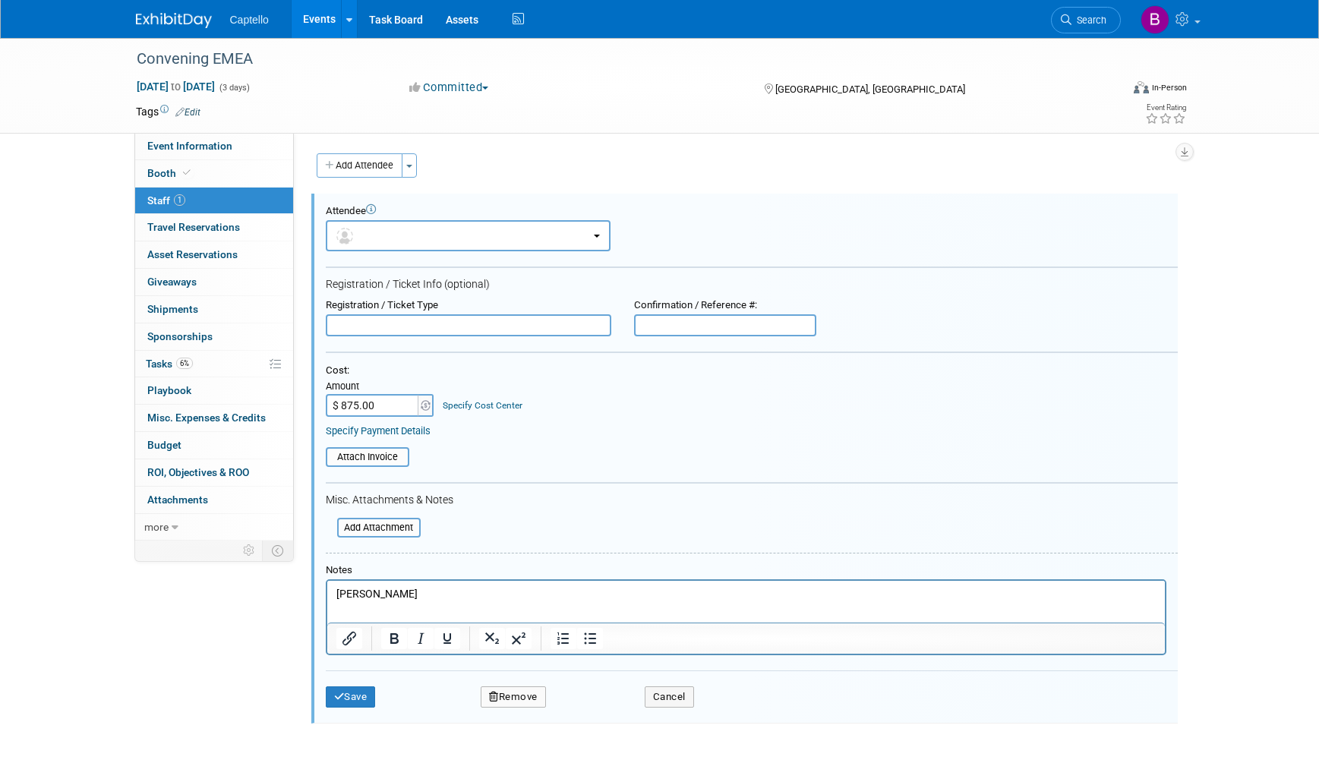
click at [169, 196] on span "Staff 1" at bounding box center [166, 200] width 38 height 12
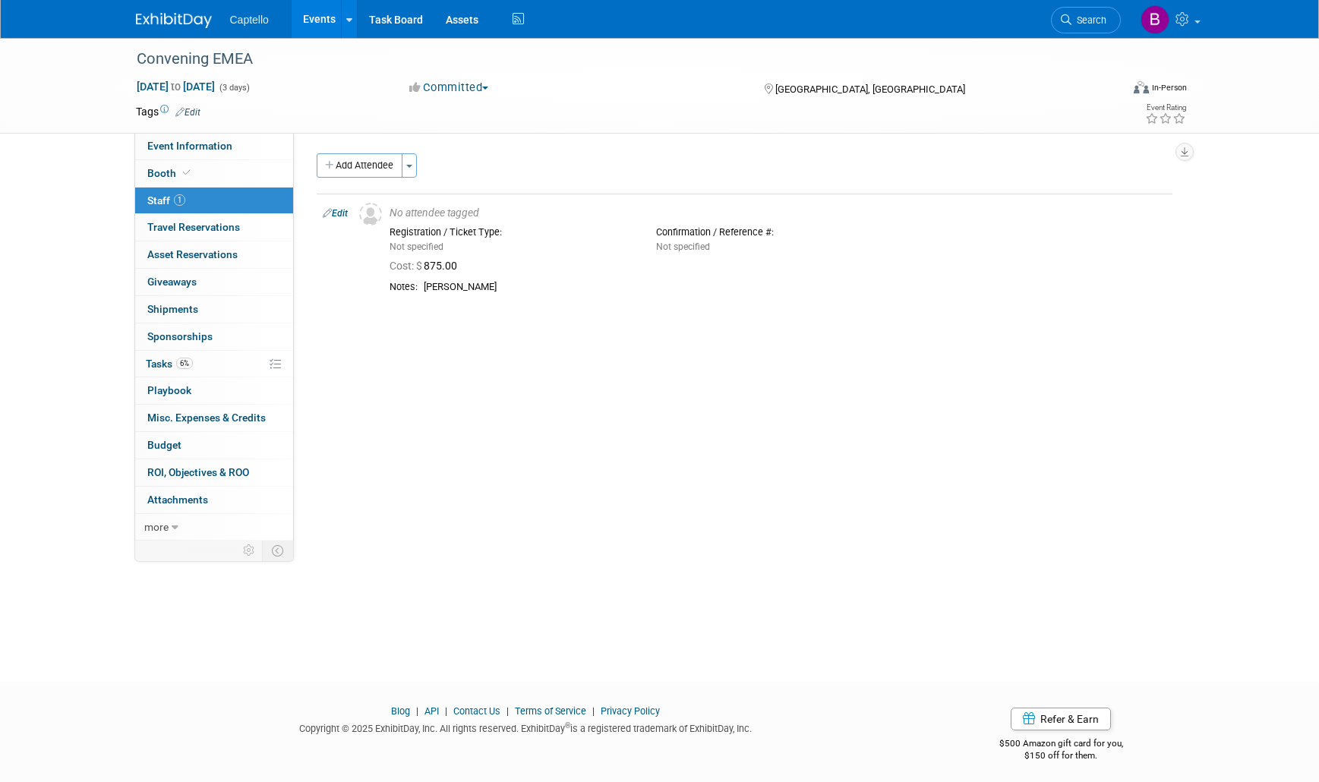
click at [330, 15] on link "Events" at bounding box center [319, 19] width 55 height 38
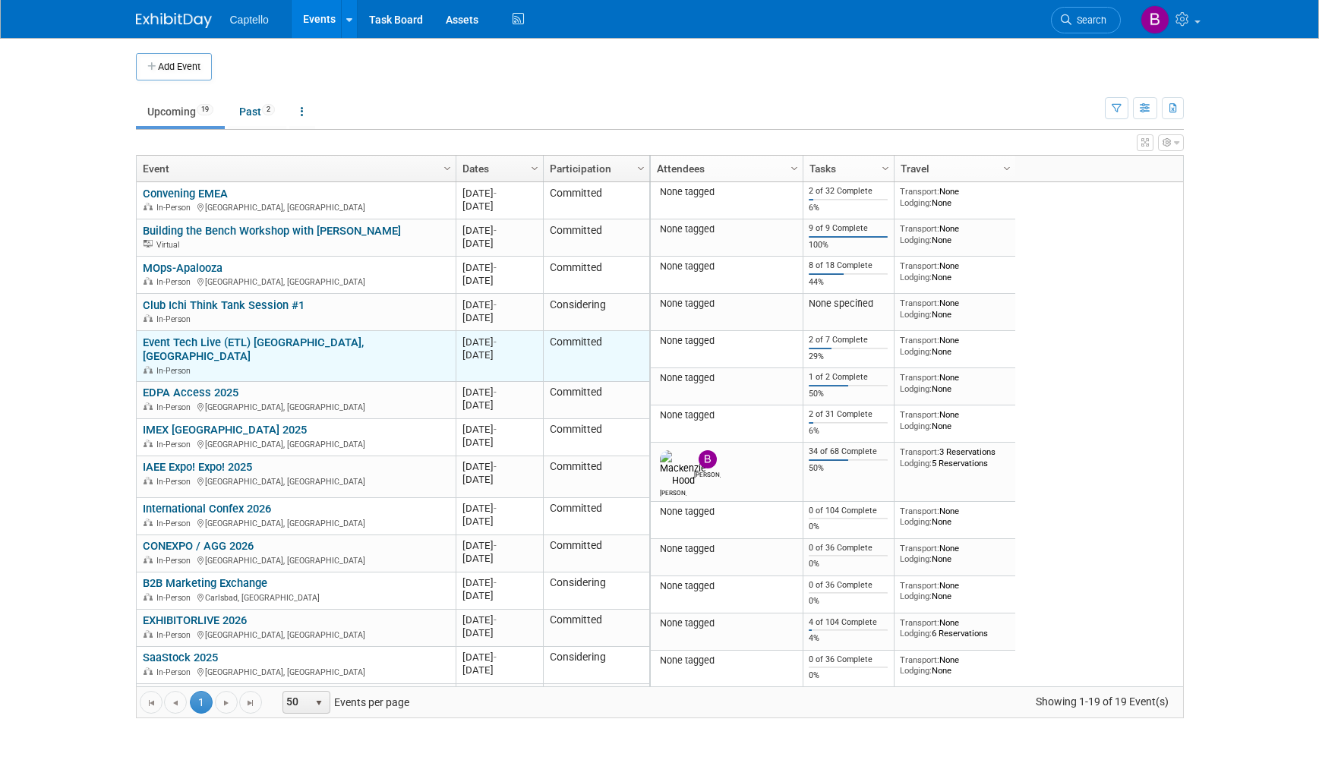
click at [271, 343] on link "Event Tech Live (ETL) [GEOGRAPHIC_DATA], [GEOGRAPHIC_DATA]" at bounding box center [253, 350] width 221 height 28
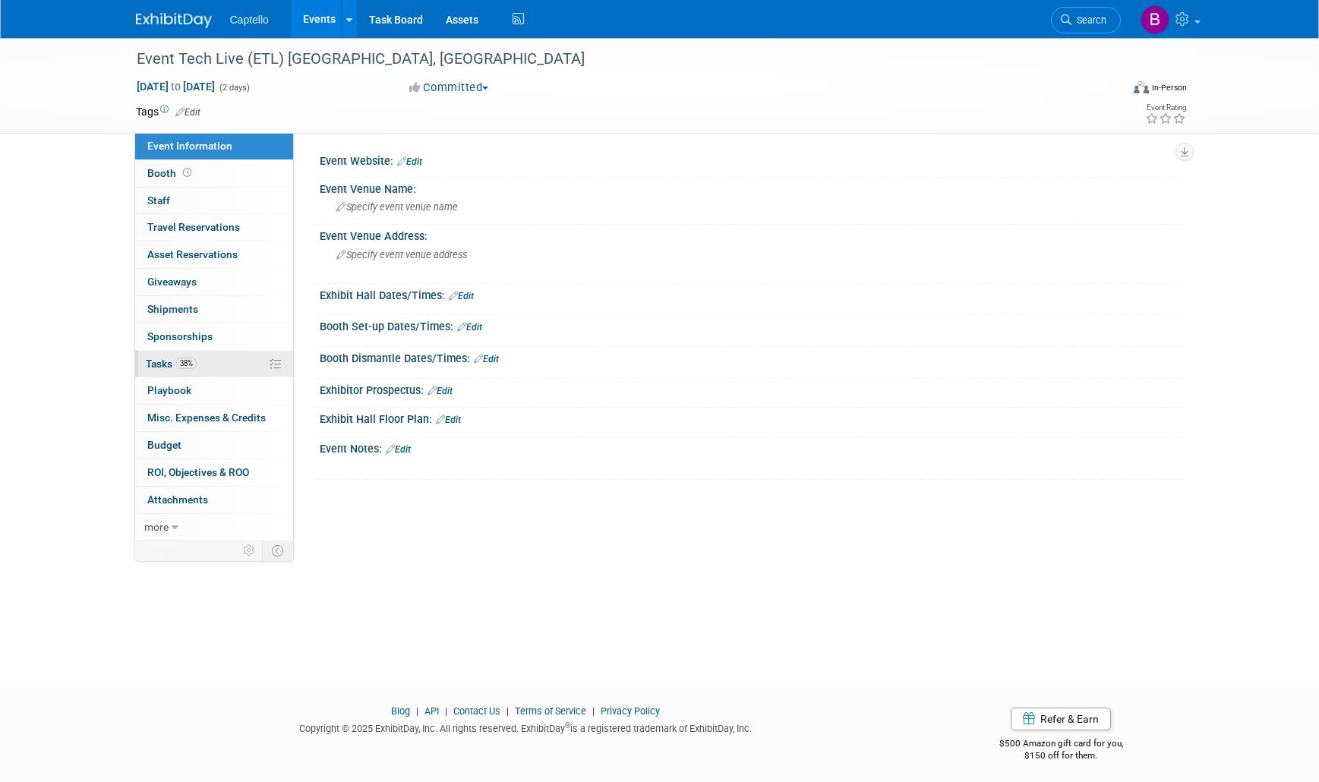
click at [160, 358] on span "Tasks 38%" at bounding box center [171, 364] width 51 height 12
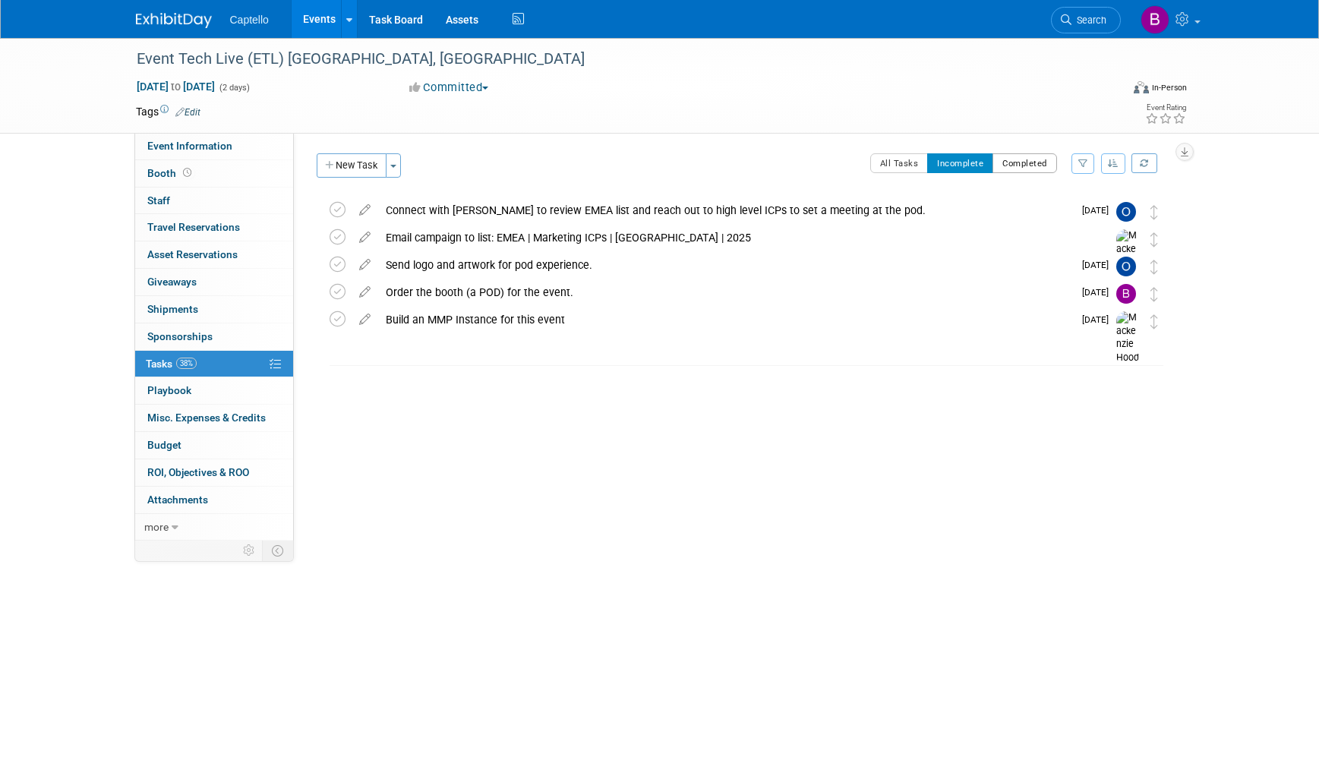
click at [1019, 159] on button "Completed" at bounding box center [1025, 163] width 65 height 20
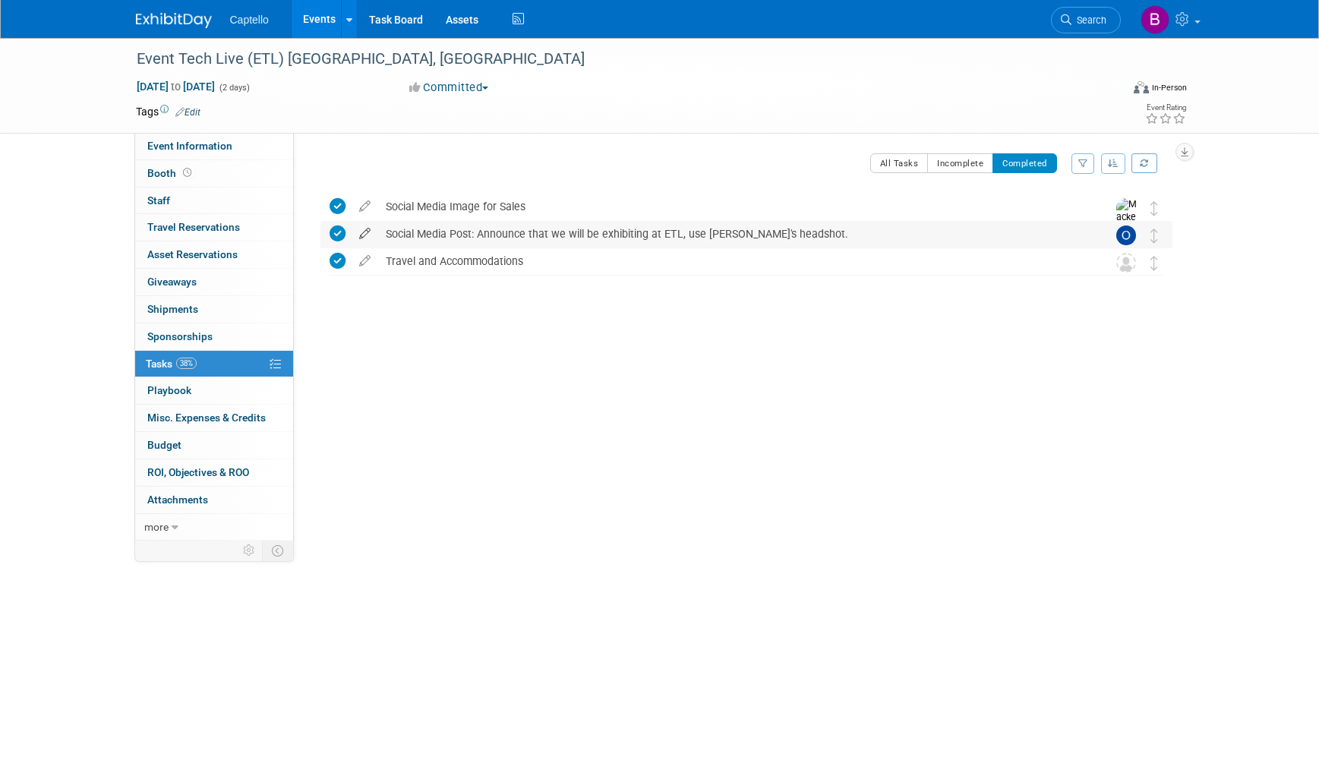
click at [365, 232] on icon at bounding box center [365, 230] width 27 height 19
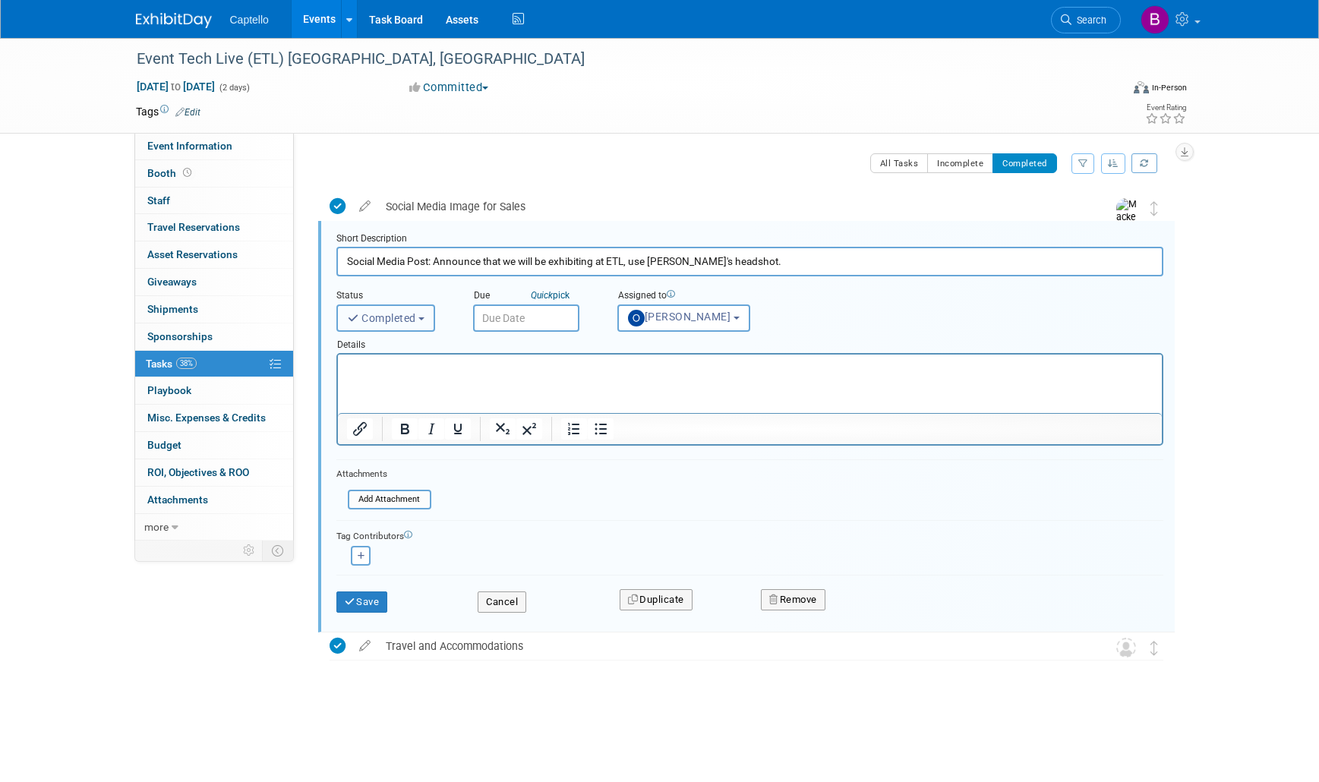
click at [403, 316] on span "Completed" at bounding box center [381, 318] width 69 height 12
click at [379, 349] on label "Incomplete" at bounding box center [386, 353] width 82 height 24
click at [339, 349] on input "Incomplete" at bounding box center [335, 351] width 10 height 10
select select "1"
click at [355, 601] on icon "submit" at bounding box center [351, 602] width 12 height 10
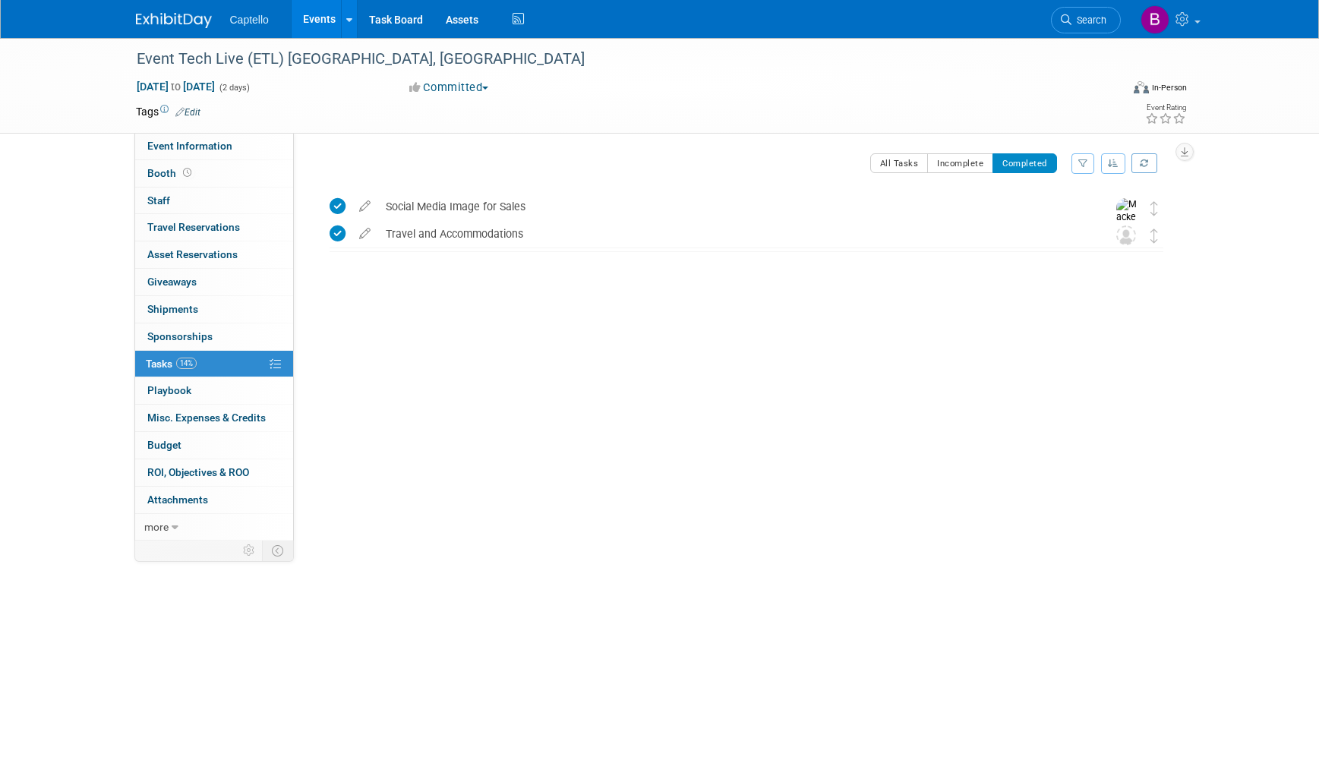
click at [174, 361] on span "Tasks 14%" at bounding box center [171, 364] width 51 height 12
click at [955, 159] on button "Incomplete" at bounding box center [960, 163] width 66 height 20
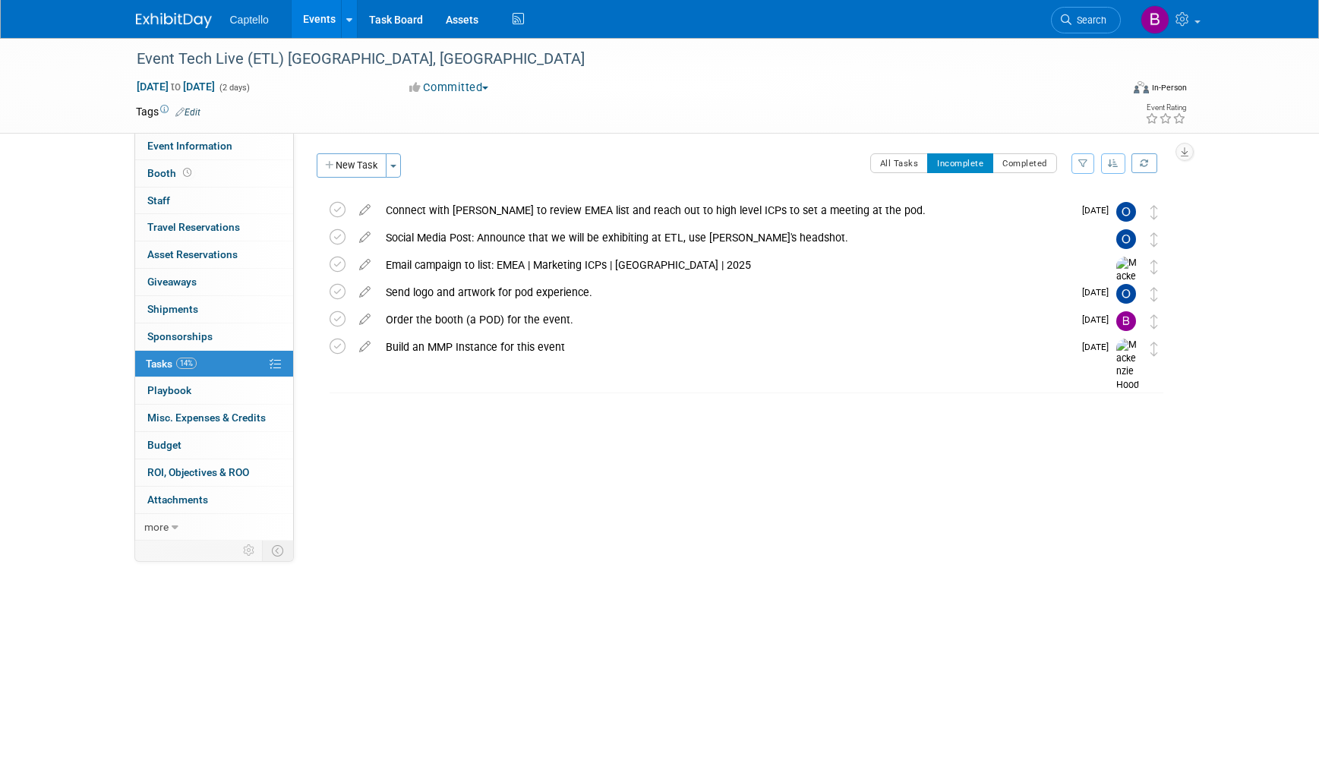
click at [320, 18] on link "Events" at bounding box center [319, 19] width 55 height 38
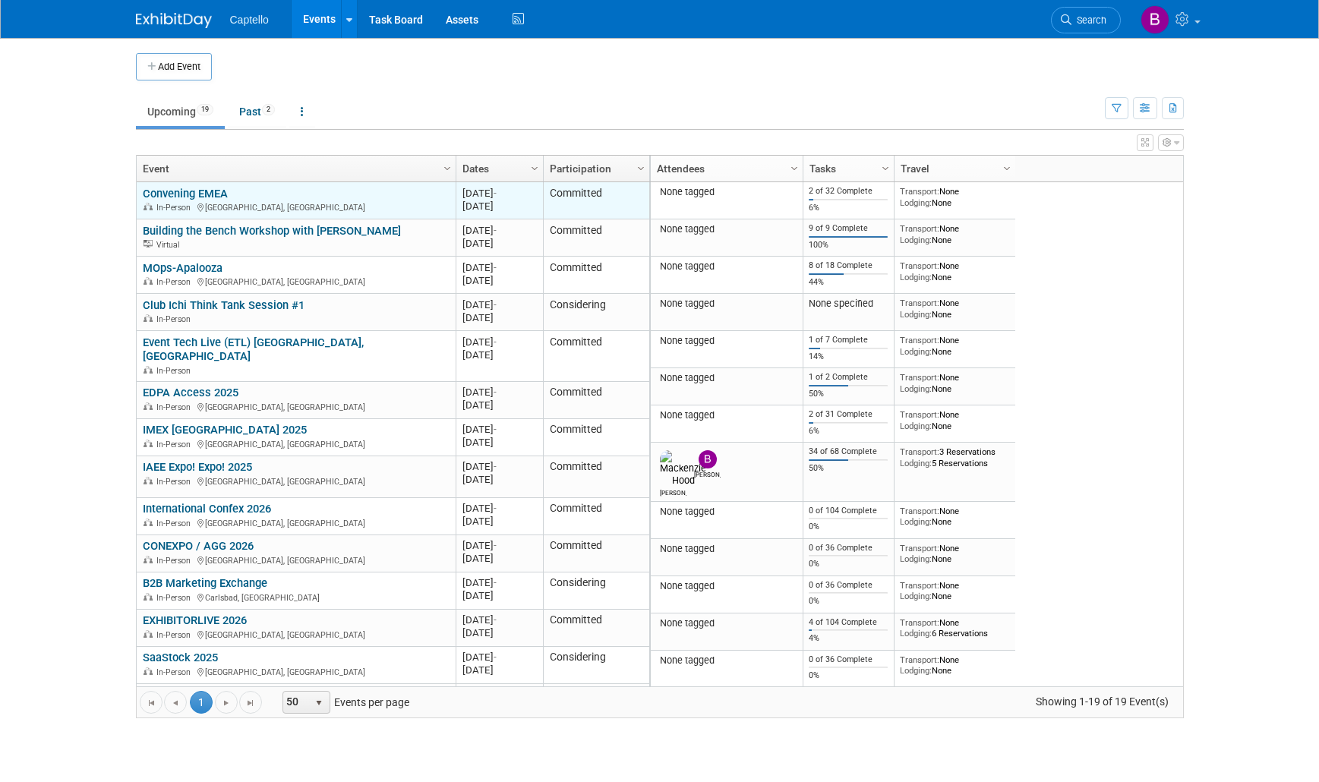
click at [206, 193] on link "Convening EMEA" at bounding box center [185, 194] width 85 height 14
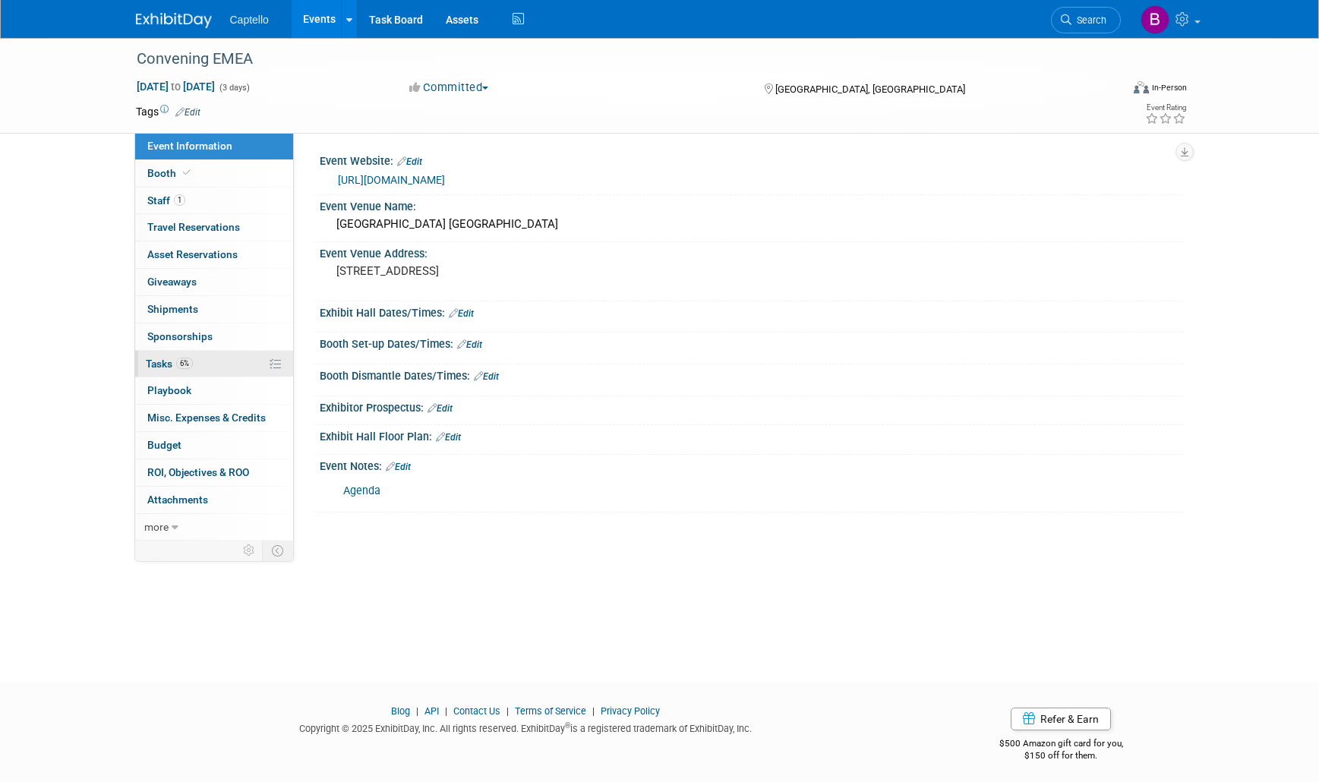
click at [158, 362] on span "Tasks 6%" at bounding box center [169, 364] width 47 height 12
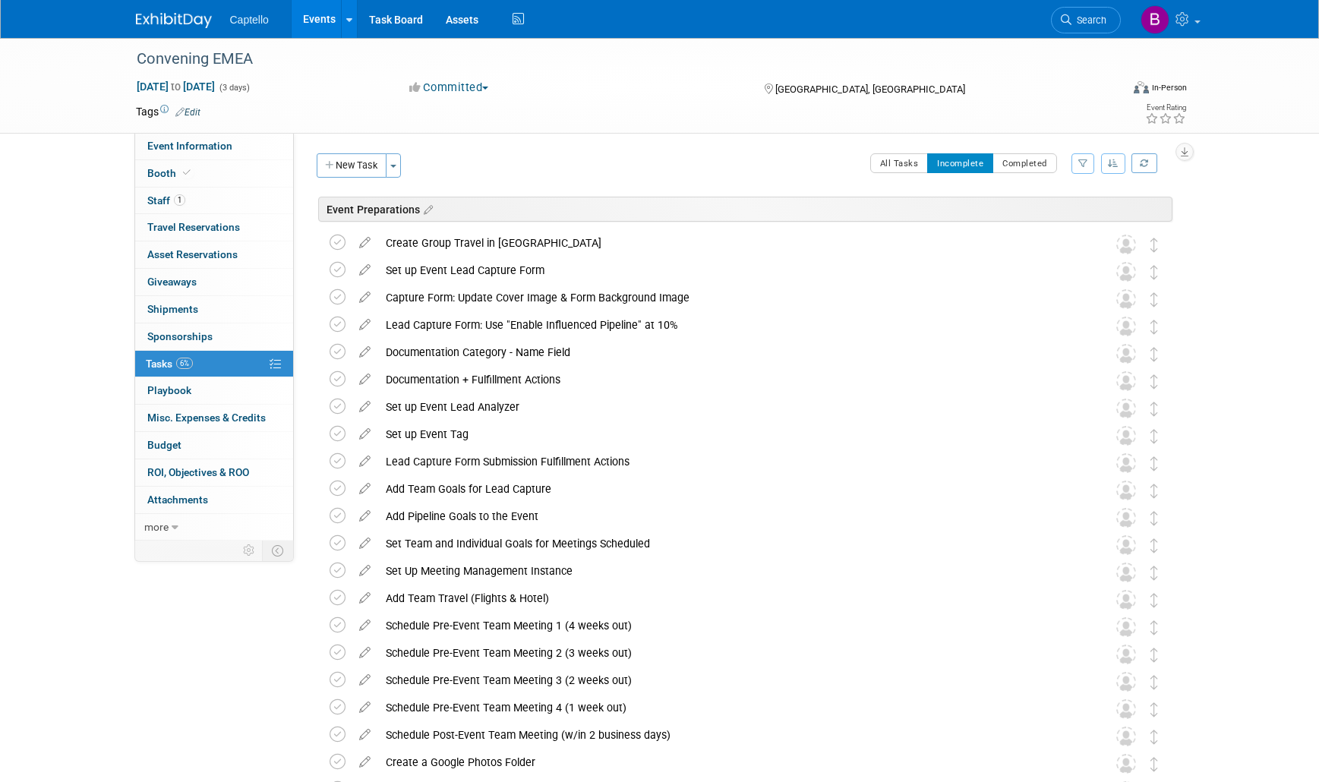
click at [327, 11] on link "Events" at bounding box center [319, 19] width 55 height 38
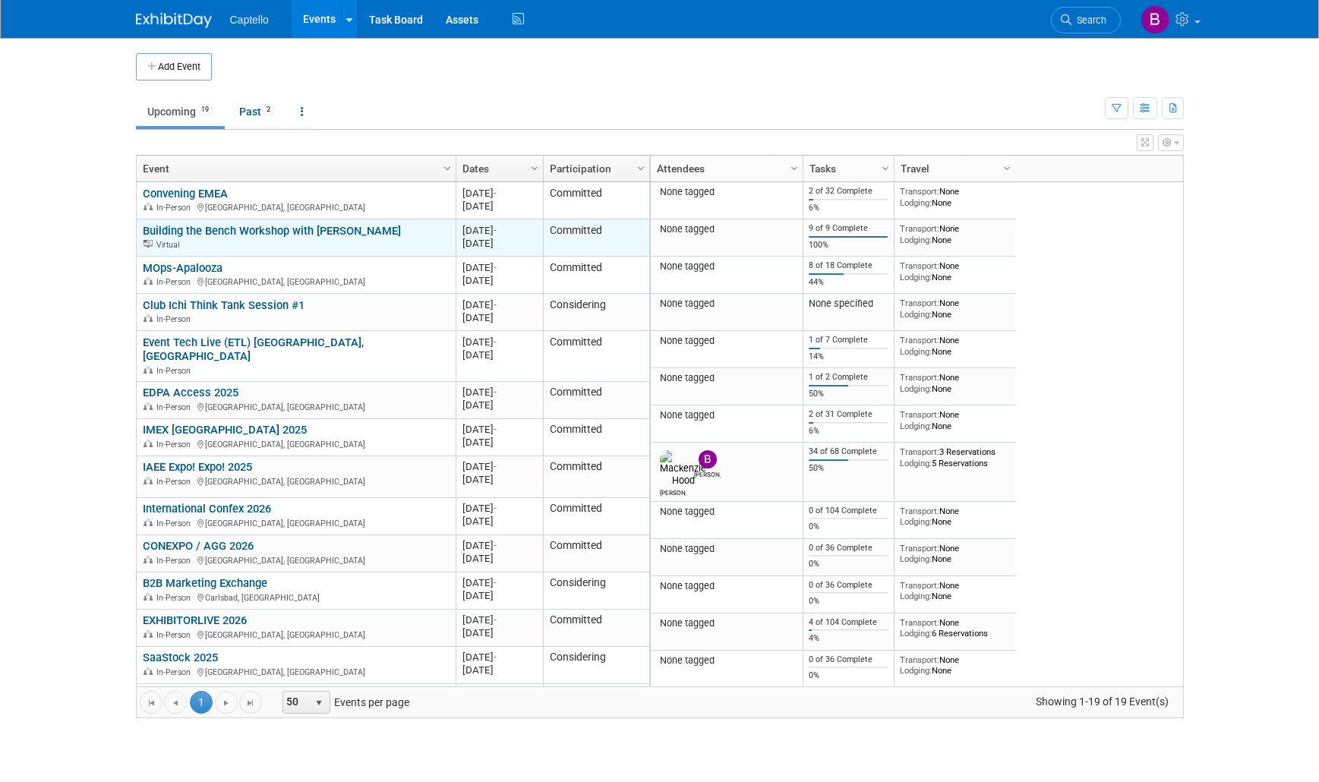
click at [267, 226] on link "Building the Bench Workshop with [PERSON_NAME]" at bounding box center [272, 231] width 258 height 14
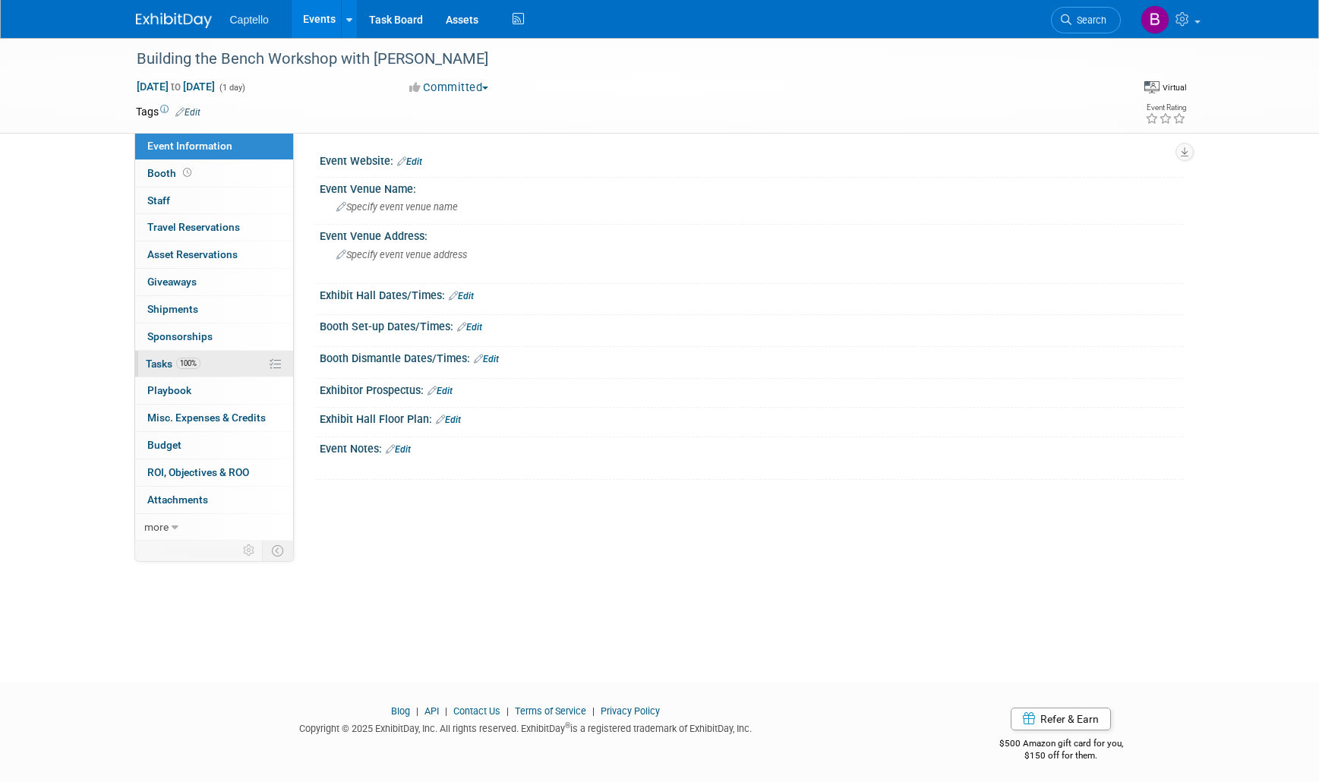
click at [169, 361] on span "Tasks 100%" at bounding box center [173, 364] width 55 height 12
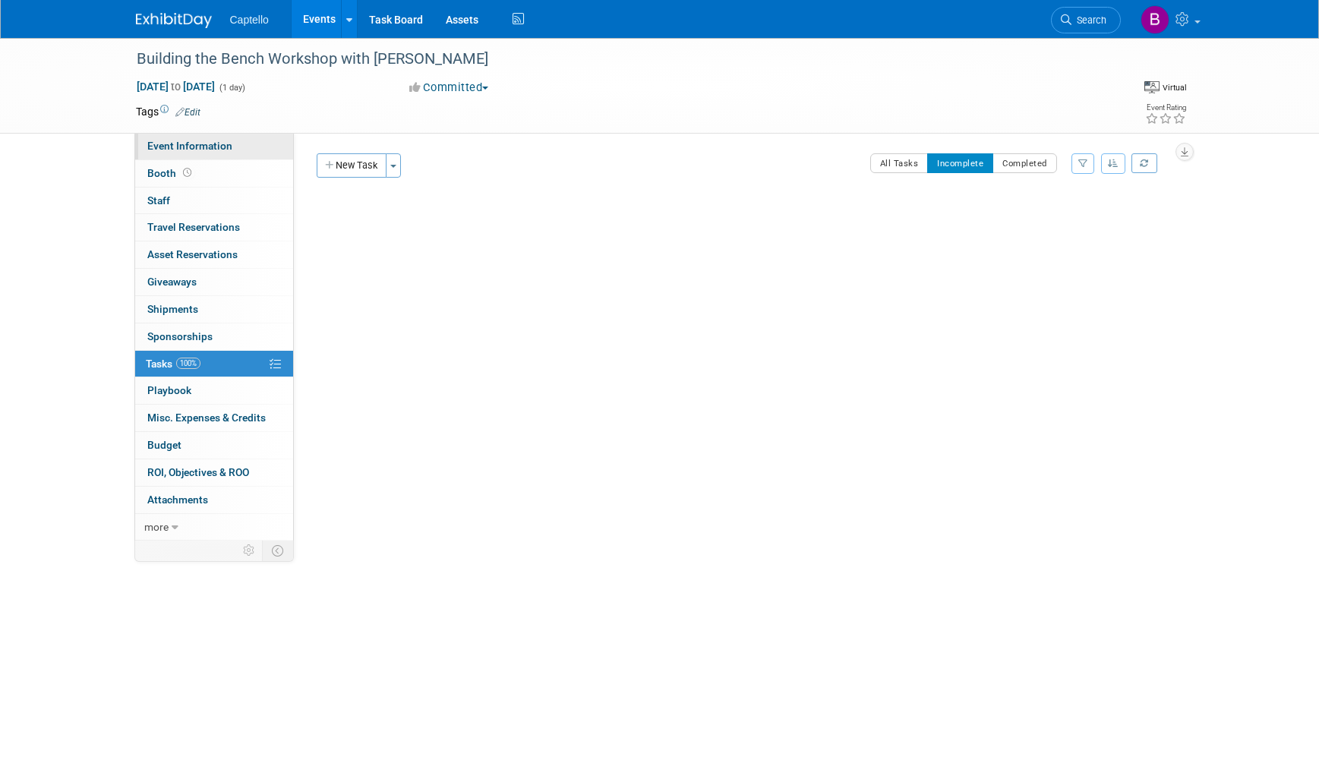
click at [179, 147] on span "Event Information" at bounding box center [189, 146] width 85 height 12
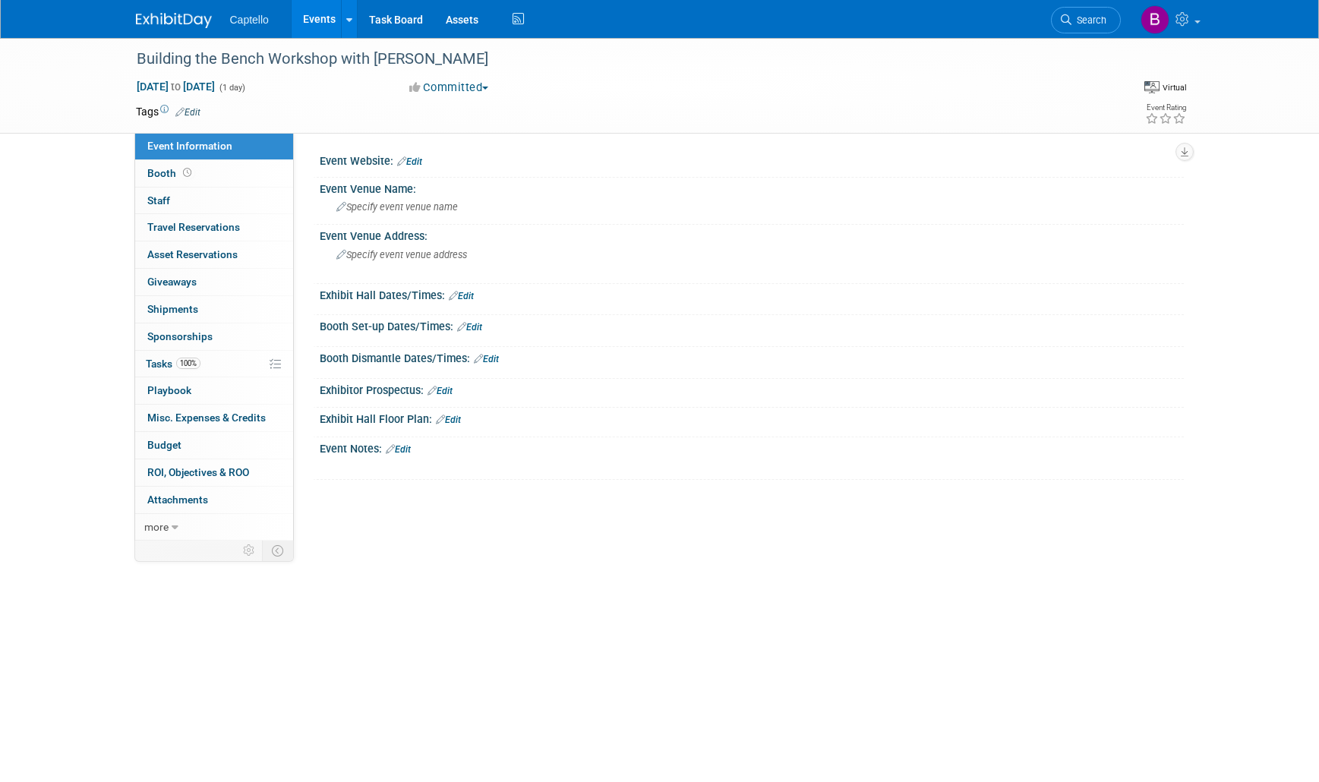
click at [315, 21] on link "Events" at bounding box center [319, 19] width 55 height 38
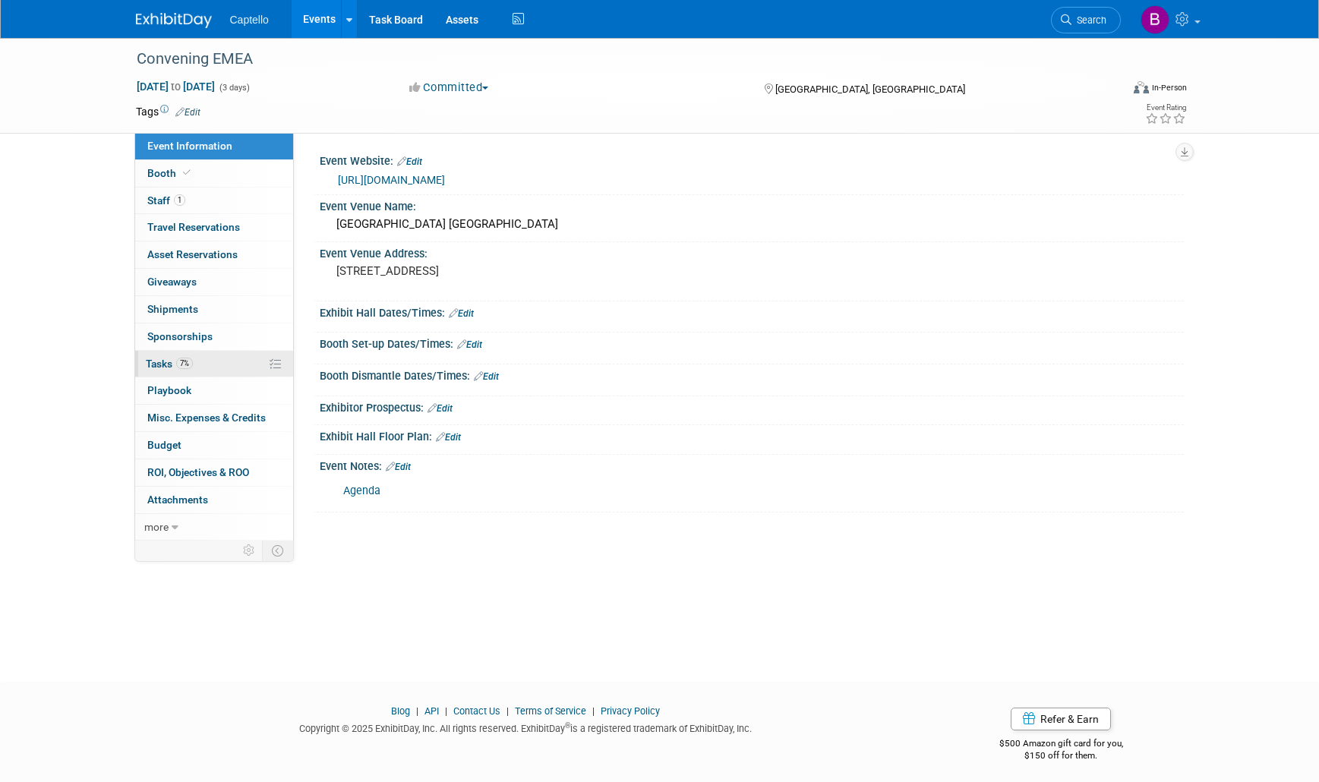
click at [169, 366] on span "Tasks 7%" at bounding box center [169, 364] width 47 height 12
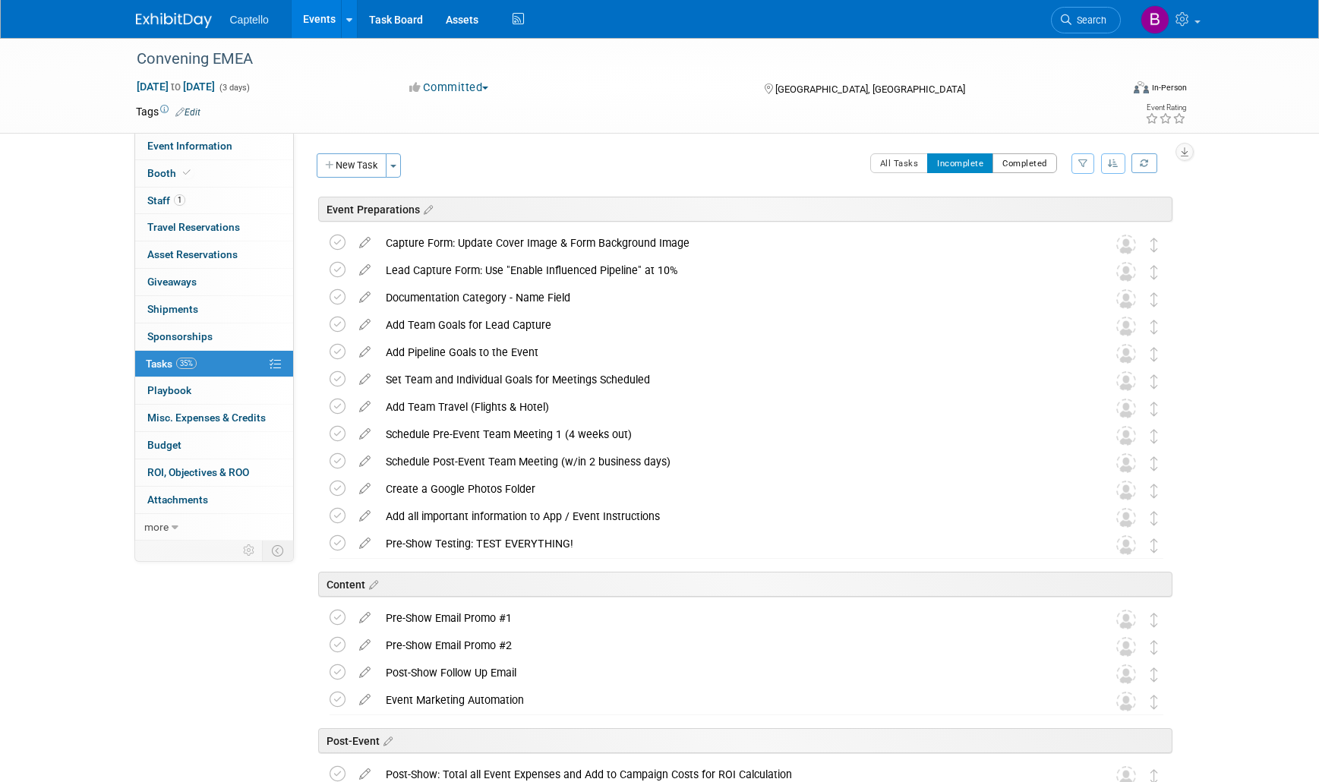
click at [1026, 159] on button "Completed" at bounding box center [1025, 163] width 65 height 20
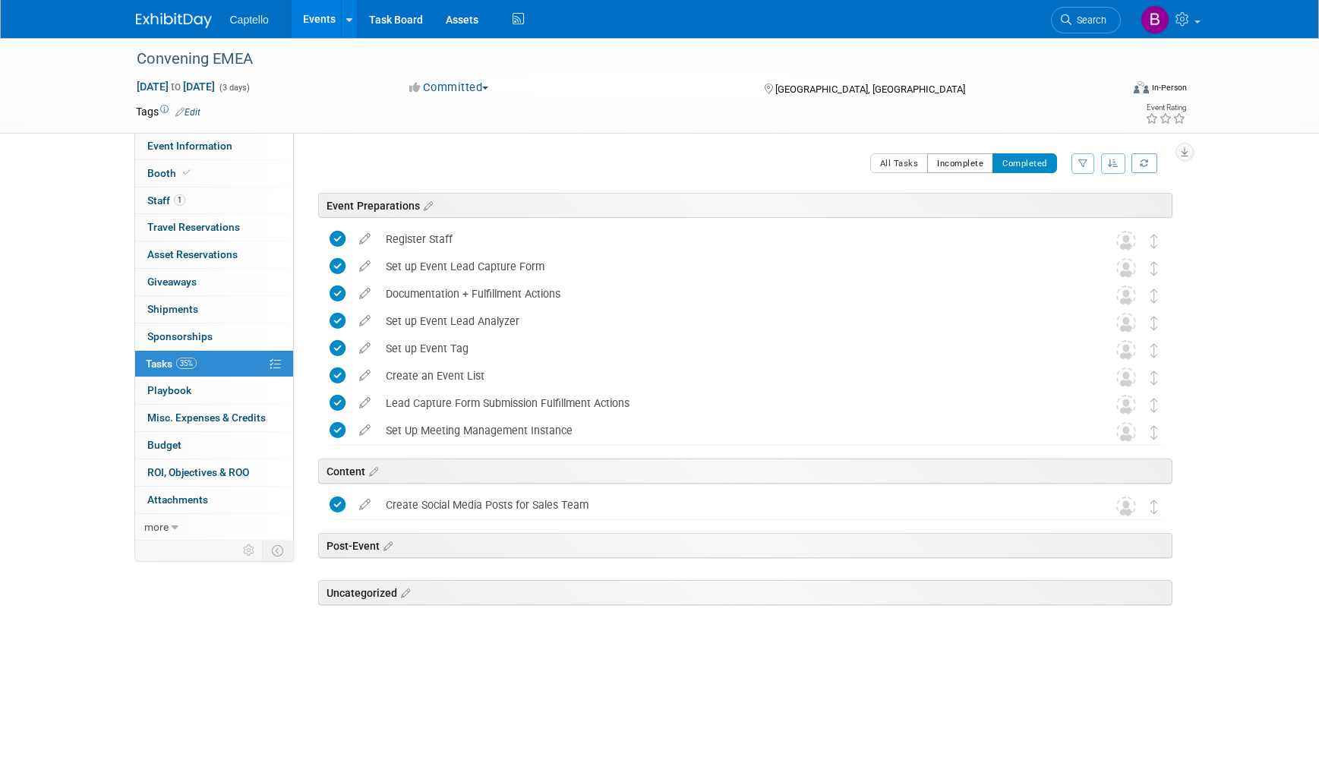
click at [962, 166] on button "Incomplete" at bounding box center [960, 163] width 66 height 20
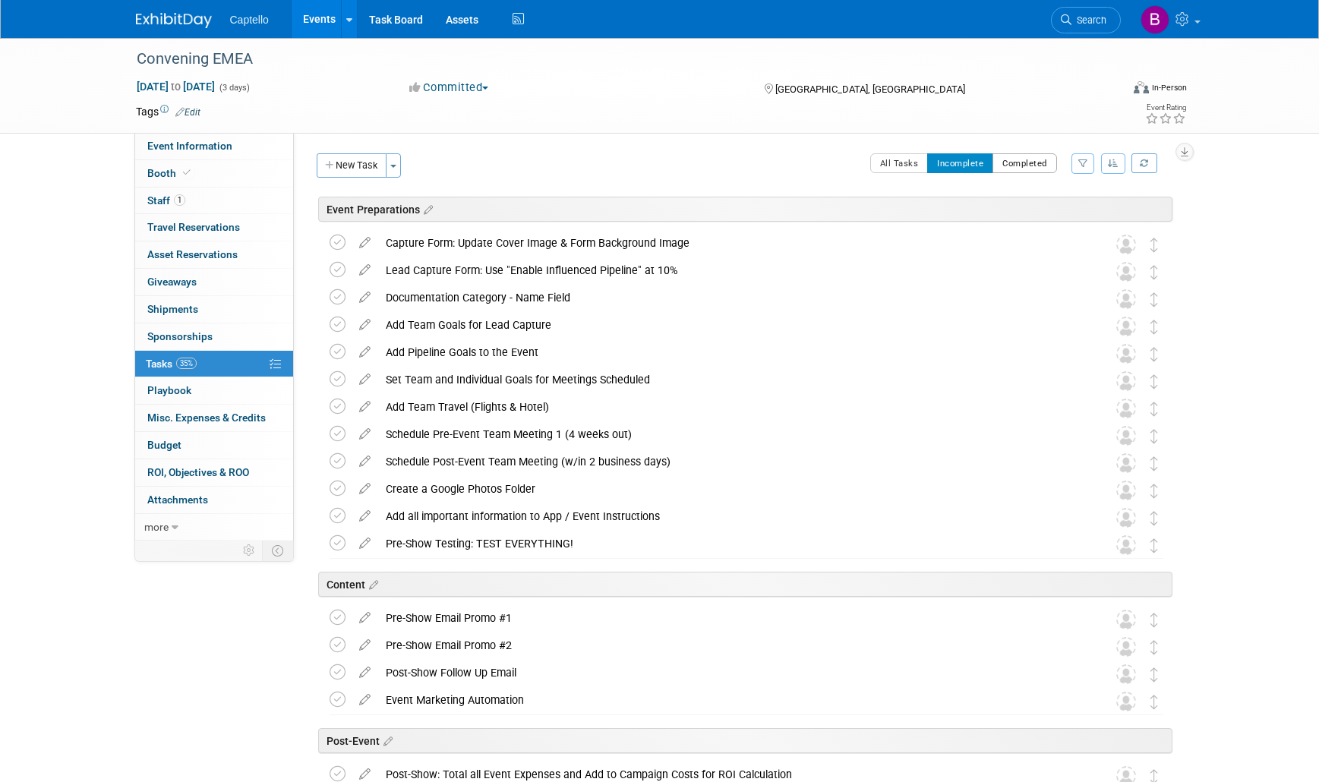
click at [1002, 163] on button "Completed" at bounding box center [1025, 163] width 65 height 20
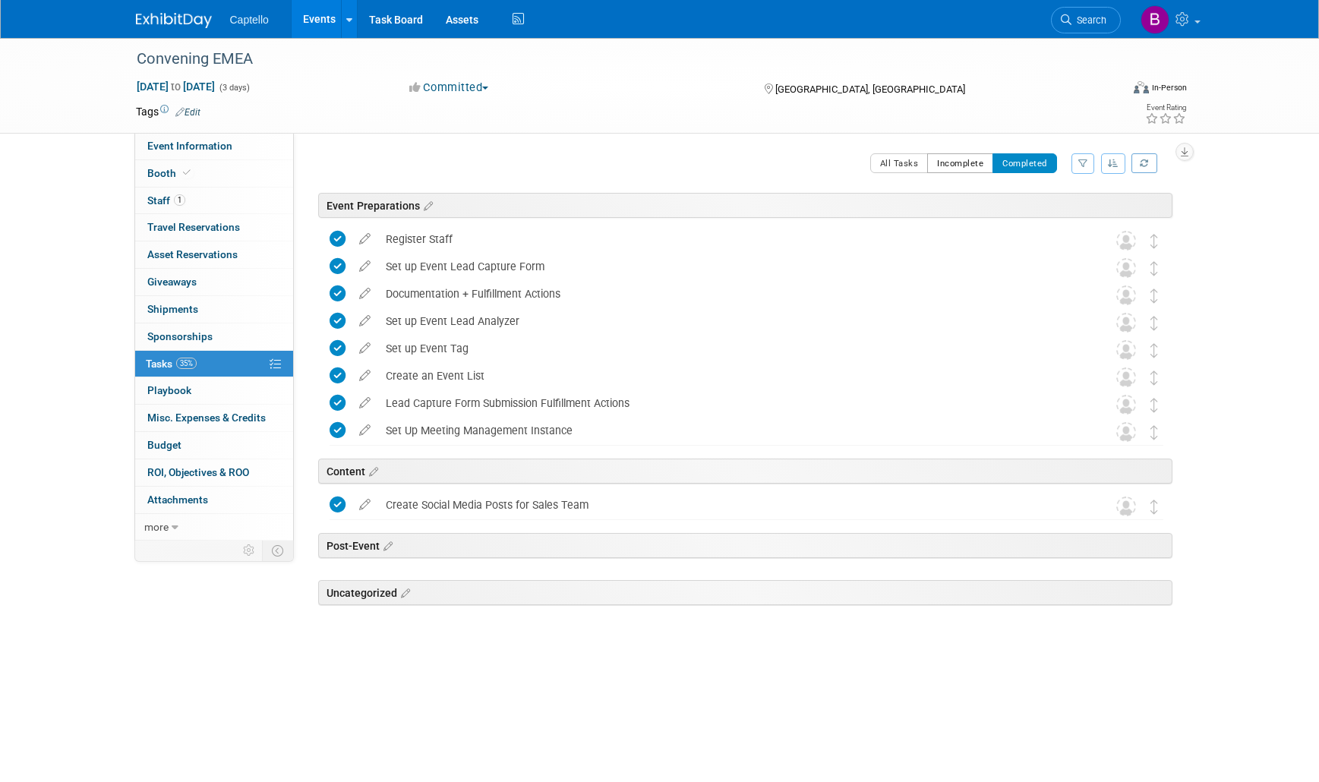
click at [958, 166] on button "Incomplete" at bounding box center [960, 163] width 66 height 20
